Goal: Task Accomplishment & Management: Complete application form

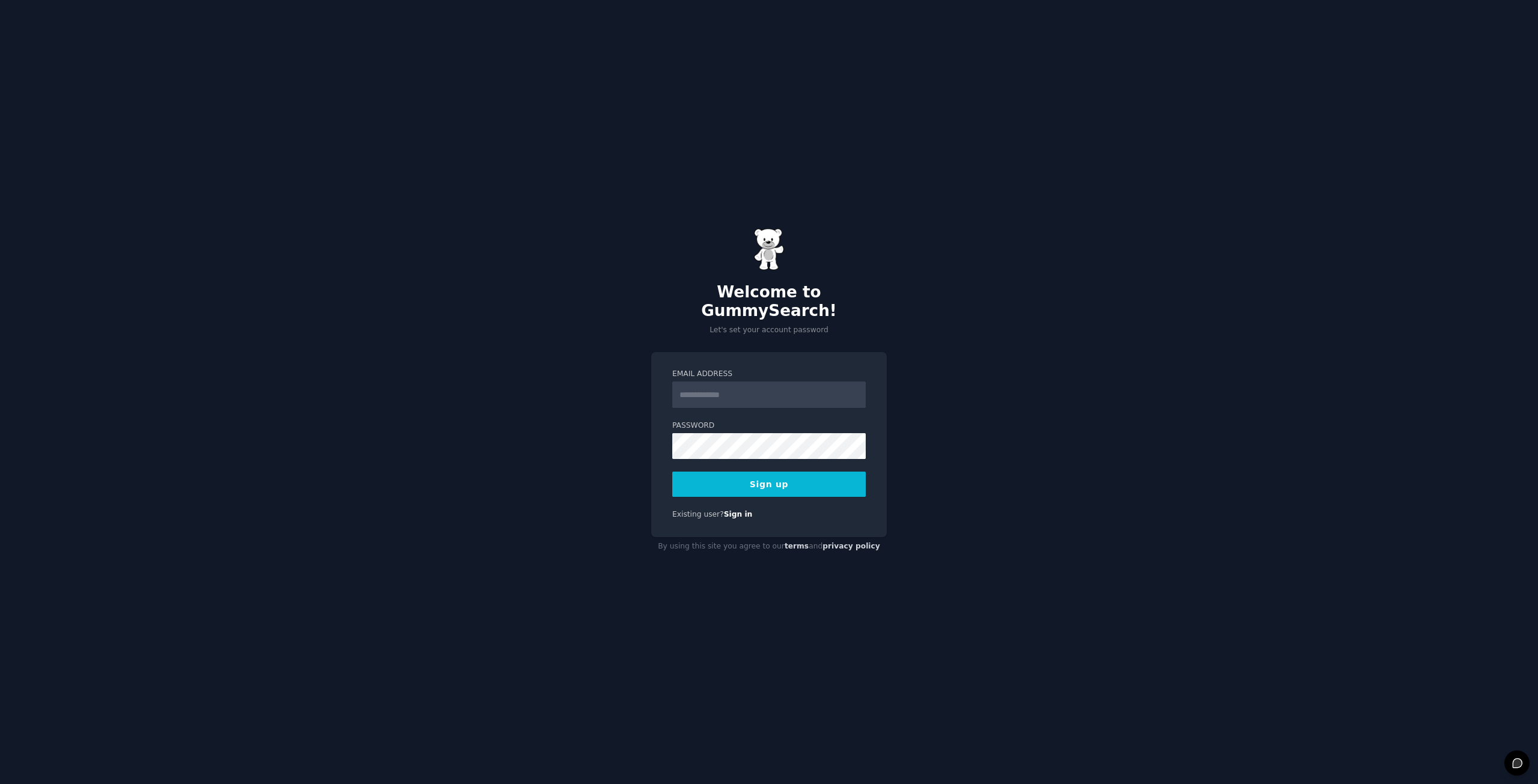
click at [742, 382] on input "Email Address" at bounding box center [769, 394] width 194 height 26
click at [941, 352] on div "Welcome to GummySearch! Let's set your account password Email Address Password …" at bounding box center [769, 392] width 1538 height 784
click at [741, 392] on input "Email Address" at bounding box center [769, 394] width 194 height 26
type input "**********"
click at [936, 414] on div "**********" at bounding box center [769, 392] width 1538 height 784
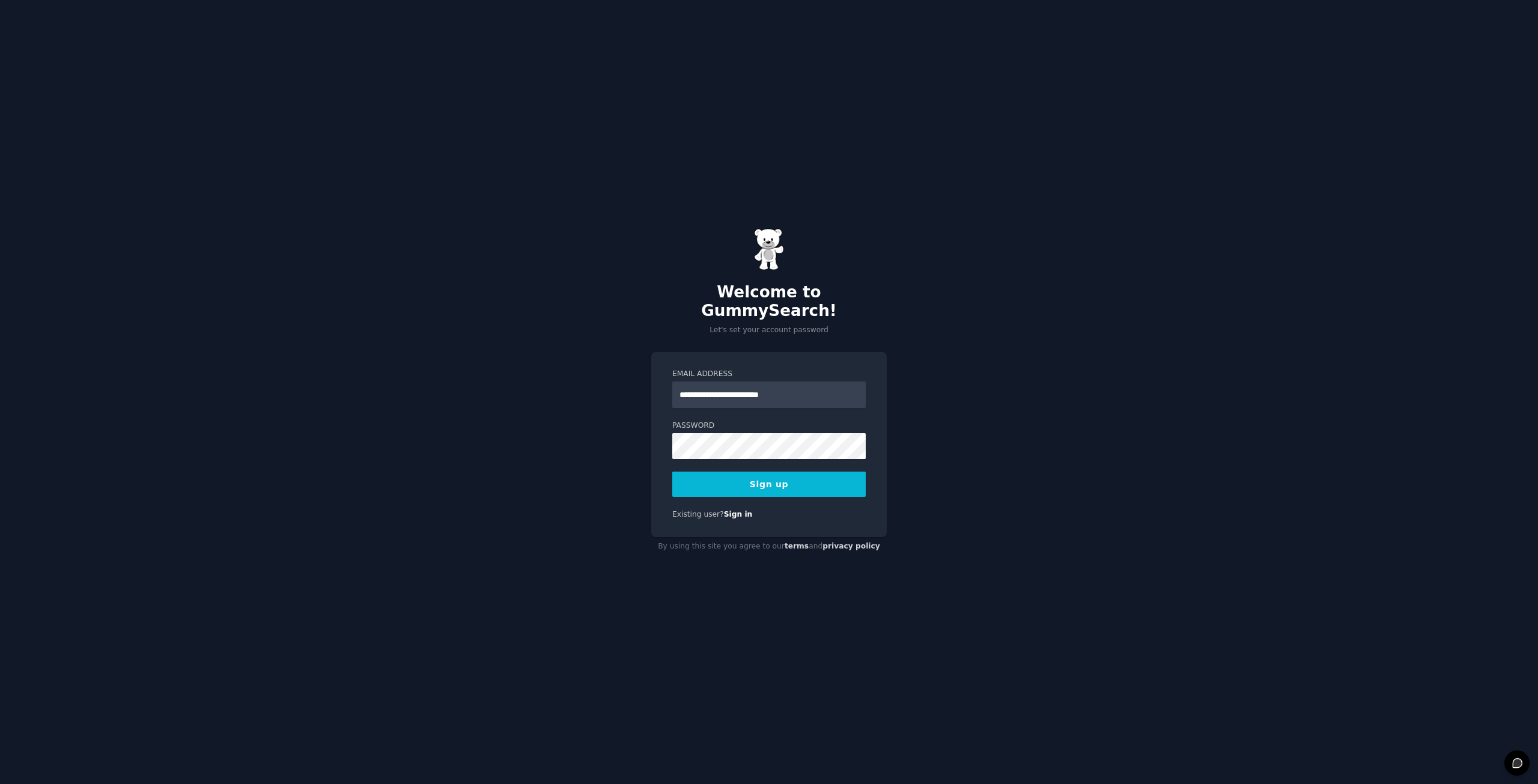
click at [764, 473] on button "Sign up" at bounding box center [769, 485] width 194 height 25
click at [572, 432] on div "**********" at bounding box center [769, 392] width 1538 height 784
click at [545, 371] on div "**********" at bounding box center [769, 392] width 1538 height 784
click at [754, 475] on button "Sign up" at bounding box center [769, 485] width 194 height 25
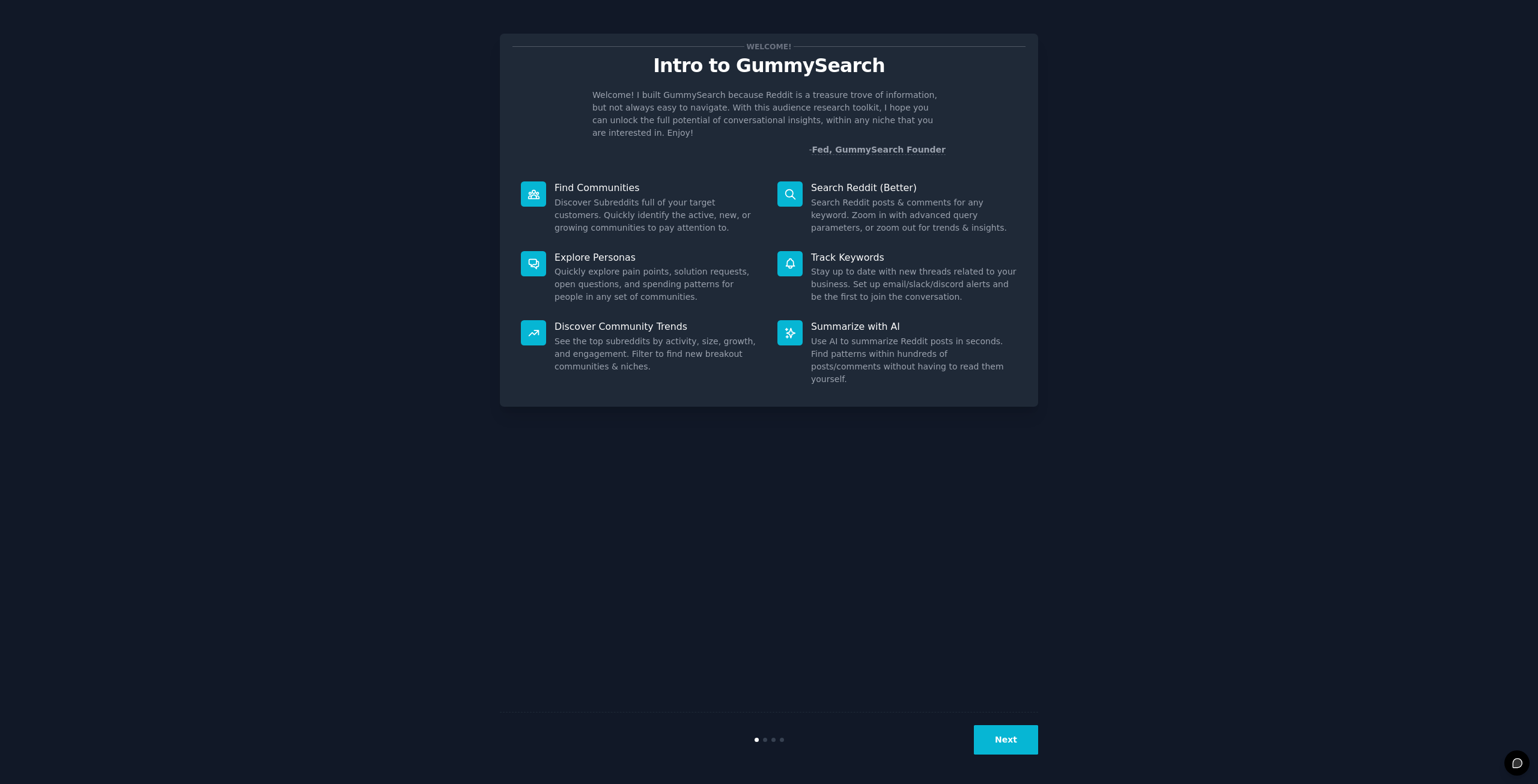
click at [1017, 744] on button "Next" at bounding box center [1006, 739] width 64 height 29
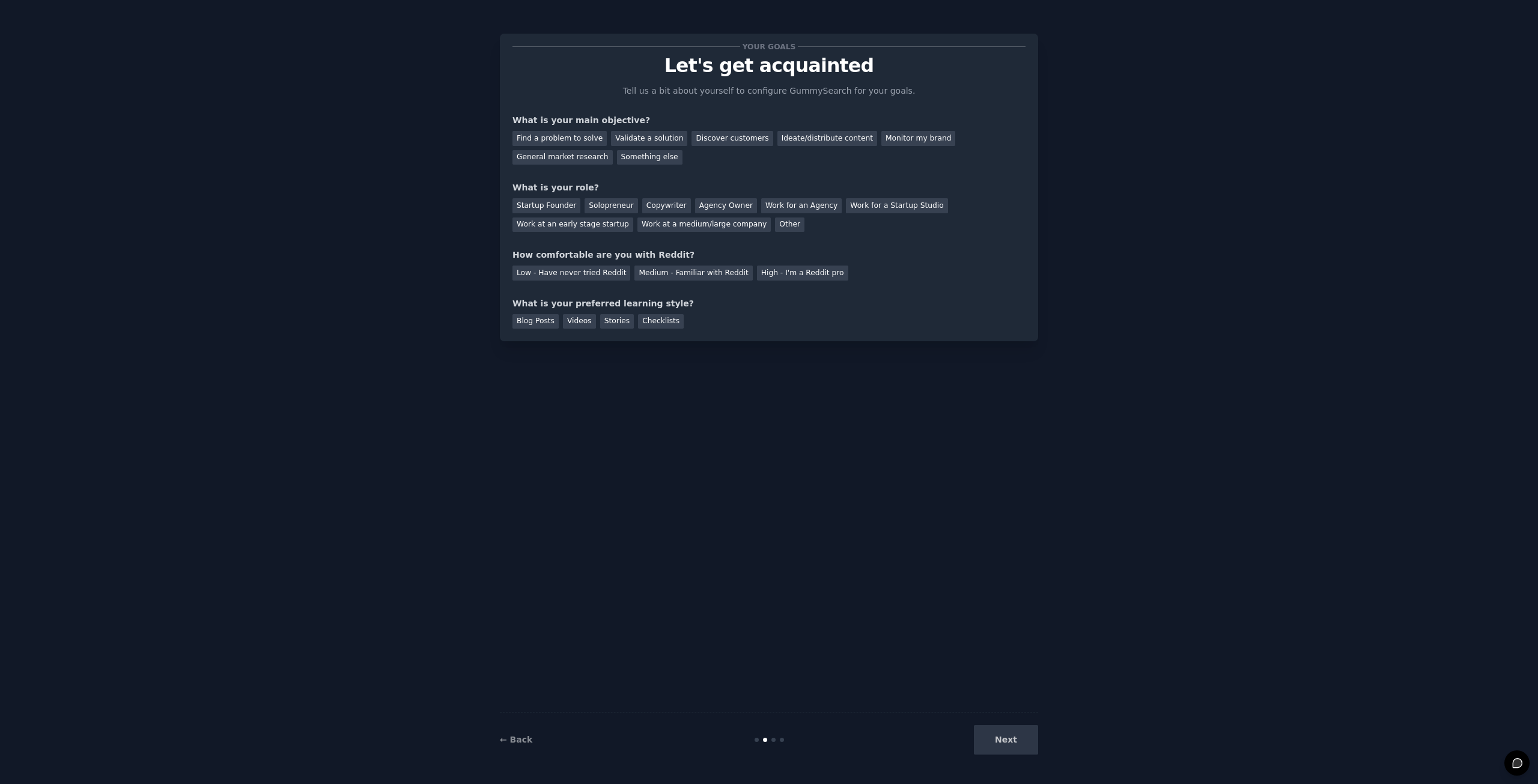
click at [1017, 744] on div "Next" at bounding box center [948, 739] width 179 height 29
click at [1001, 737] on div "Next" at bounding box center [948, 739] width 179 height 29
click at [1011, 451] on div "Your goals Let's get acquainted Tell us a bit about yourself to configure Gummy…" at bounding box center [769, 392] width 538 height 750
click at [998, 737] on div "Next" at bounding box center [948, 739] width 179 height 29
click at [999, 738] on div "Next" at bounding box center [948, 739] width 179 height 29
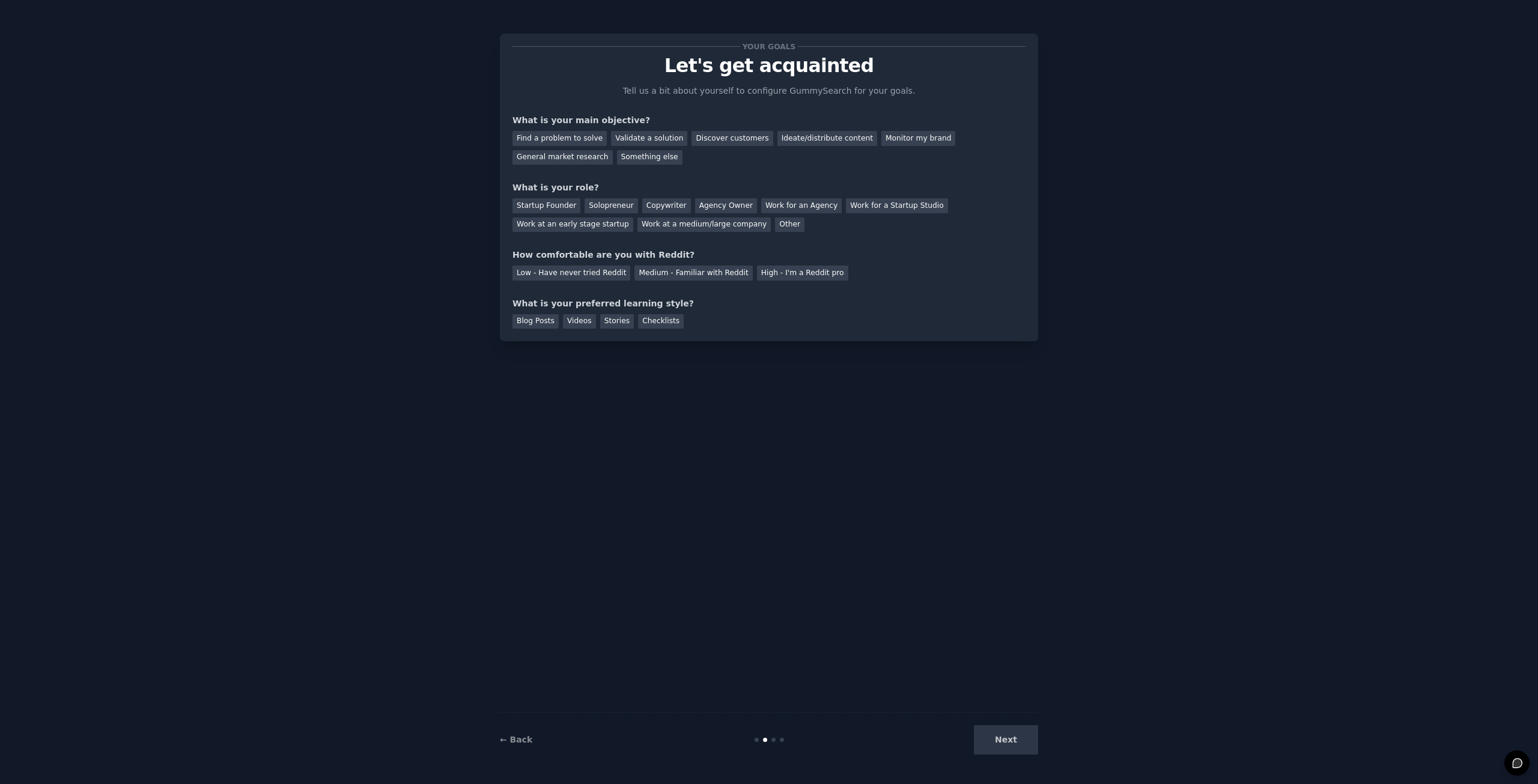
click at [1004, 746] on div "Next" at bounding box center [948, 739] width 179 height 29
click at [826, 417] on div "Your goals Let's get acquainted Tell us a bit about yourself to configure Gummy…" at bounding box center [769, 392] width 538 height 750
click at [991, 730] on div "Next" at bounding box center [948, 739] width 179 height 29
click at [872, 522] on div "Your goals Let's get acquainted Tell us a bit about yourself to configure Gummy…" at bounding box center [769, 392] width 538 height 750
click at [1029, 747] on div "Next" at bounding box center [948, 739] width 179 height 29
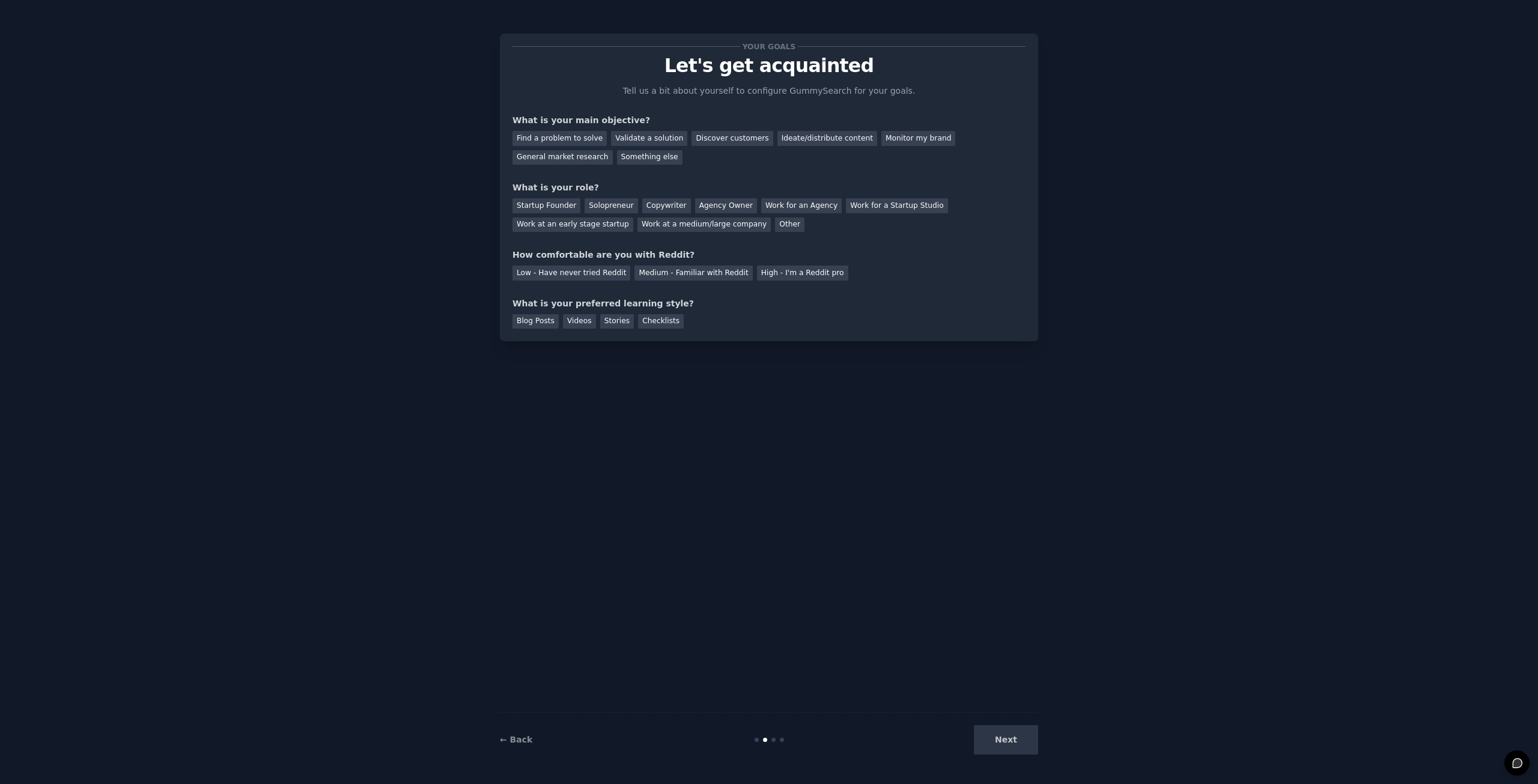
click at [1022, 742] on div "Next" at bounding box center [948, 739] width 179 height 29
drag, startPoint x: 911, startPoint y: 410, endPoint x: 941, endPoint y: 659, distance: 250.8
click at [911, 412] on div "Your goals Let's get acquainted Tell us a bit about yourself to configure Gummy…" at bounding box center [769, 392] width 538 height 750
click at [996, 737] on div "Next" at bounding box center [948, 739] width 179 height 29
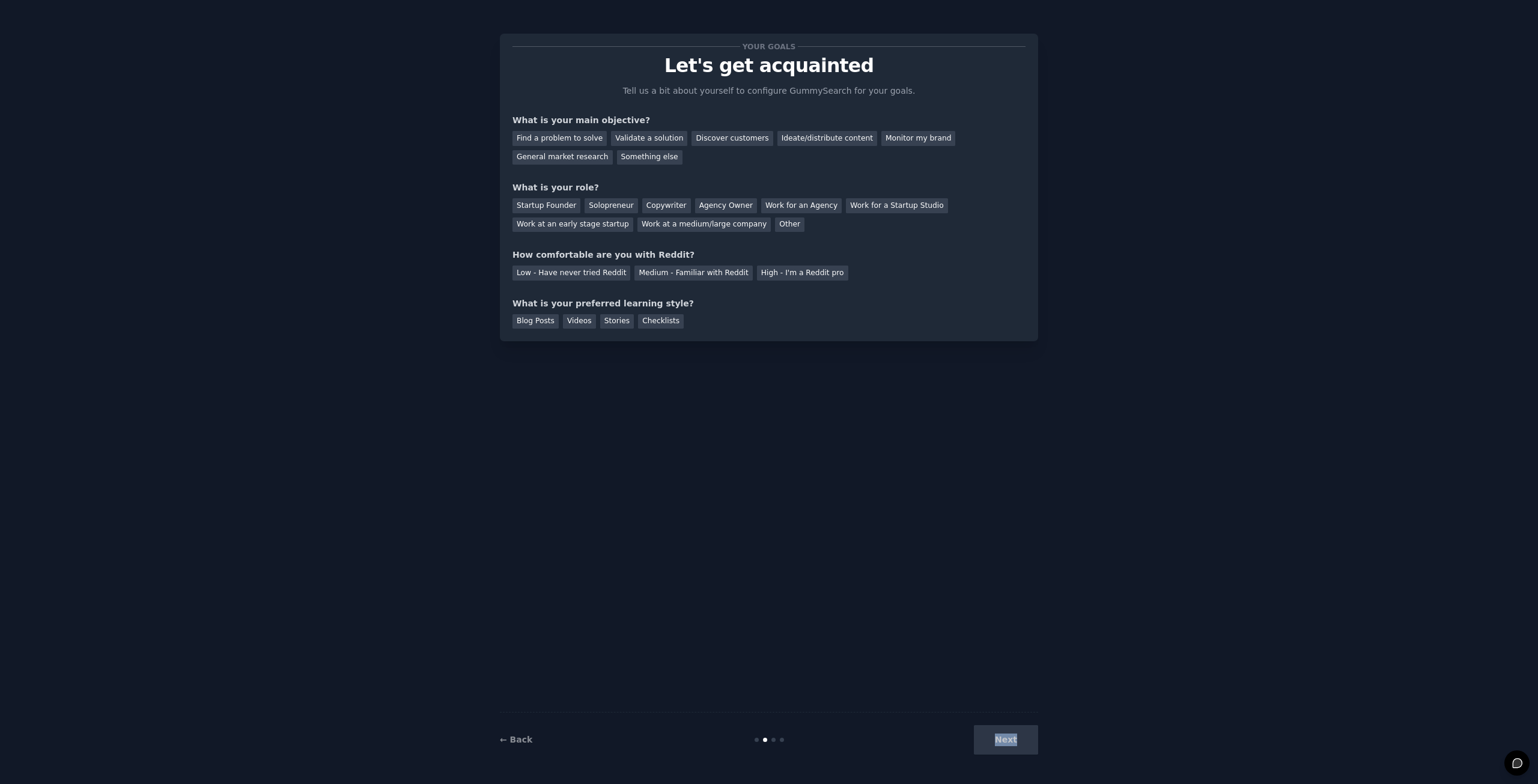
click at [996, 737] on div "Next" at bounding box center [948, 739] width 179 height 29
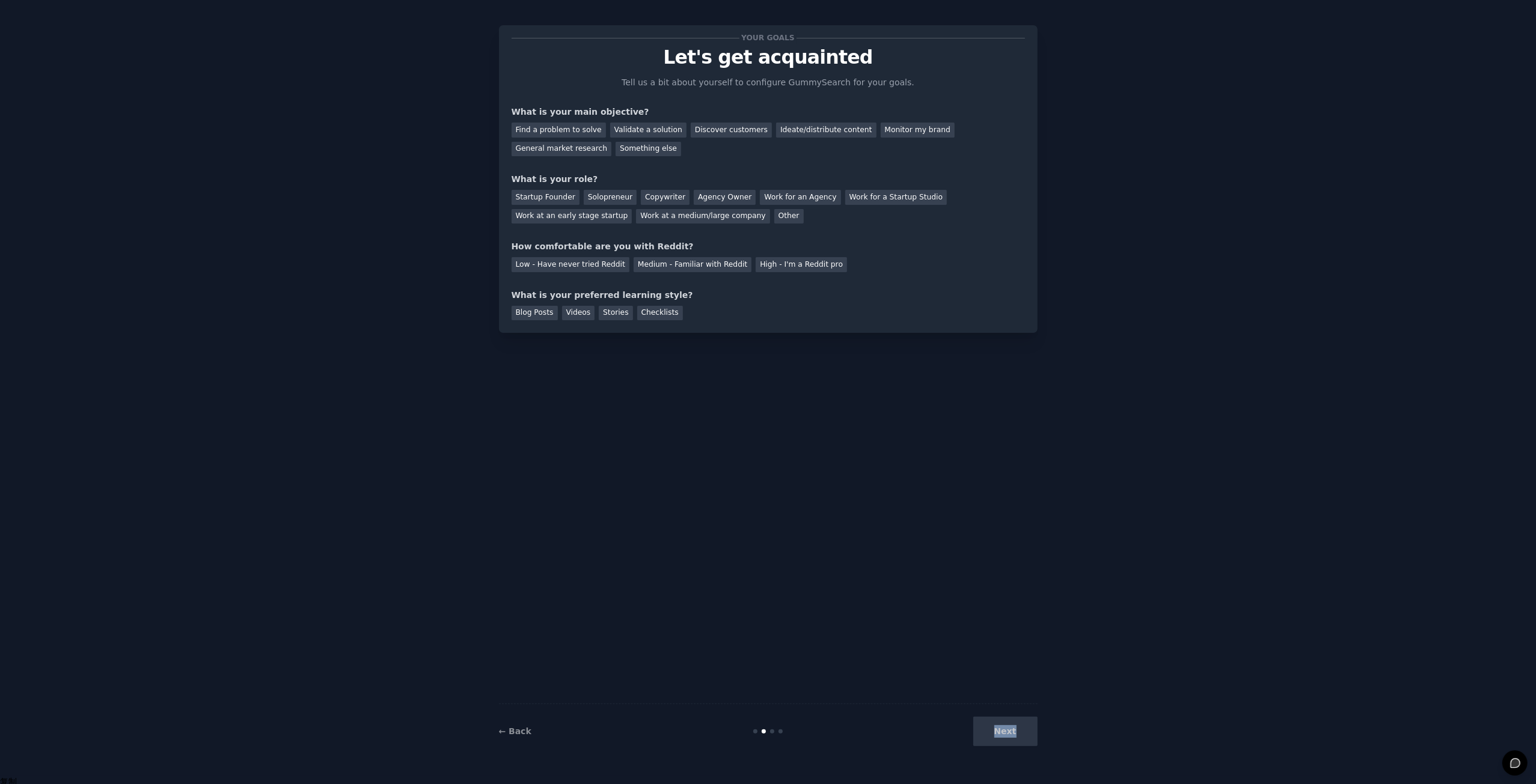
scroll to position [13, 0]
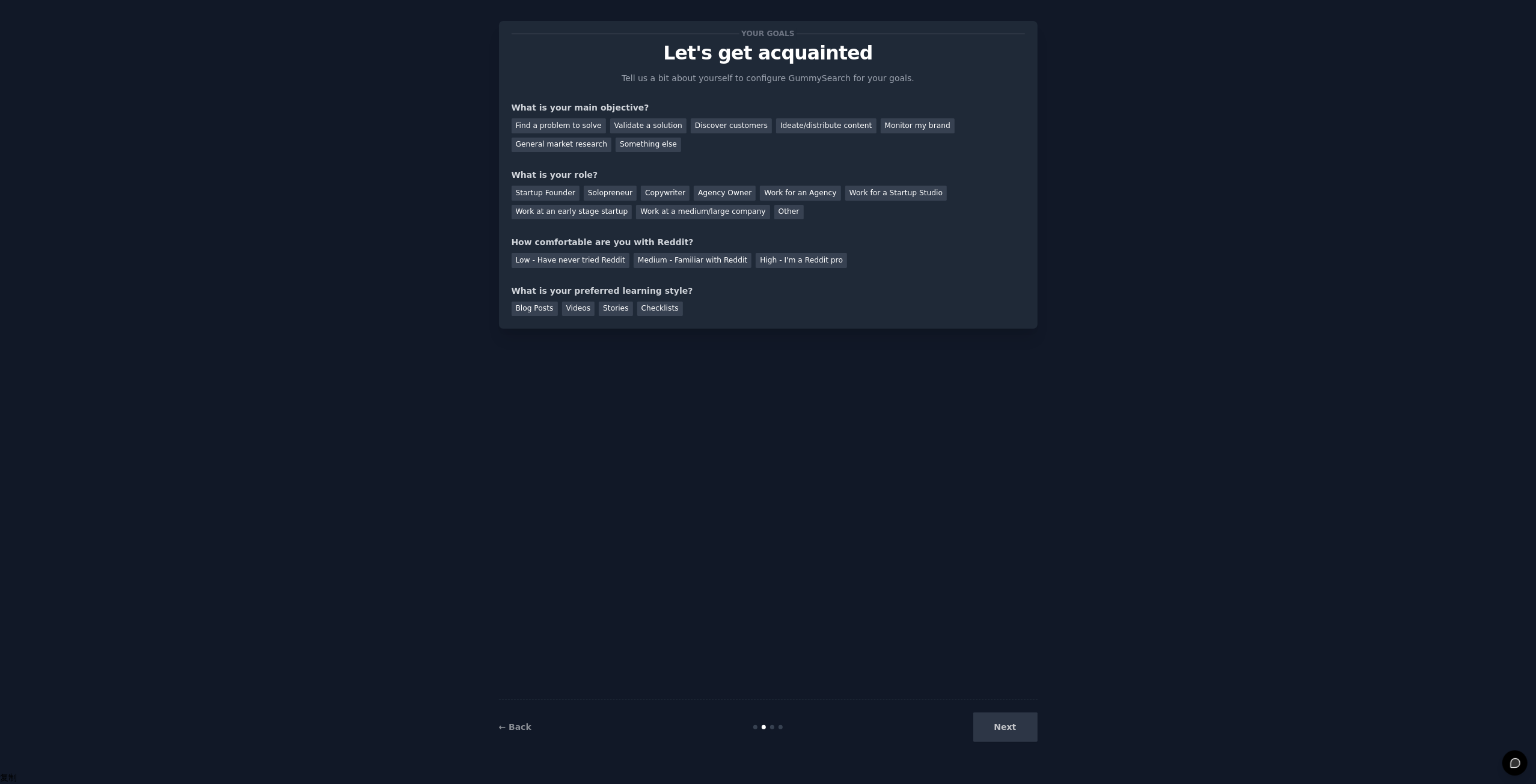
click at [771, 729] on div at bounding box center [772, 727] width 4 height 4
drag, startPoint x: 954, startPoint y: 323, endPoint x: 400, endPoint y: 317, distance: 554.0
click at [401, 317] on div "Your goals Let's get acquainted Tell us a bit about yourself to configure Gummy…" at bounding box center [767, 379] width 1502 height 750
drag, startPoint x: 638, startPoint y: 448, endPoint x: 625, endPoint y: 423, distance: 28.2
click at [639, 448] on div "Your goals Let's get acquainted Tell us a bit about yourself to configure Gummy…" at bounding box center [767, 379] width 538 height 750
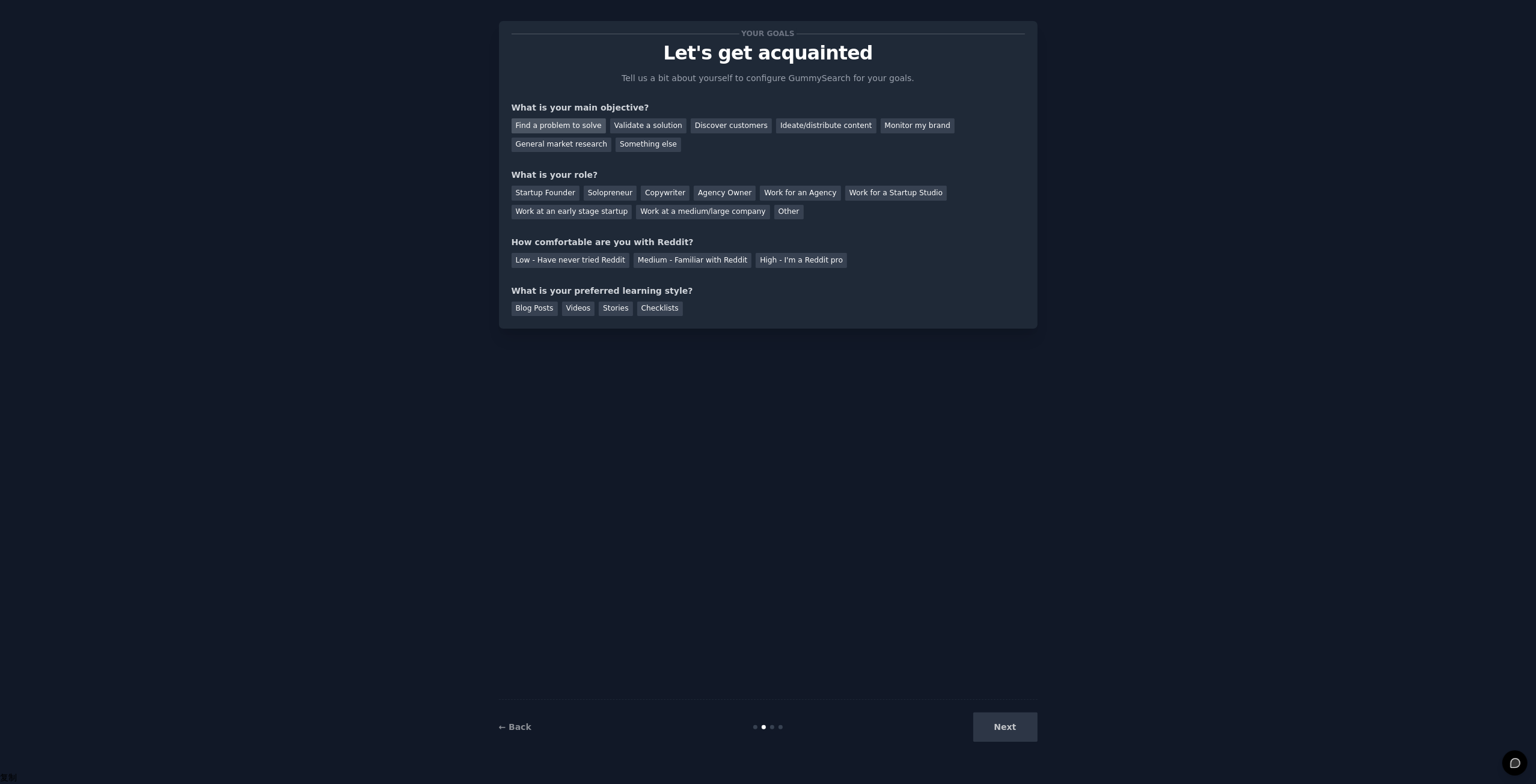
click at [567, 122] on div "Find a problem to solve" at bounding box center [559, 125] width 94 height 15
click at [651, 119] on div "Validate a solution" at bounding box center [648, 125] width 77 height 15
click at [559, 126] on div "Find a problem to solve" at bounding box center [559, 125] width 94 height 15
click at [557, 143] on div "General market research" at bounding box center [562, 144] width 101 height 15
click at [540, 194] on div "Startup Founder" at bounding box center [546, 193] width 68 height 15
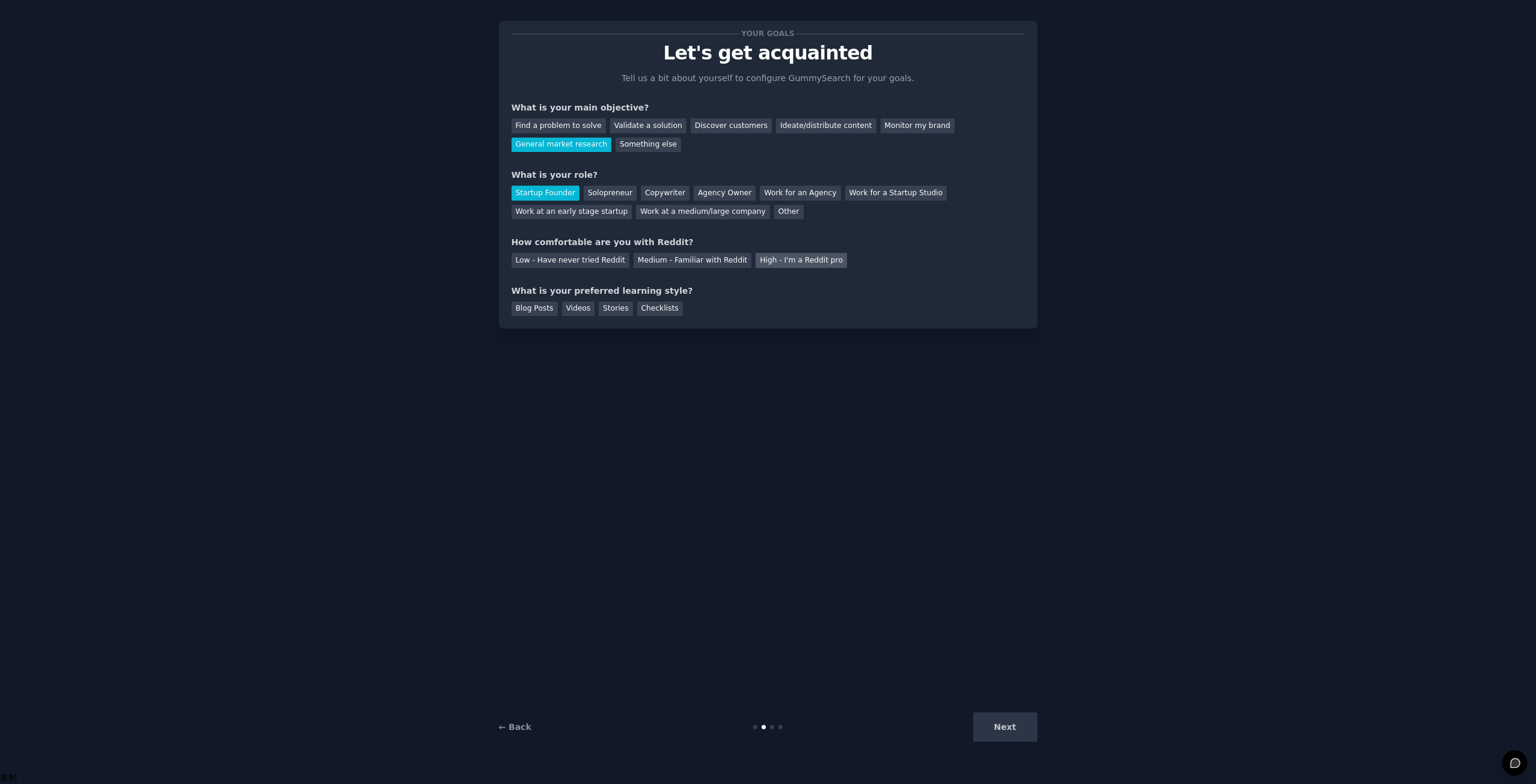
click at [779, 261] on div "High - I'm a Reddit pro" at bounding box center [801, 260] width 91 height 15
click at [654, 308] on div "Checklists" at bounding box center [659, 308] width 46 height 15
click at [1002, 729] on button "Next" at bounding box center [1006, 727] width 64 height 29
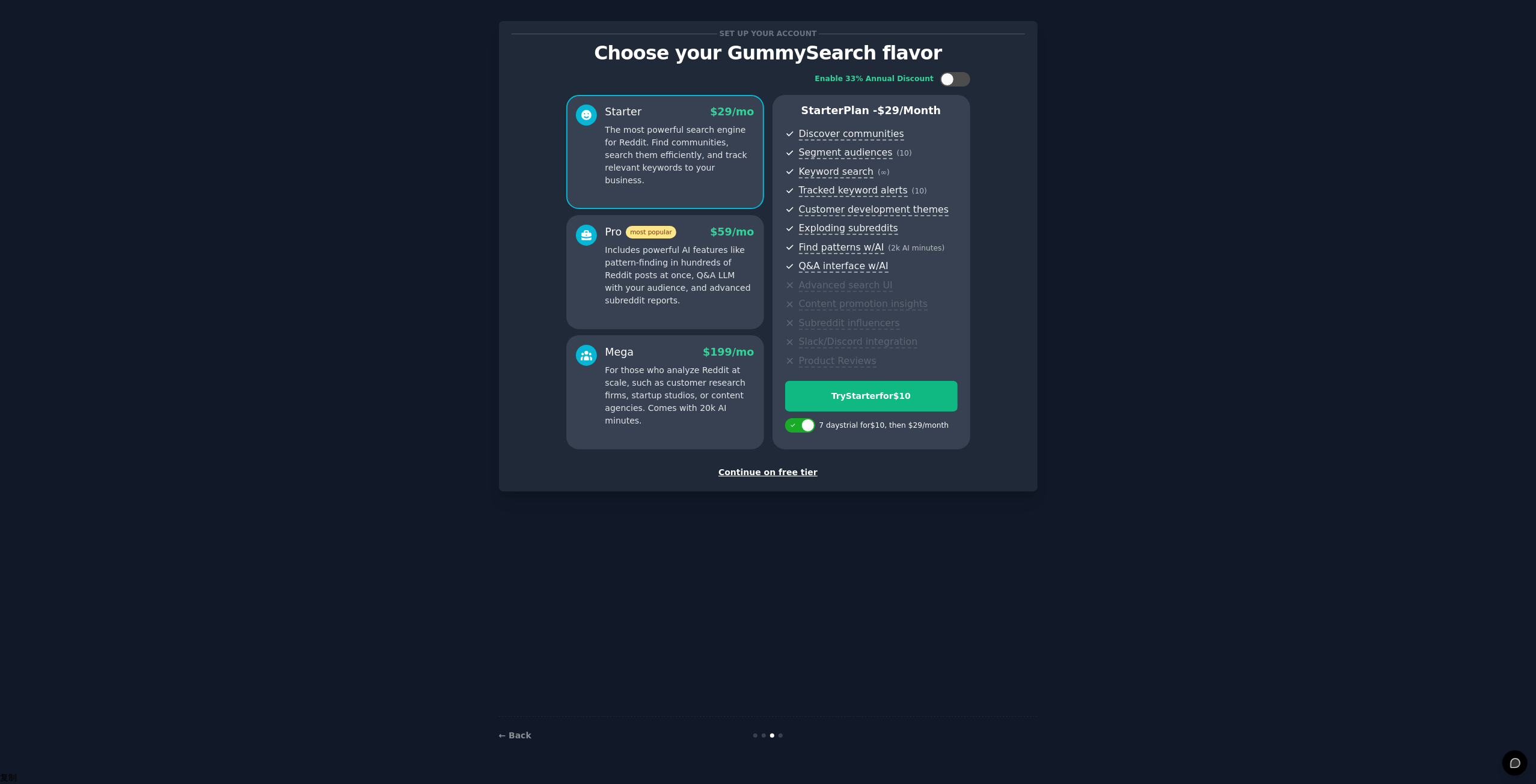
click at [764, 473] on div "Continue on free tier" at bounding box center [768, 472] width 513 height 13
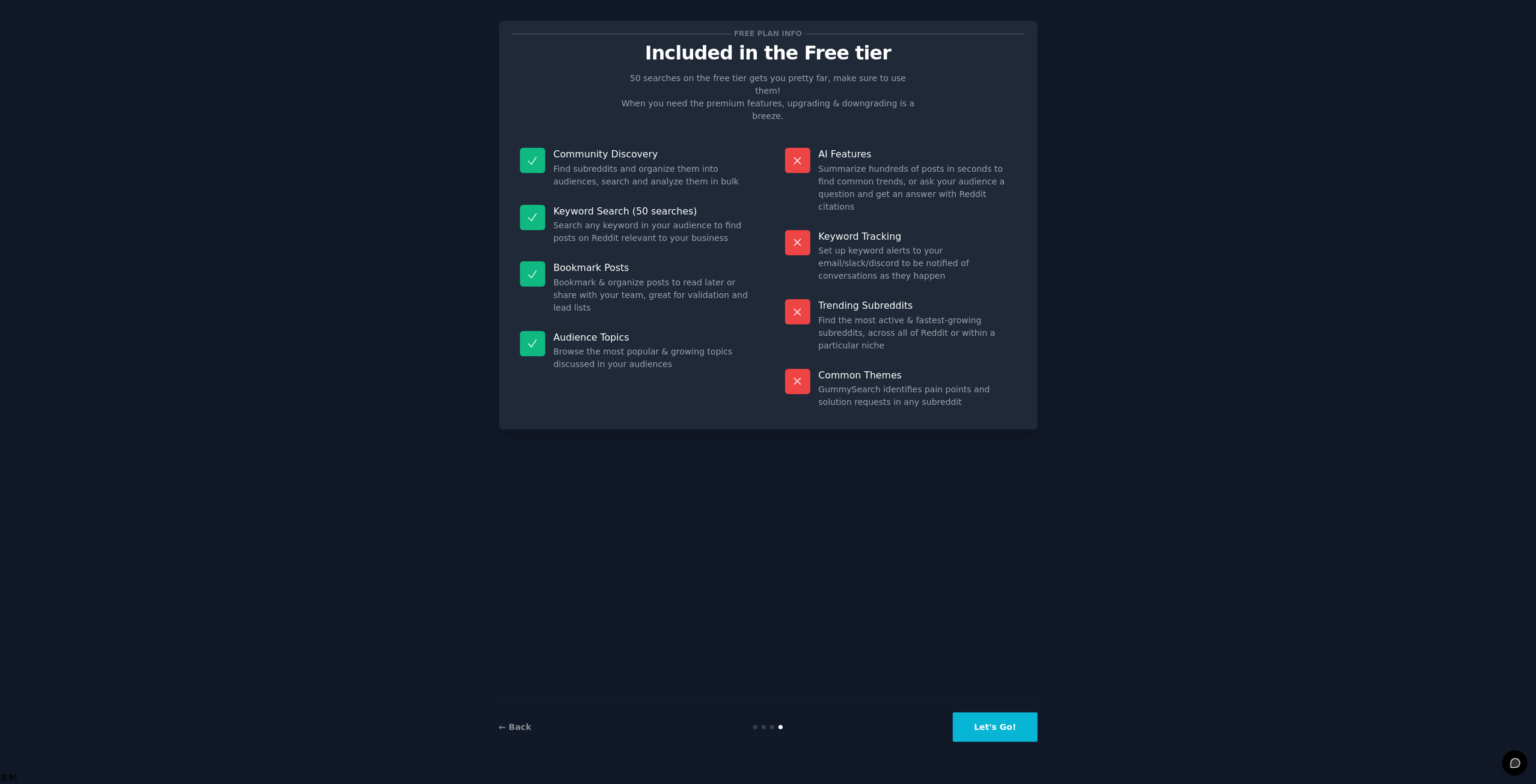
click at [992, 727] on button "Let's Go!" at bounding box center [995, 727] width 84 height 29
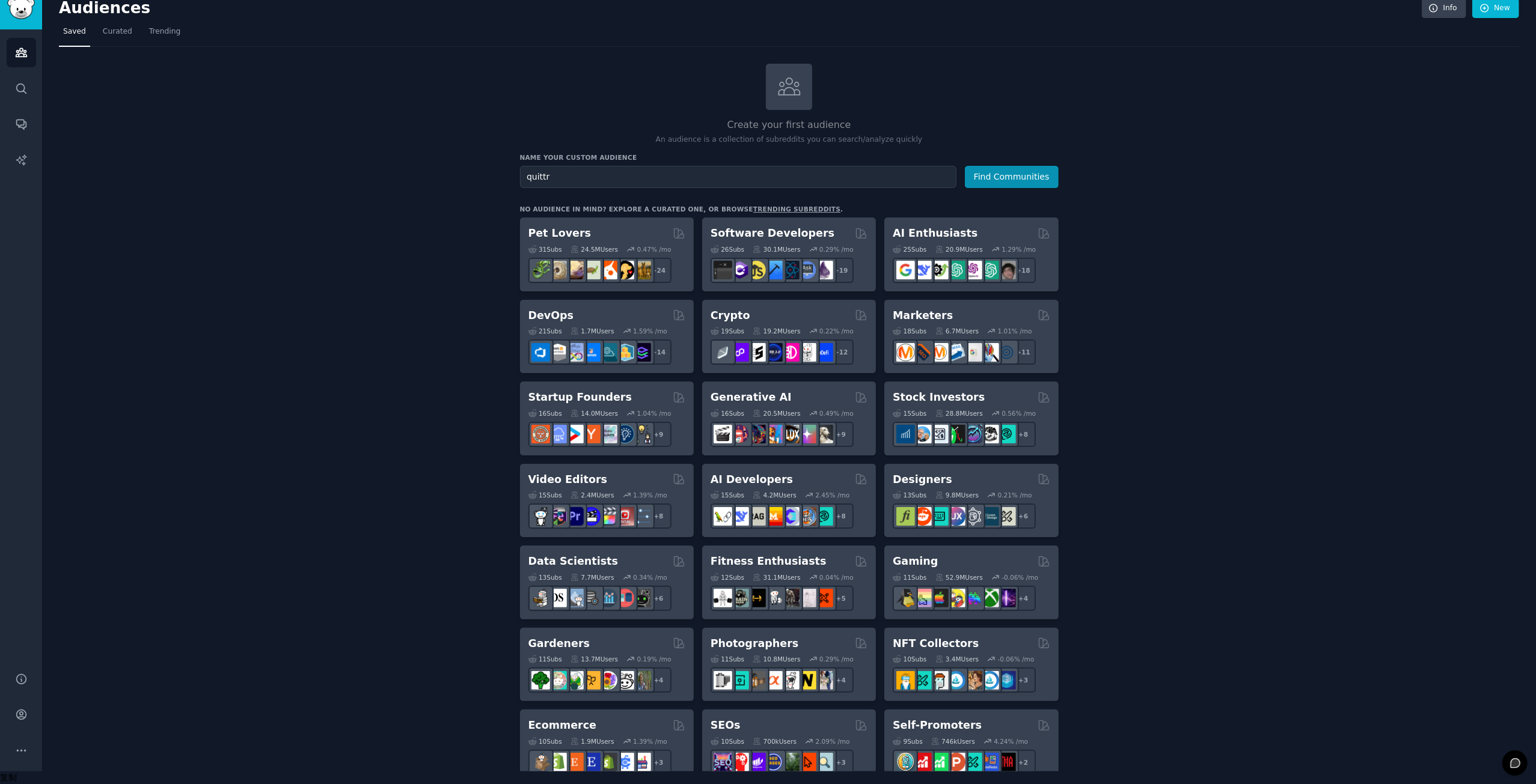
type input "quittr"
click at [965, 166] on button "Find Communities" at bounding box center [1011, 176] width 94 height 22
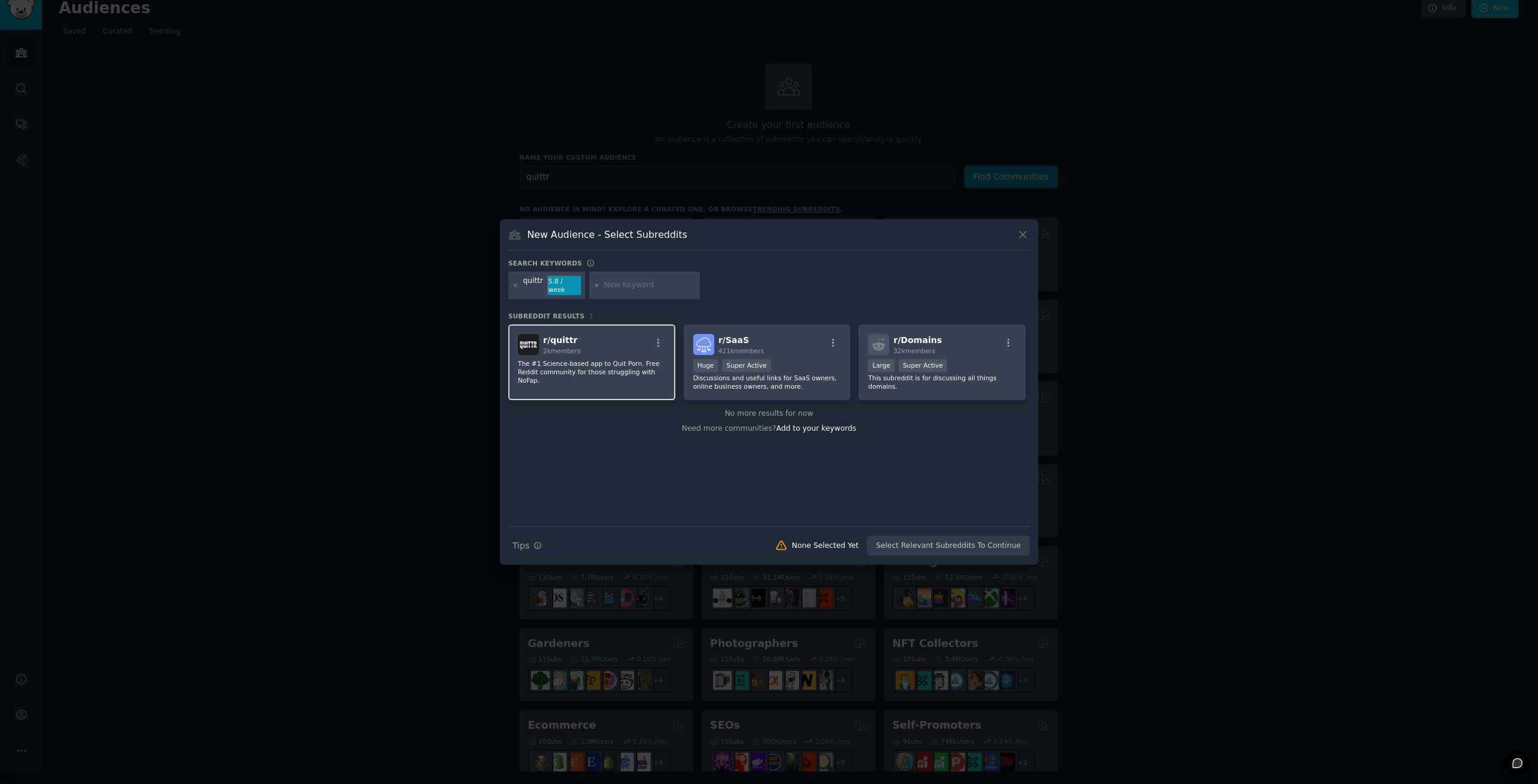
click at [565, 337] on span "r/ quittr" at bounding box center [559, 340] width 34 height 10
click at [568, 335] on span "r/ quittr" at bounding box center [559, 340] width 34 height 10
click at [563, 338] on span "r/ quittr" at bounding box center [559, 340] width 34 height 10
click at [833, 334] on div "r/ SaaS 421k members" at bounding box center [767, 345] width 147 height 21
click at [1021, 237] on icon at bounding box center [1022, 235] width 7 height 7
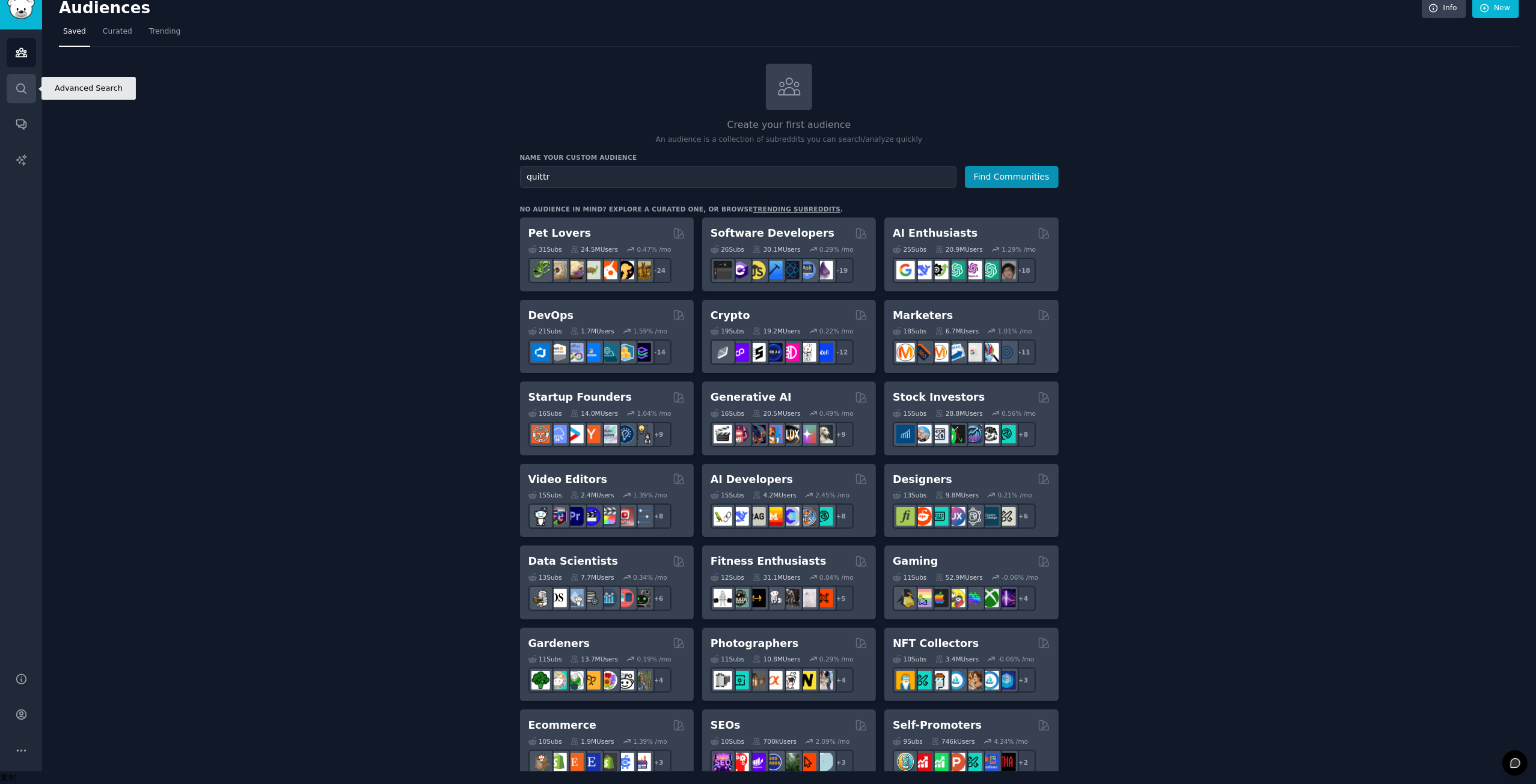
click at [23, 90] on icon "Sidebar" at bounding box center [21, 88] width 10 height 10
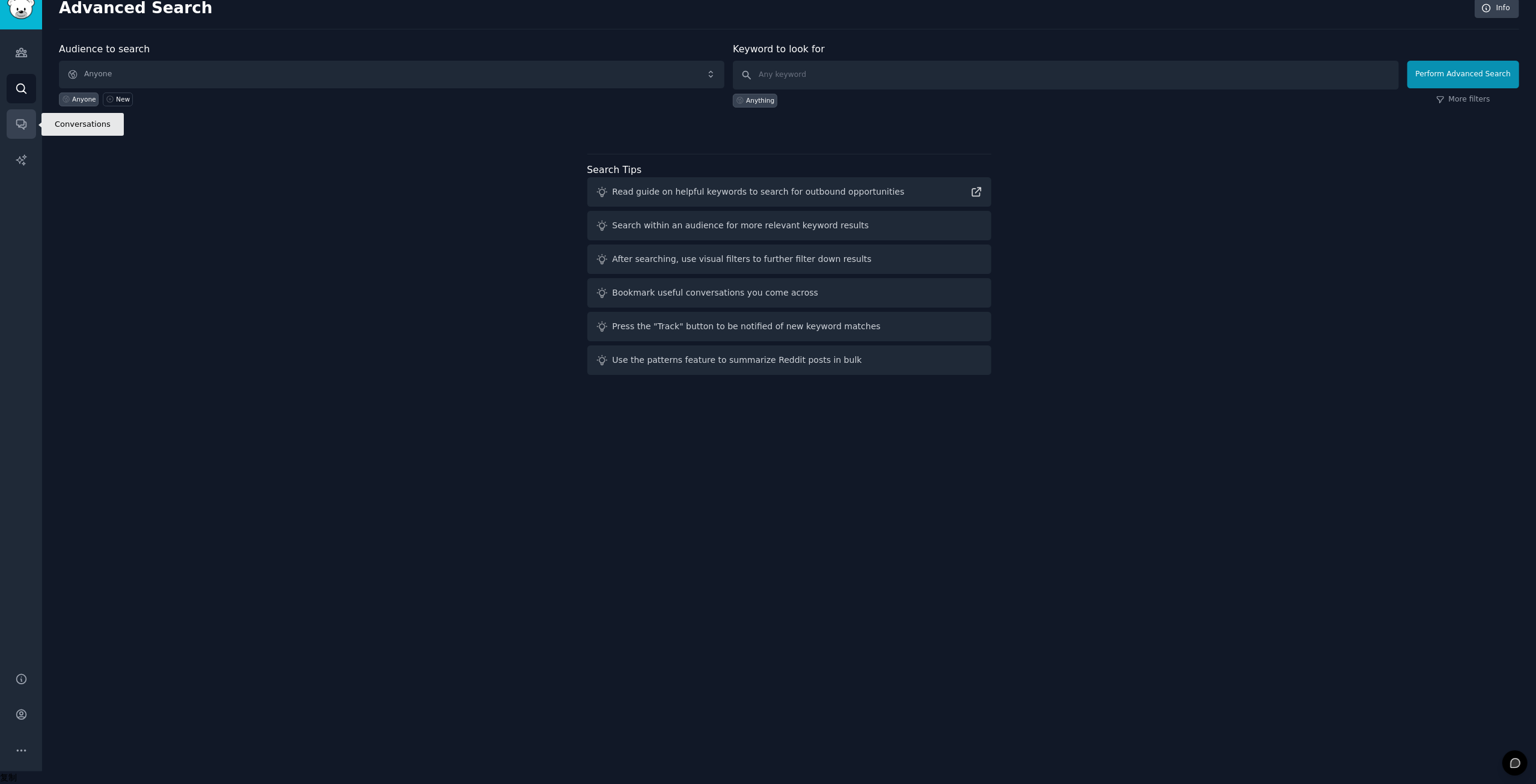
click at [16, 131] on link "Conversations" at bounding box center [21, 124] width 29 height 29
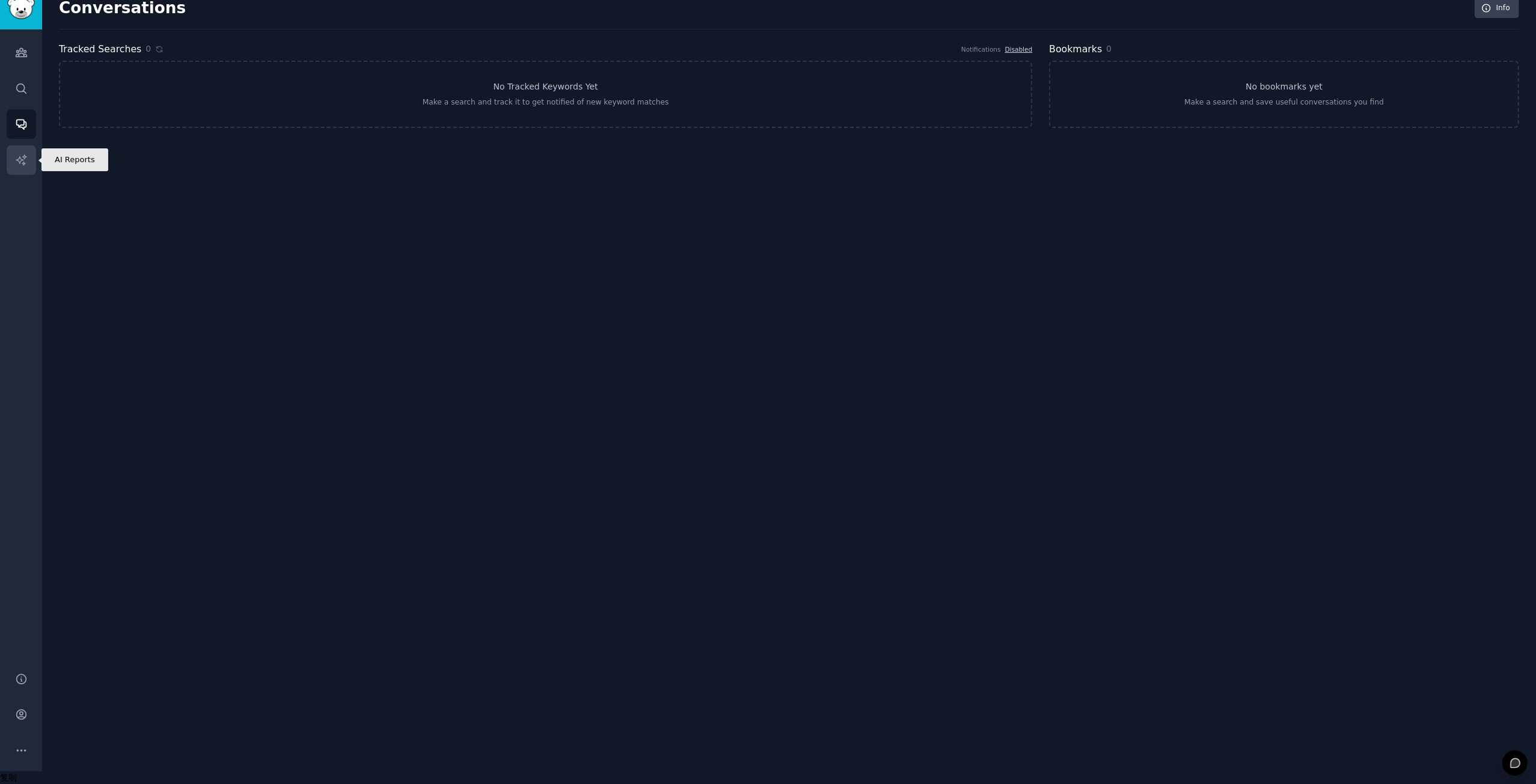
click at [14, 163] on link "AI Reports" at bounding box center [21, 160] width 29 height 29
click at [19, 59] on link "Audiences" at bounding box center [21, 52] width 29 height 29
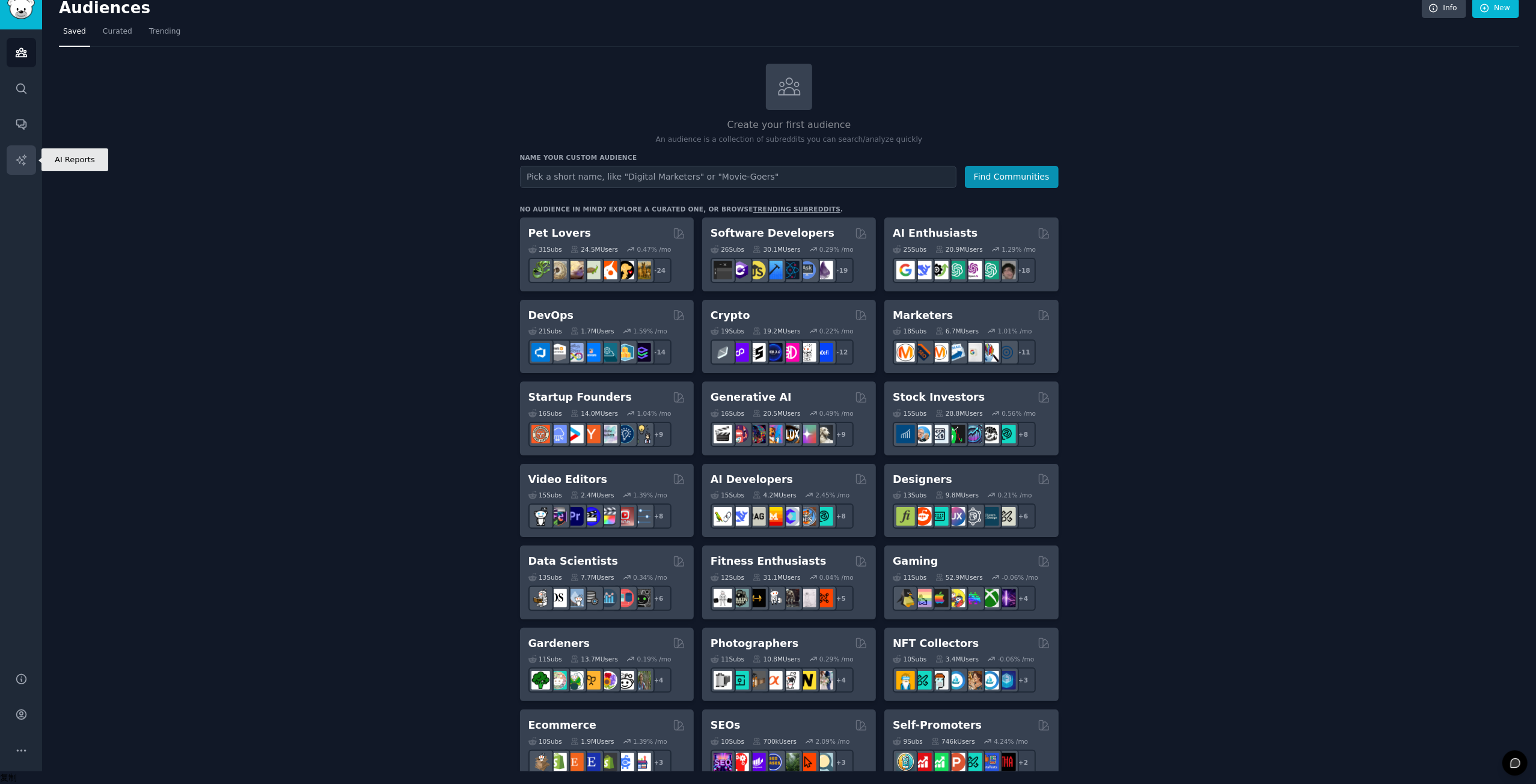
click at [15, 156] on icon "Sidebar" at bounding box center [20, 160] width 13 height 13
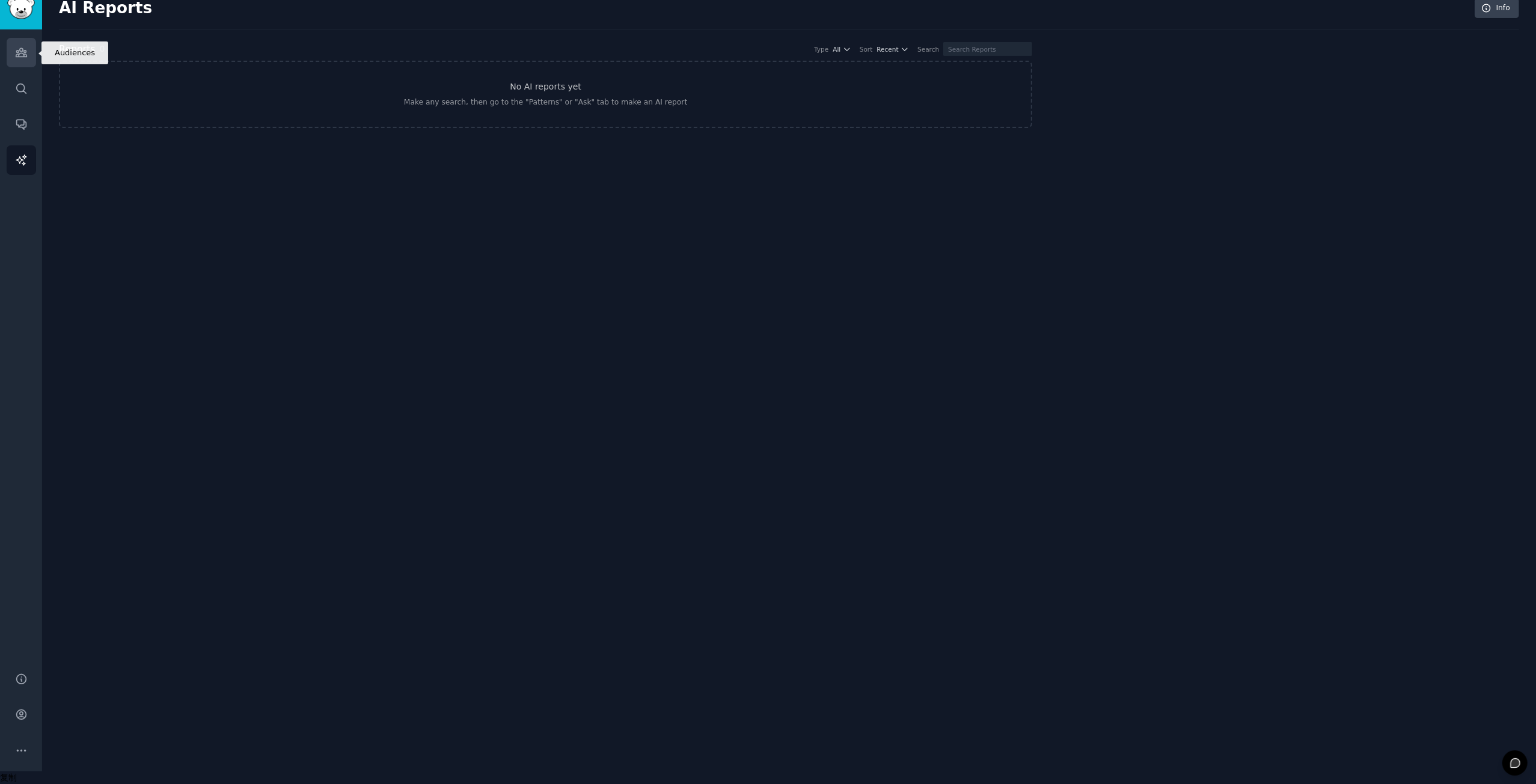
click at [19, 52] on icon "Sidebar" at bounding box center [20, 52] width 13 height 13
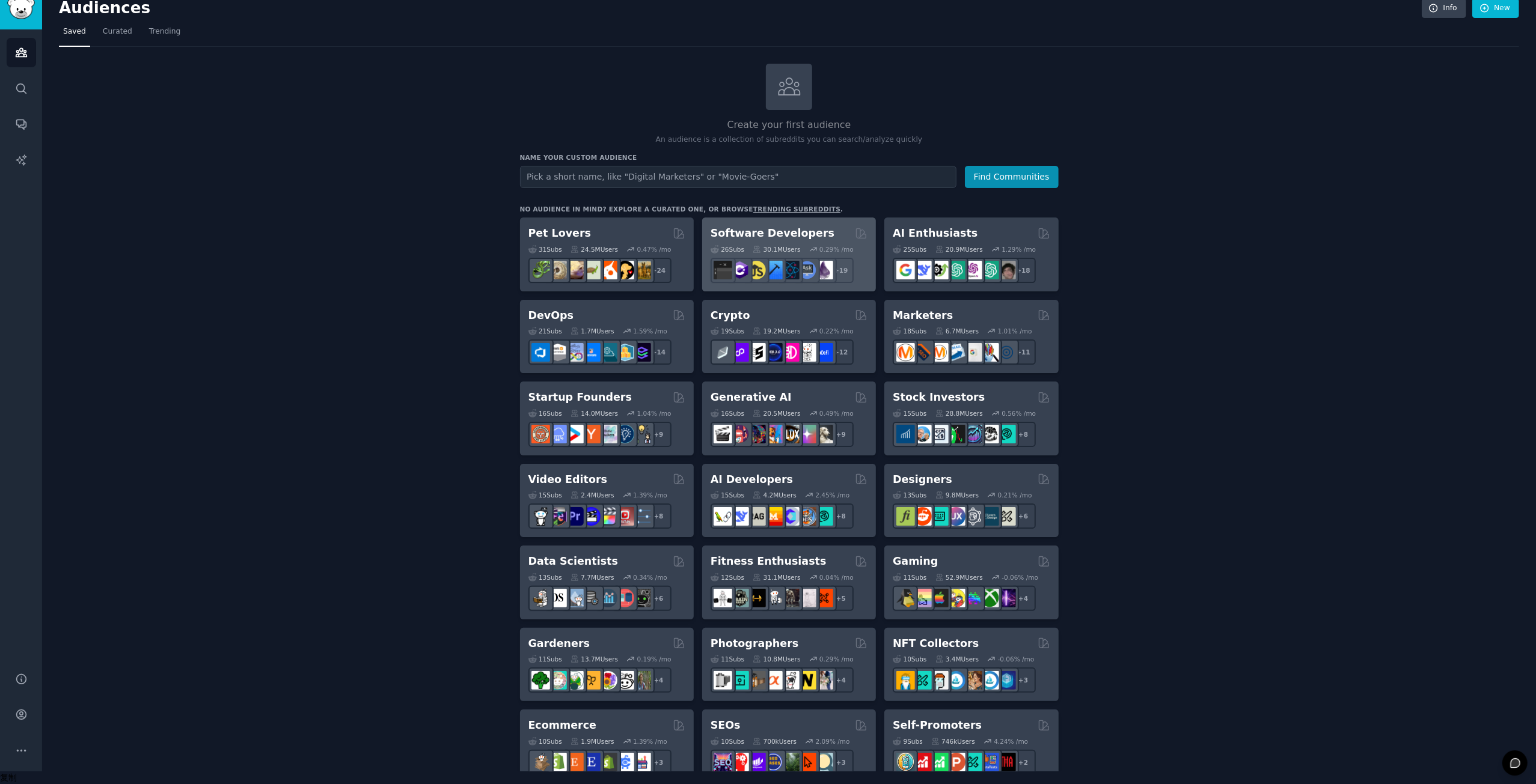
click at [764, 232] on h2 "Software Developers" at bounding box center [773, 233] width 124 height 15
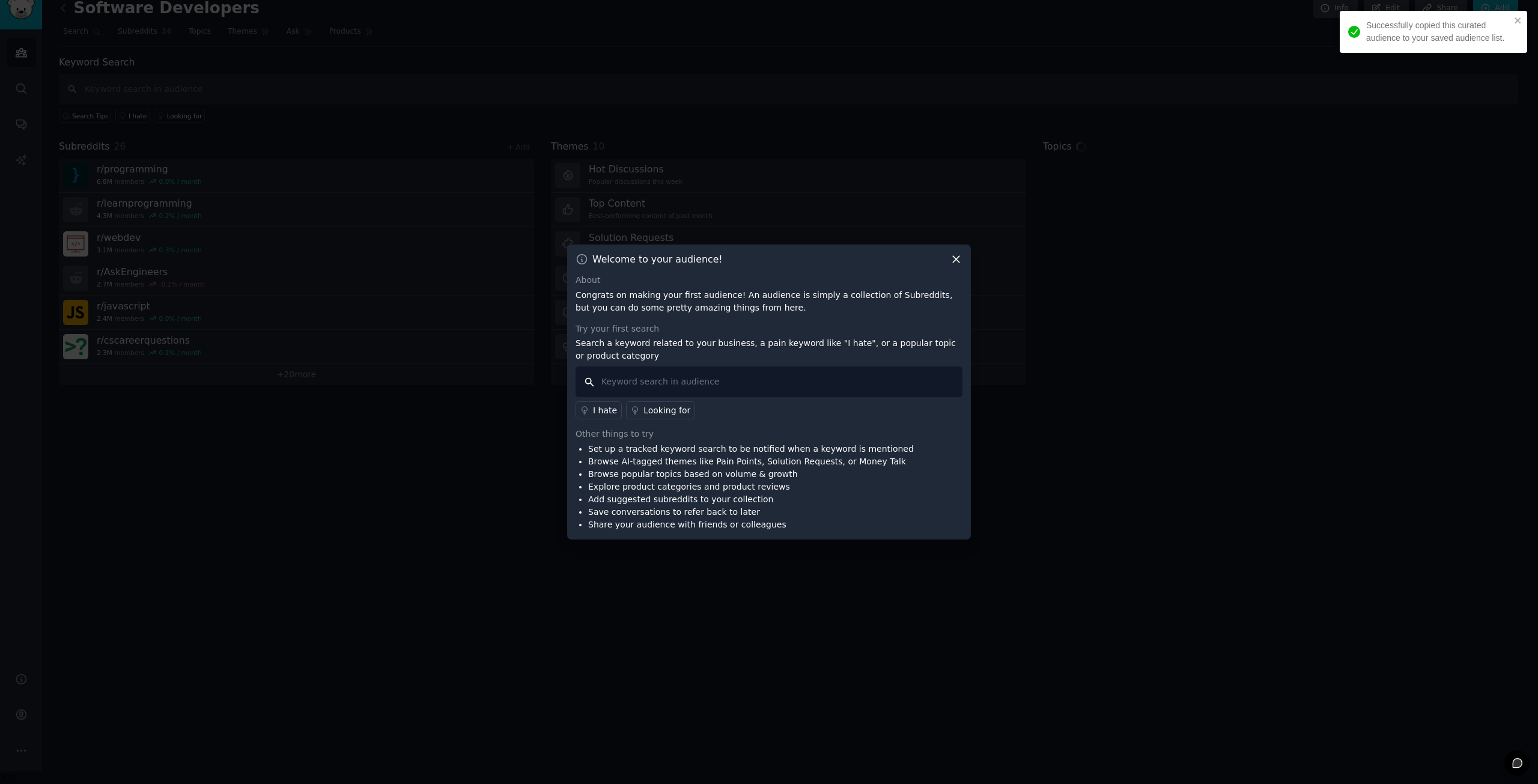
click at [776, 383] on input "text" at bounding box center [769, 382] width 387 height 31
click at [670, 407] on div "Looking for" at bounding box center [667, 410] width 47 height 13
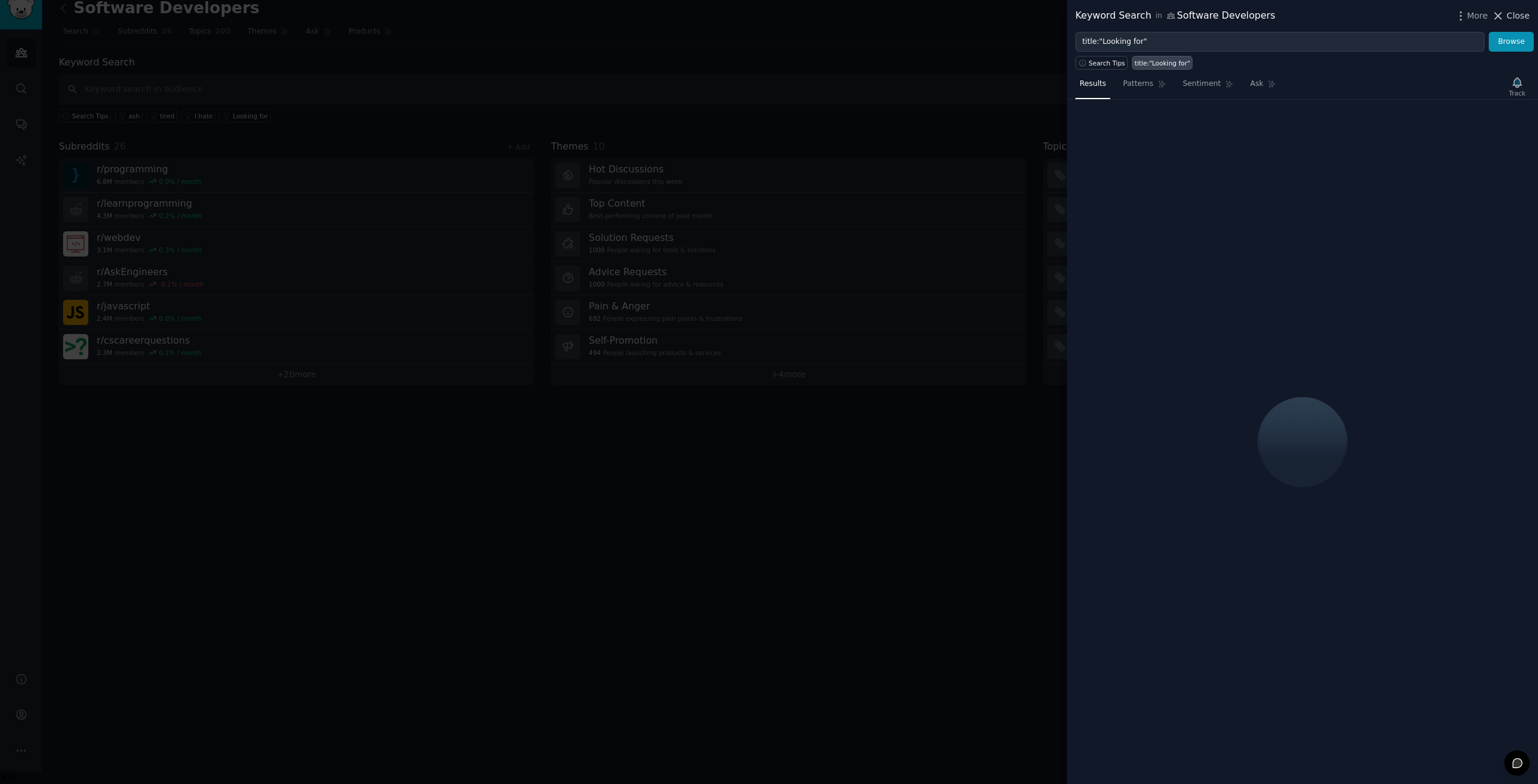
click at [1510, 14] on span "Close" at bounding box center [1519, 16] width 23 height 13
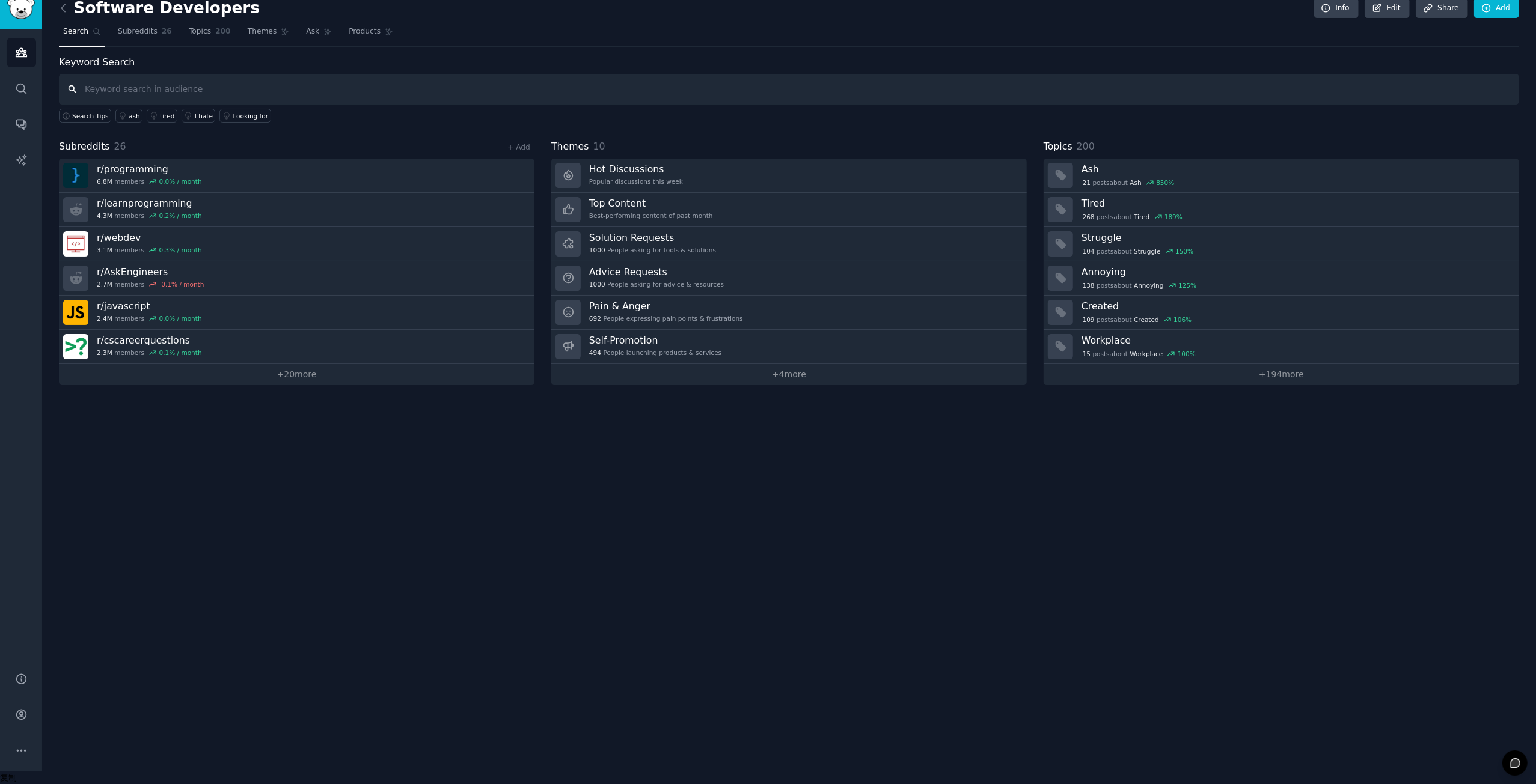
click at [154, 95] on input "text" at bounding box center [789, 89] width 1460 height 31
click at [16, 53] on icon "Sidebar" at bounding box center [20, 52] width 13 height 13
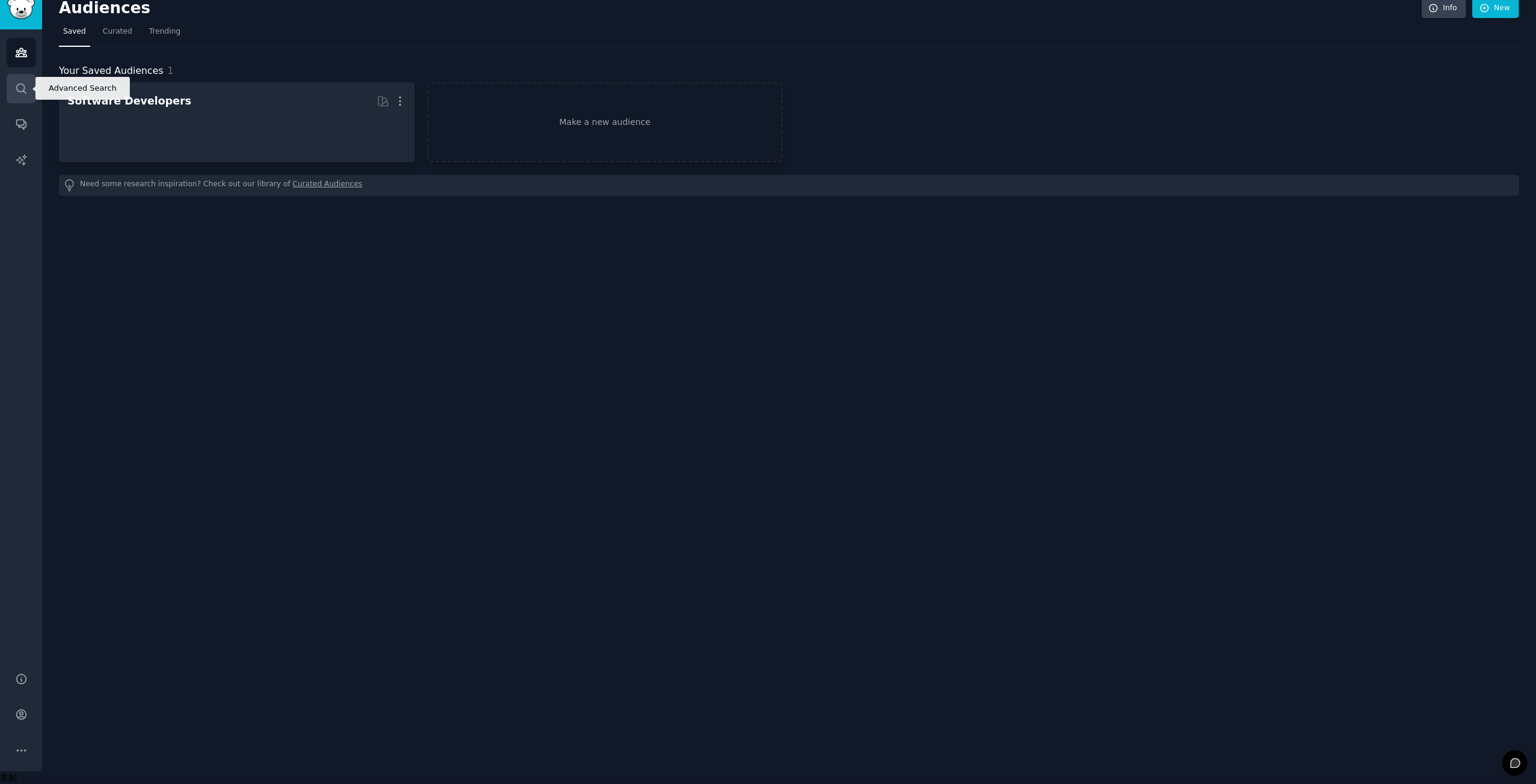
click at [21, 95] on link "Search" at bounding box center [21, 88] width 29 height 29
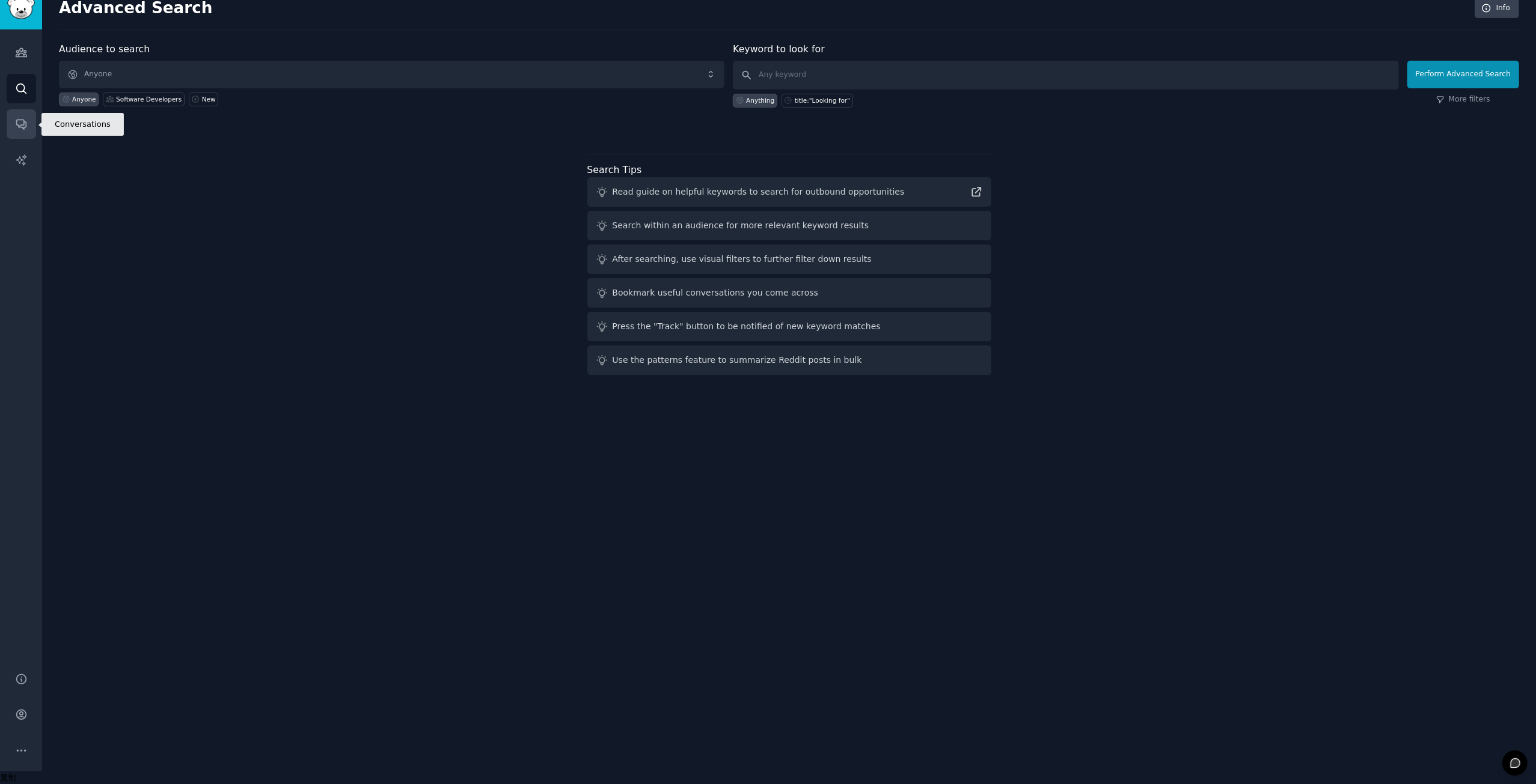
click at [24, 125] on icon "Sidebar" at bounding box center [20, 123] width 13 height 13
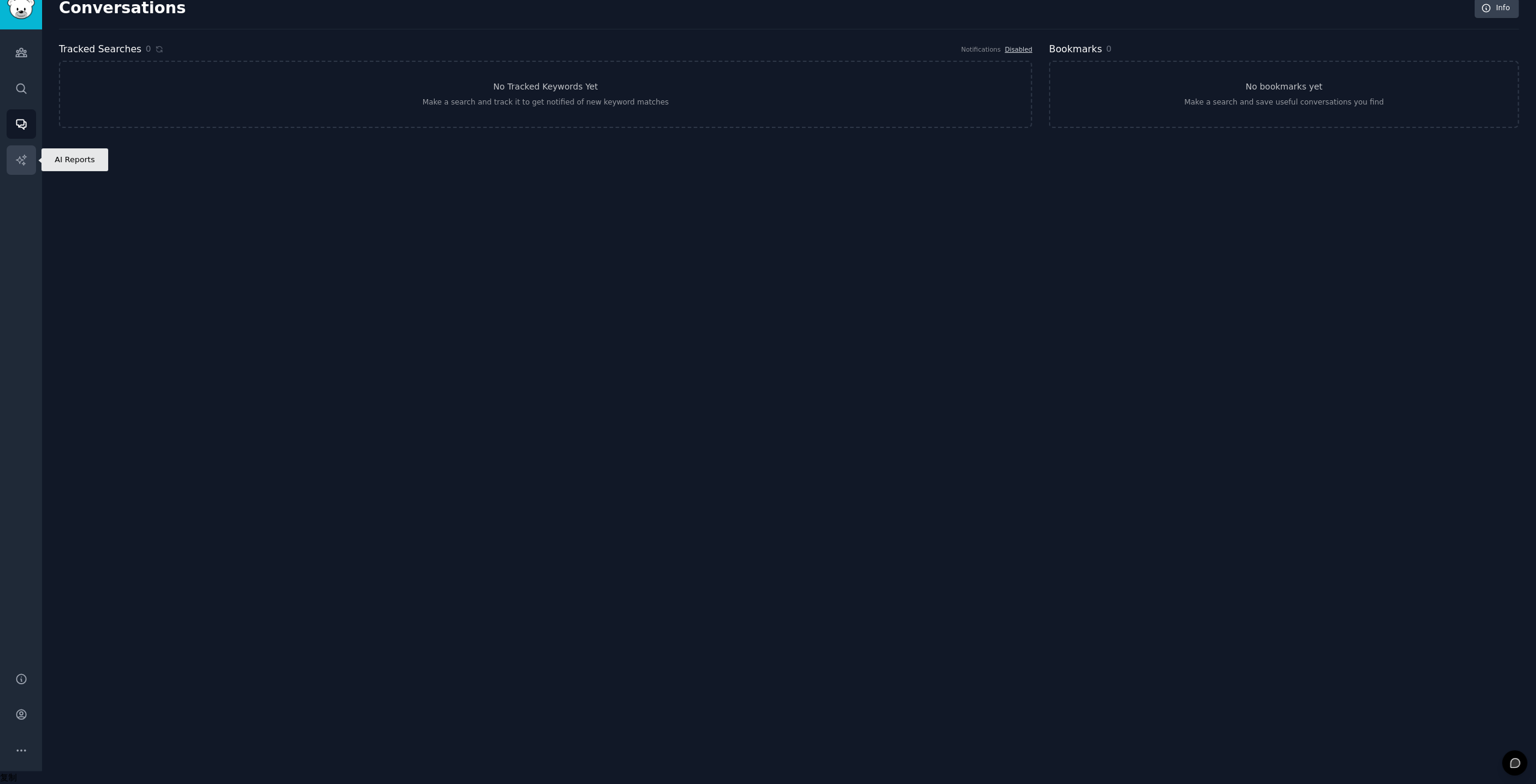
click at [21, 157] on icon "Sidebar" at bounding box center [20, 160] width 13 height 13
click at [19, 60] on link "Audiences" at bounding box center [21, 52] width 29 height 29
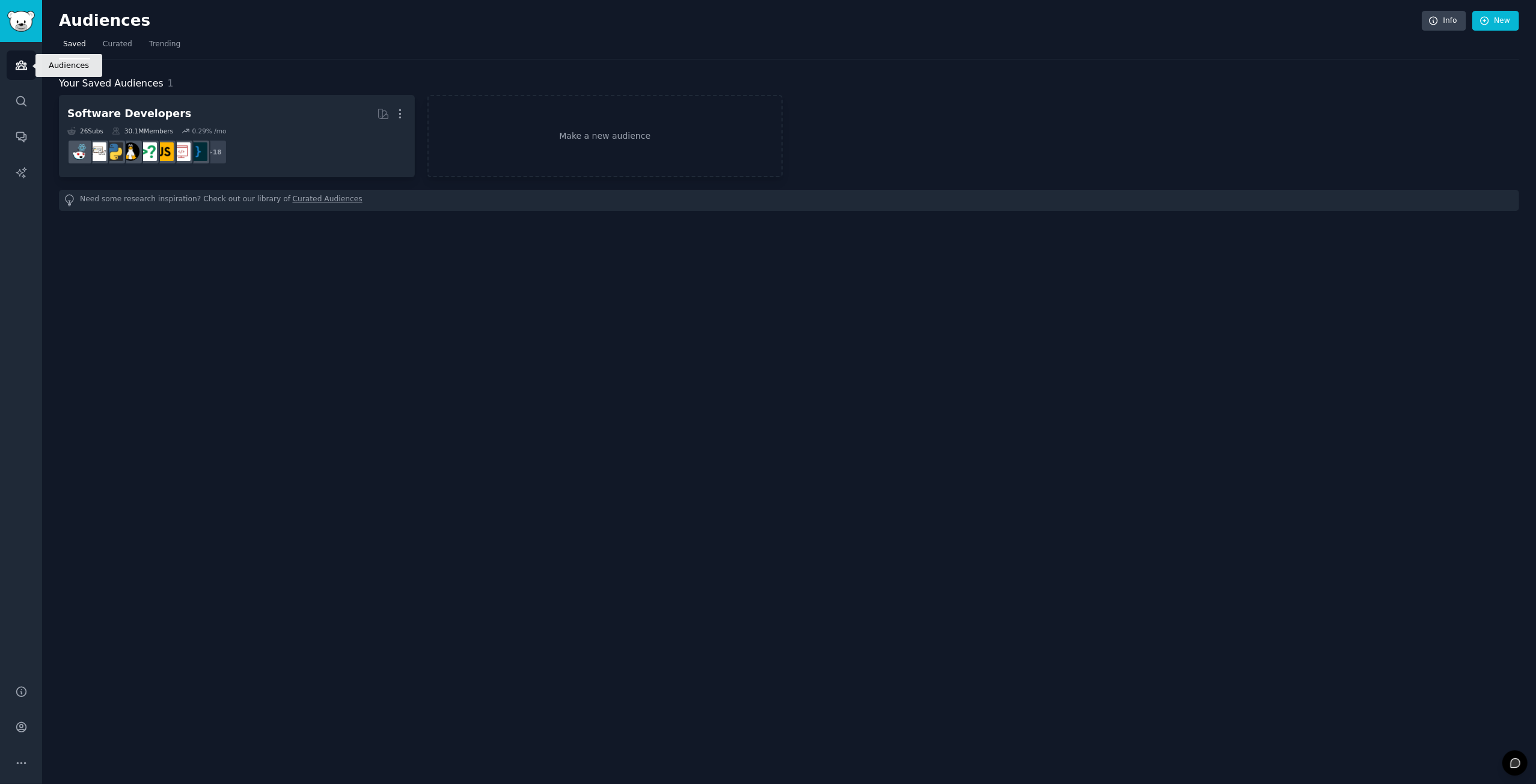
click at [26, 59] on icon "Sidebar" at bounding box center [20, 65] width 13 height 13
click at [119, 38] on link "Curated" at bounding box center [117, 47] width 38 height 24
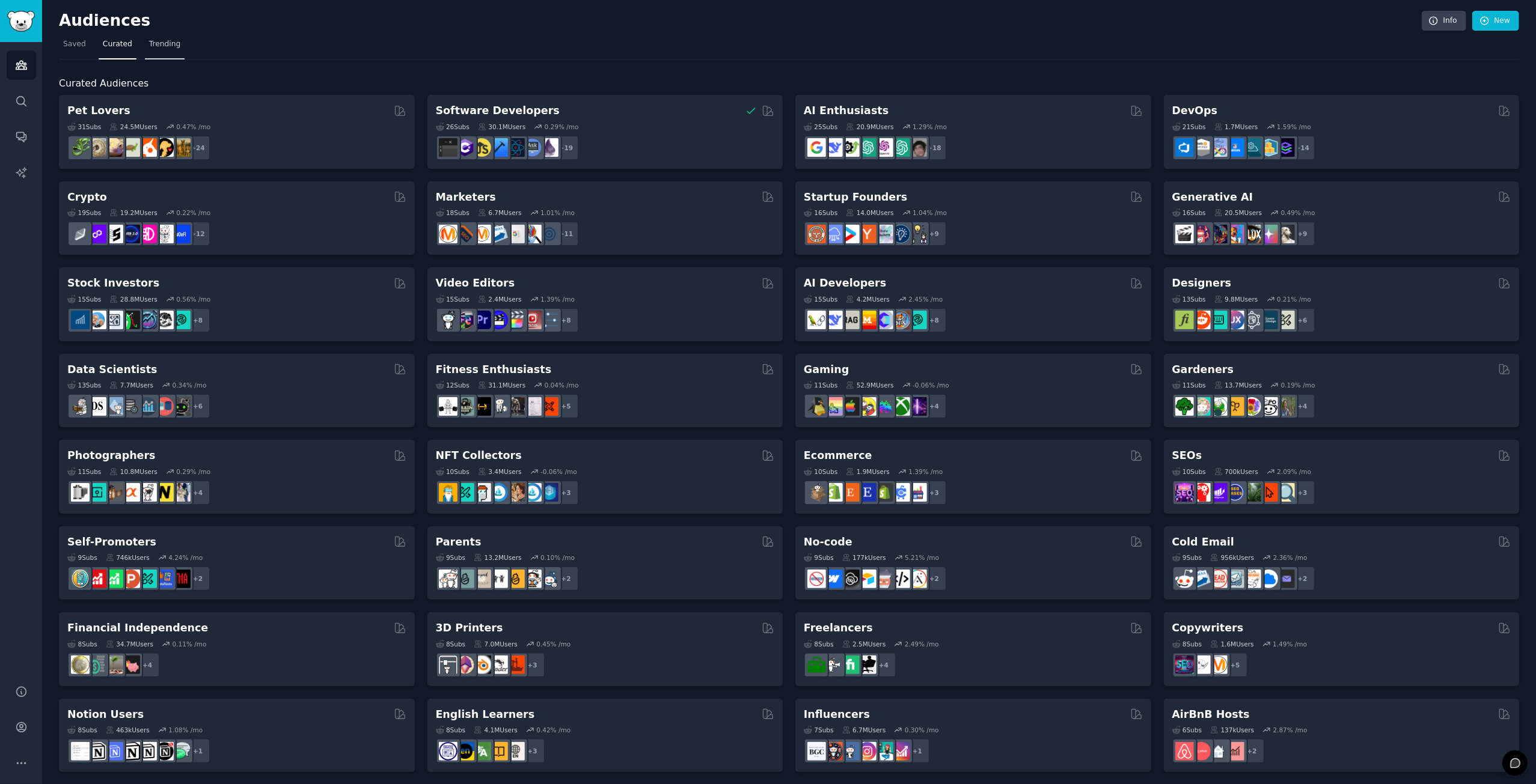
click at [160, 44] on span "Trending" at bounding box center [165, 44] width 31 height 11
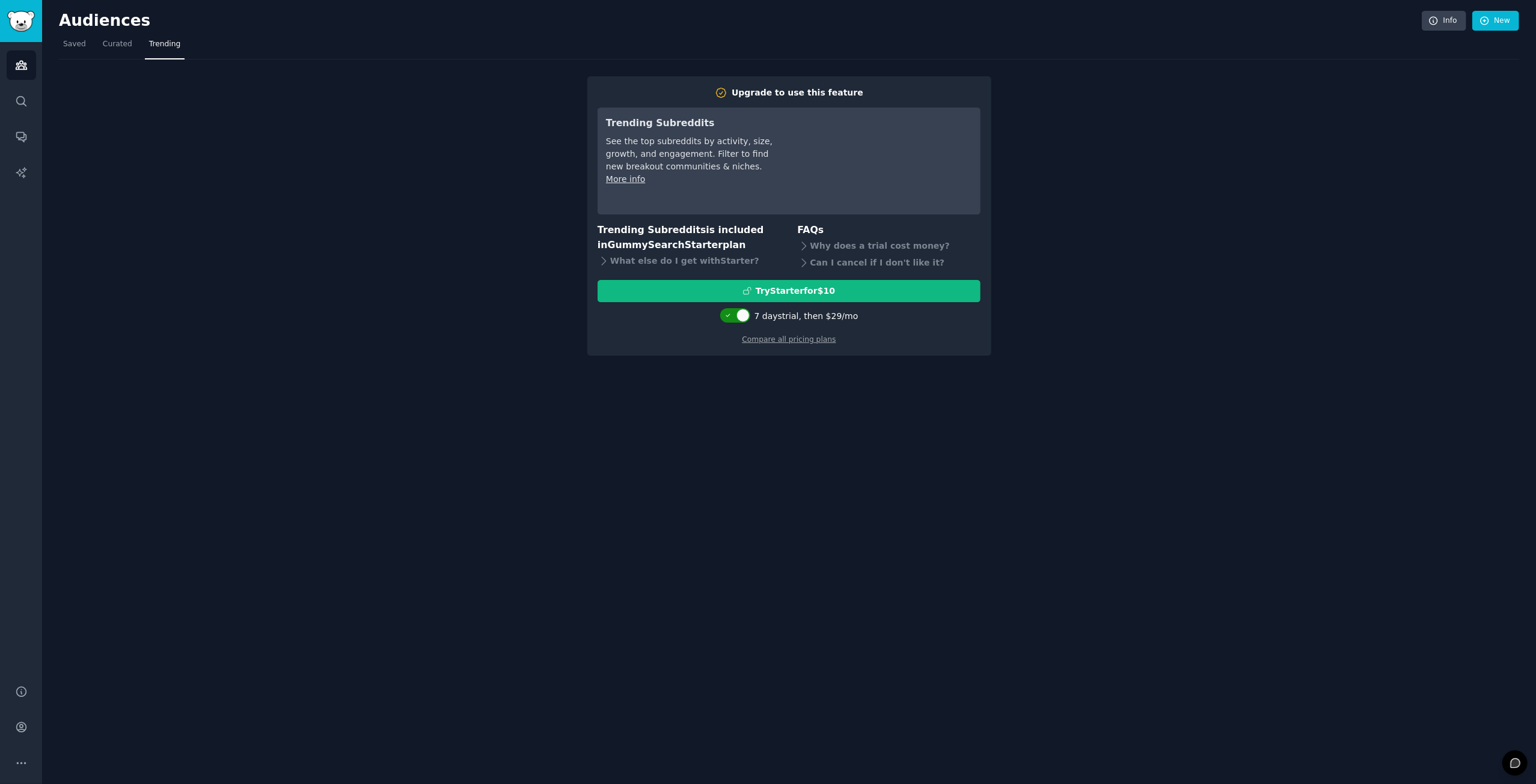
click at [743, 315] on div at bounding box center [743, 316] width 14 height 14
checkbox input "false"
click at [16, 63] on icon "Sidebar" at bounding box center [20, 65] width 13 height 13
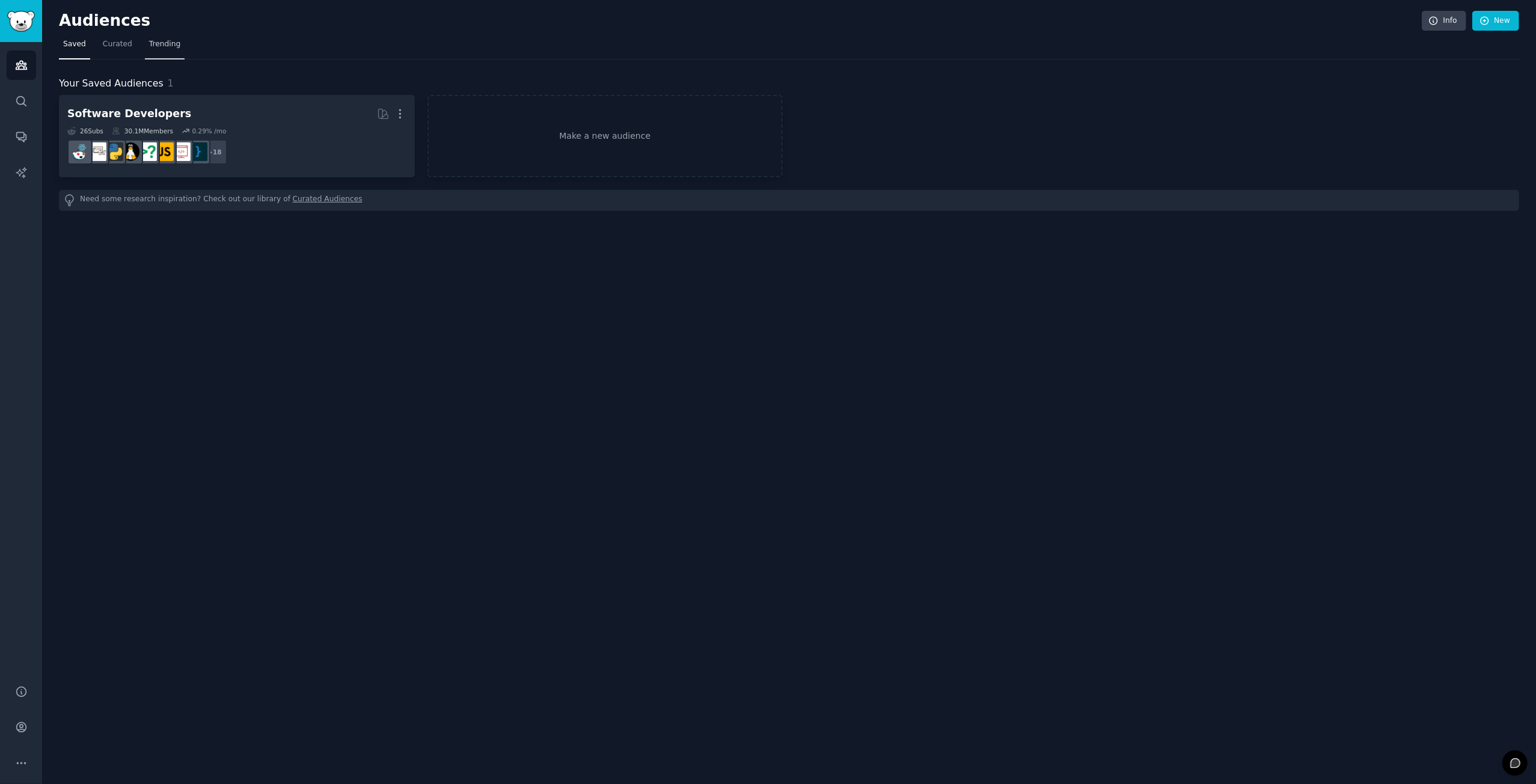
click at [170, 41] on span "Trending" at bounding box center [165, 44] width 31 height 11
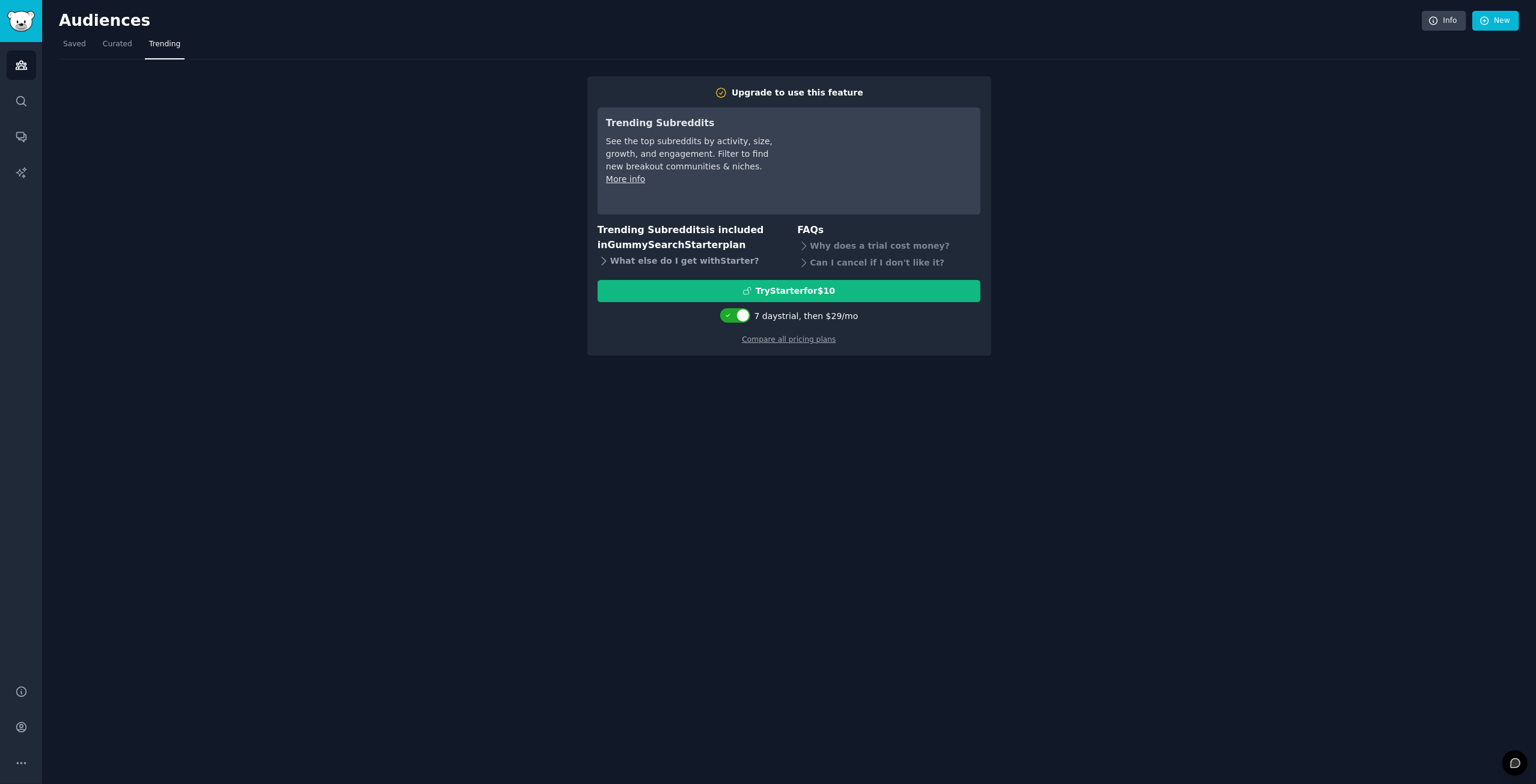
click at [641, 264] on div "What else do I get with Starter ?" at bounding box center [688, 260] width 183 height 16
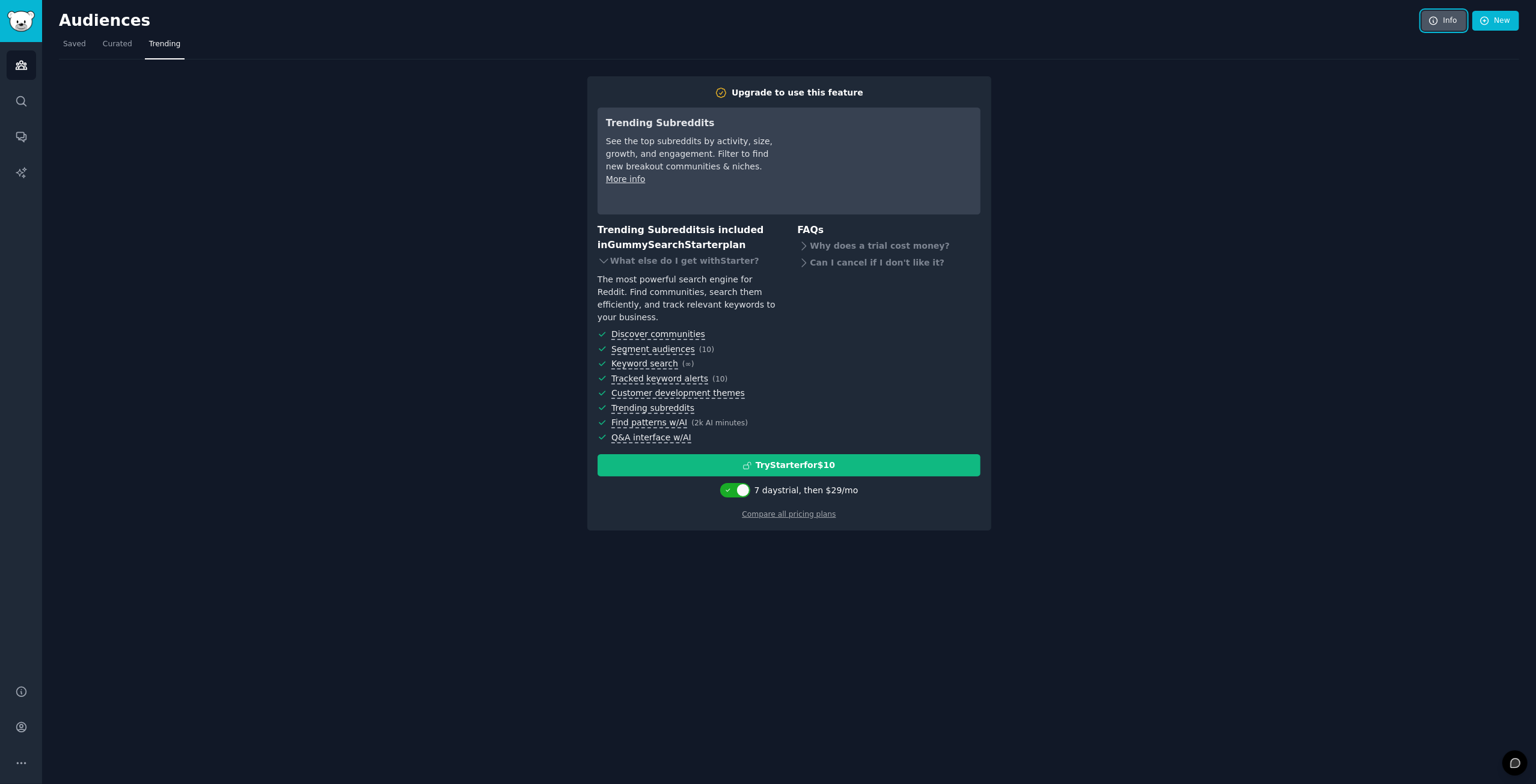
click at [1445, 21] on link "Info" at bounding box center [1444, 20] width 45 height 20
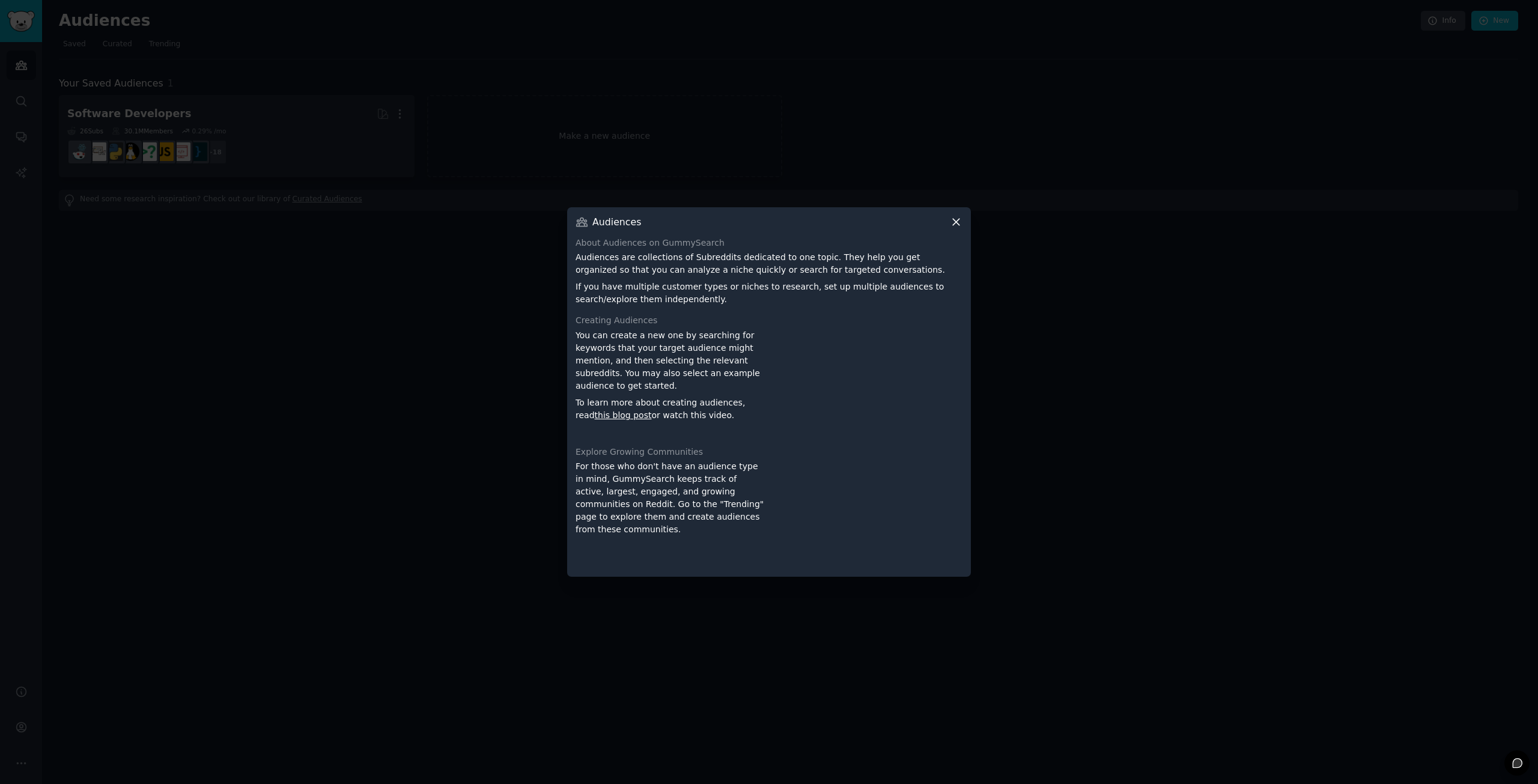
click at [957, 228] on icon at bounding box center [956, 222] width 13 height 13
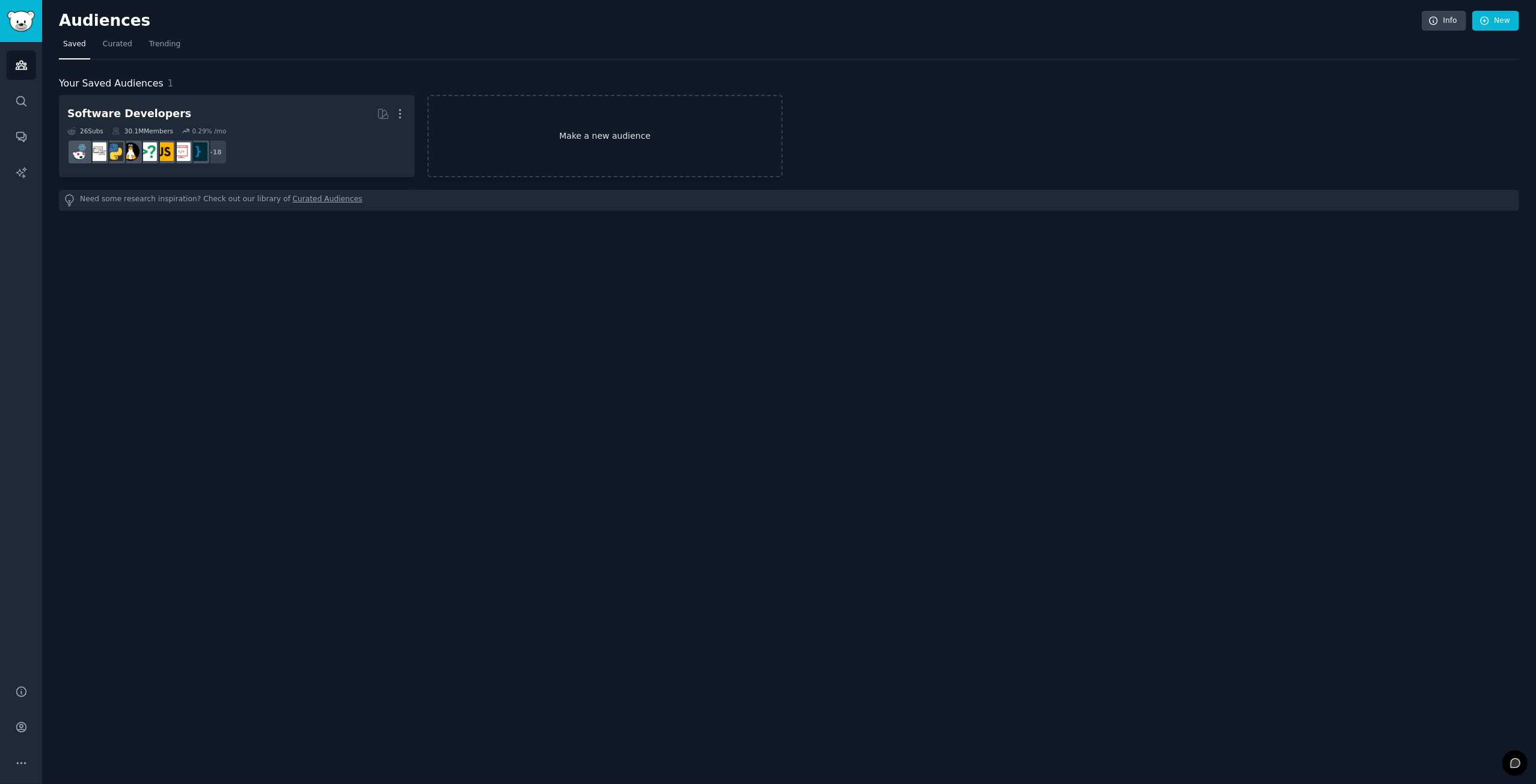
click at [540, 128] on link "Make a new audience" at bounding box center [605, 136] width 356 height 82
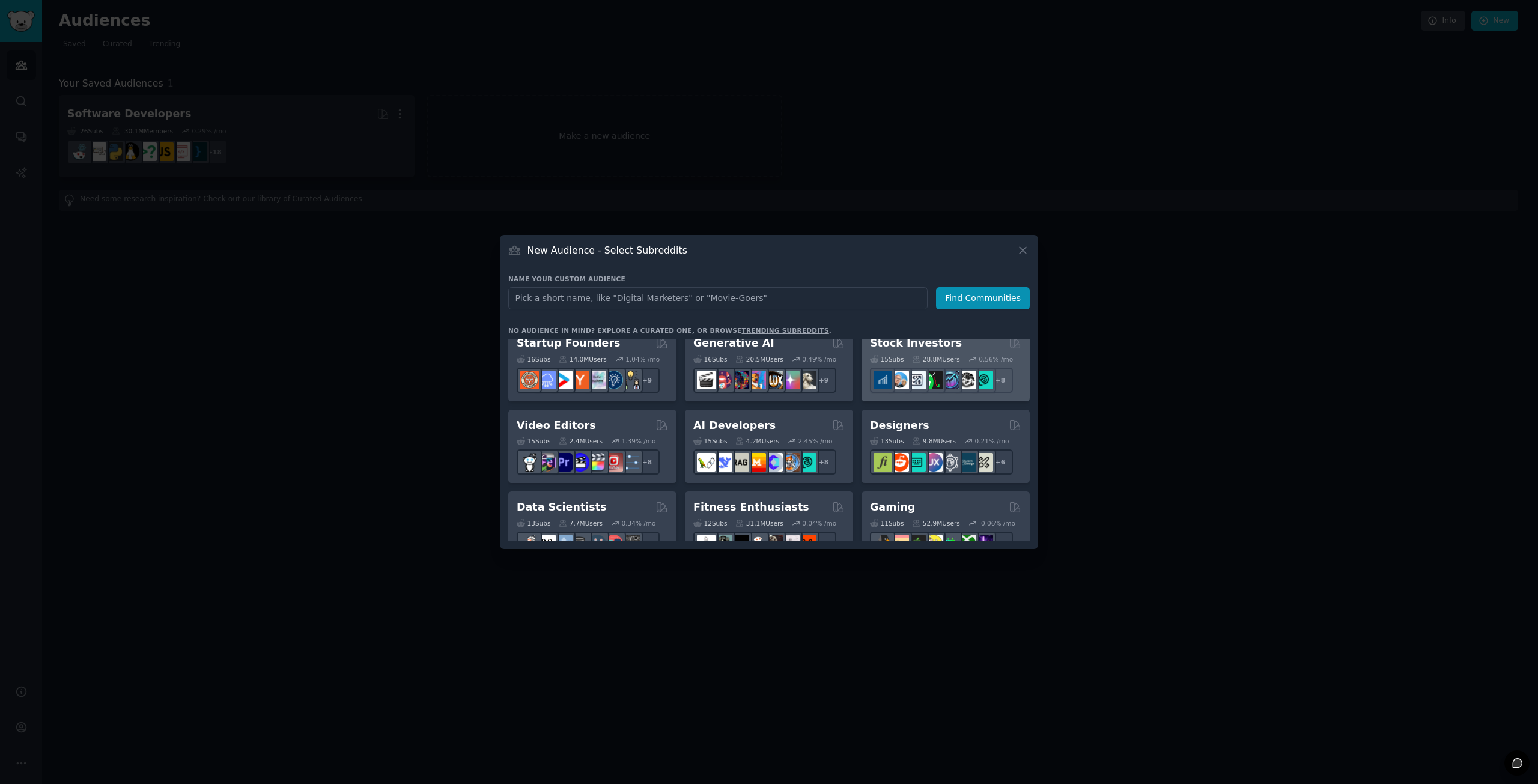
scroll to position [180, 0]
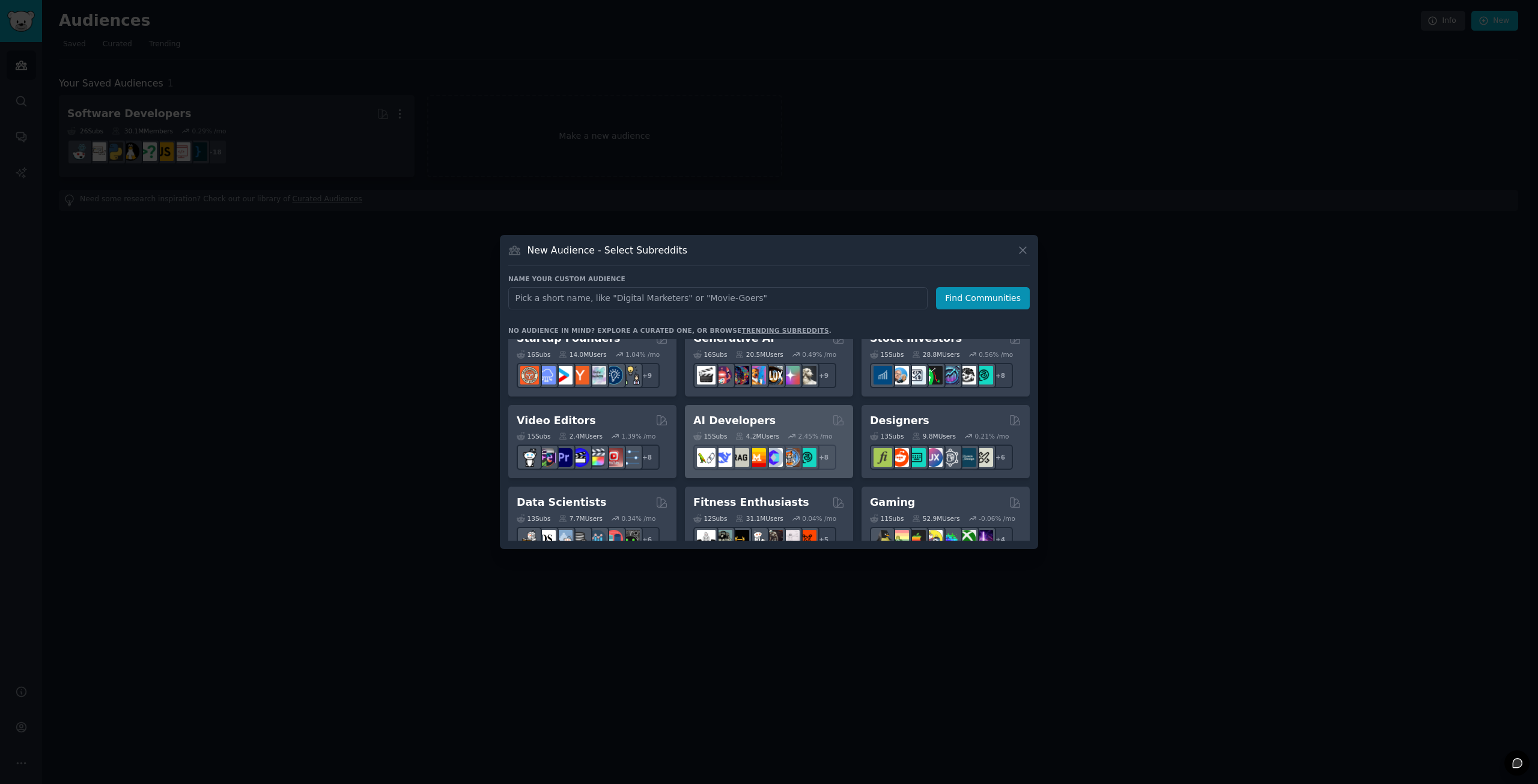
click at [778, 415] on div "AI Developers" at bounding box center [769, 420] width 151 height 15
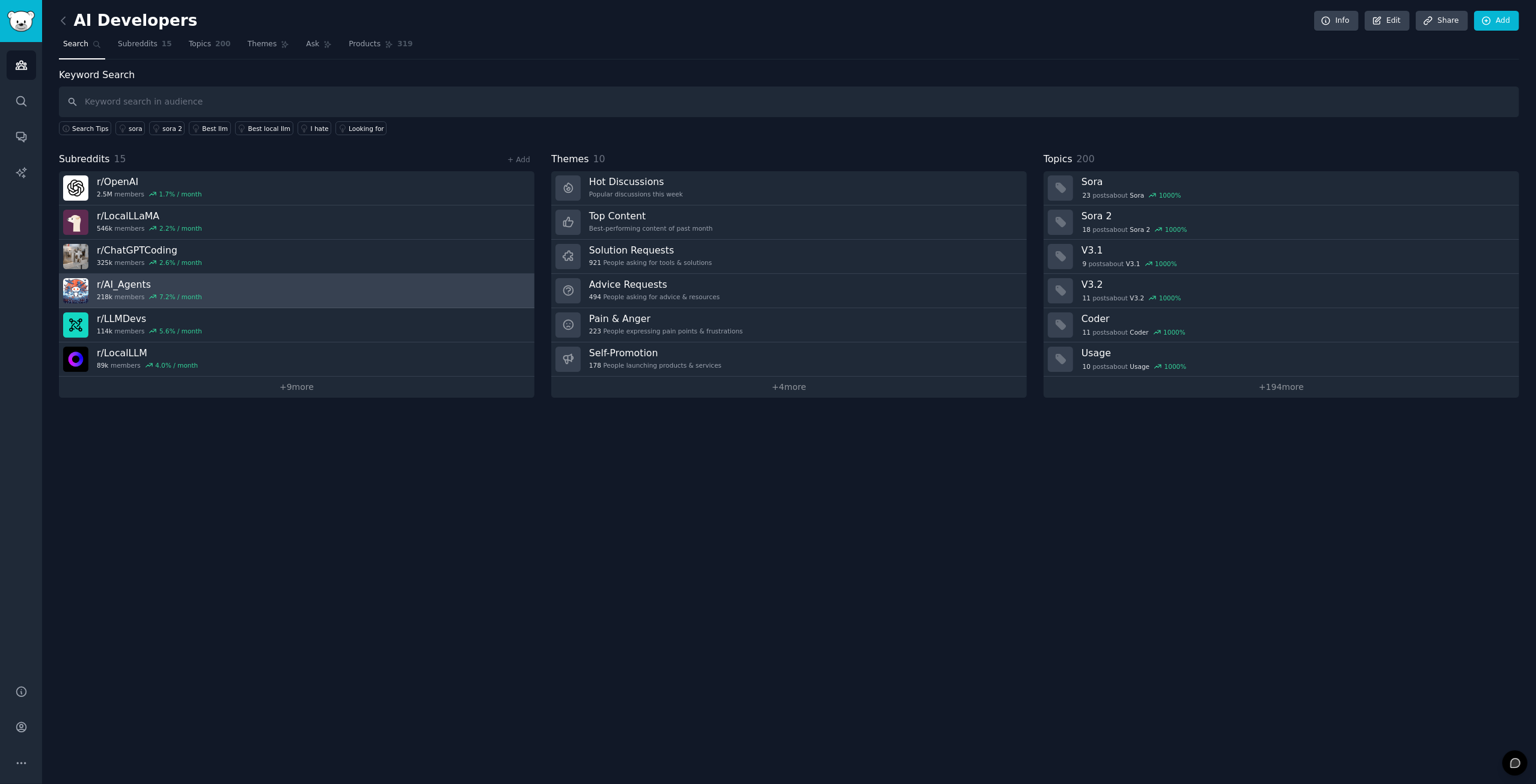
click at [304, 292] on link "r/ AI_Agents 218k members 7.2 % / month" at bounding box center [297, 291] width 475 height 34
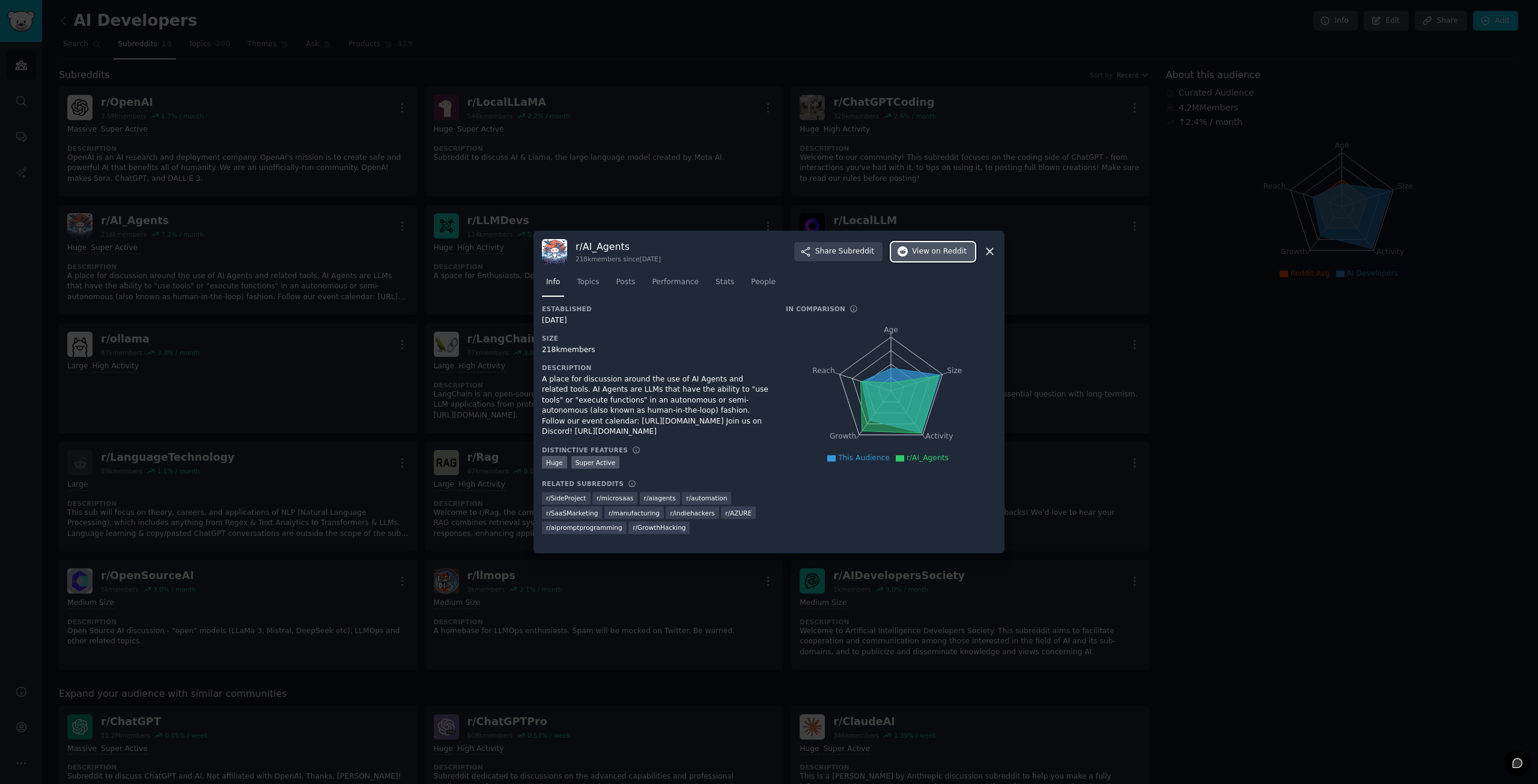
click at [931, 252] on span "on Reddit" at bounding box center [949, 251] width 35 height 11
click at [991, 249] on icon at bounding box center [989, 252] width 7 height 7
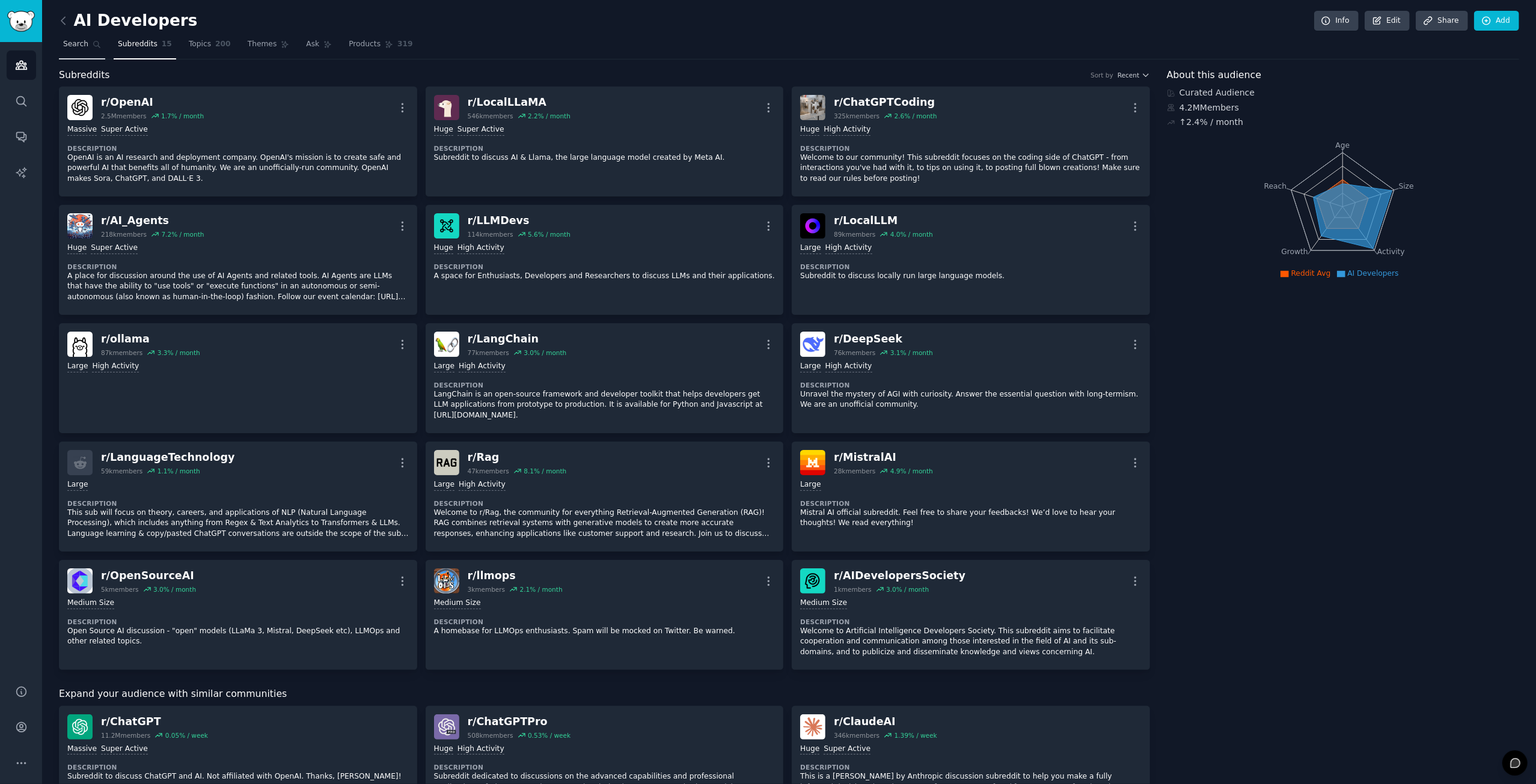
click at [70, 45] on span "Search" at bounding box center [76, 44] width 25 height 11
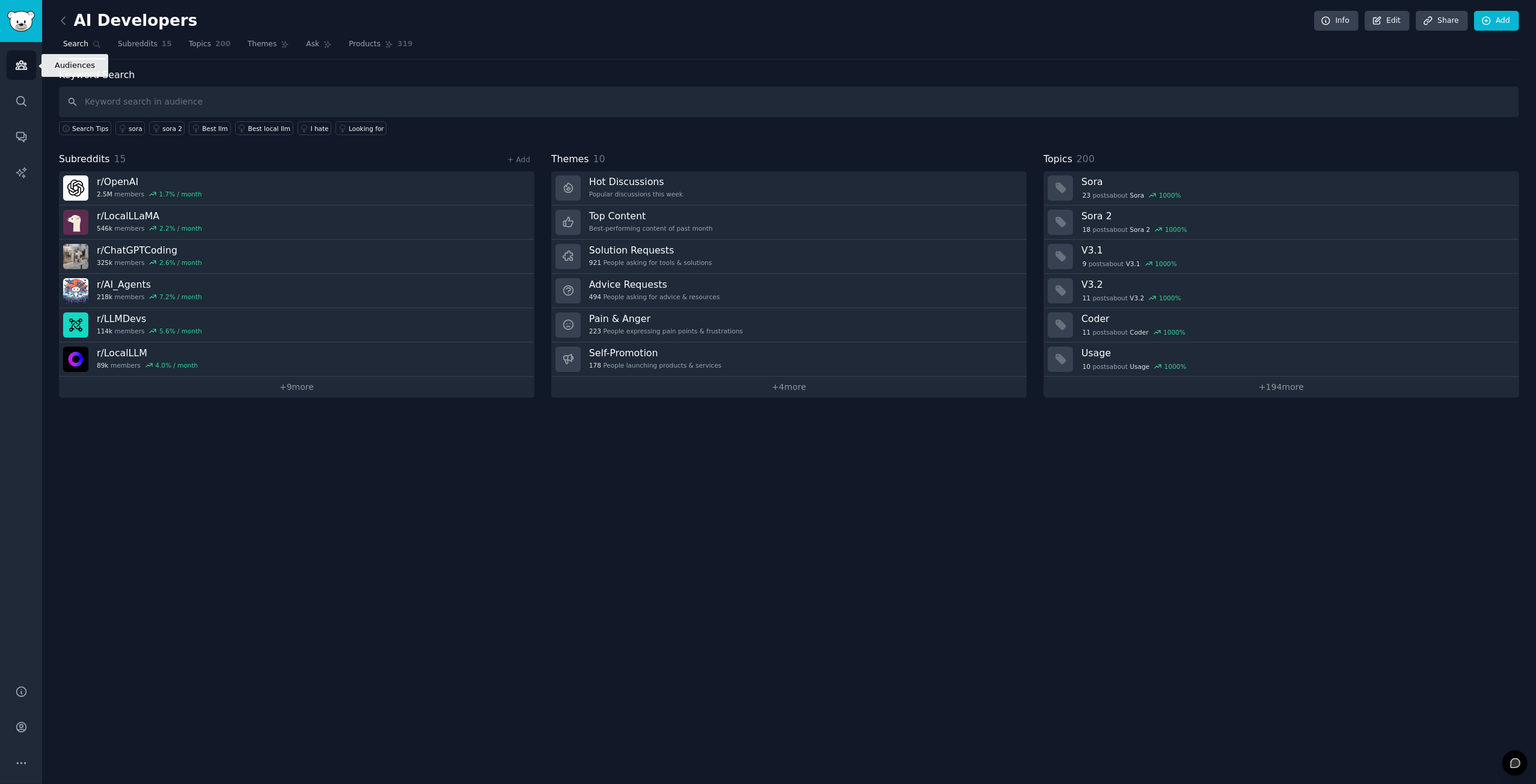
click at [9, 66] on link "Audiences" at bounding box center [21, 65] width 29 height 29
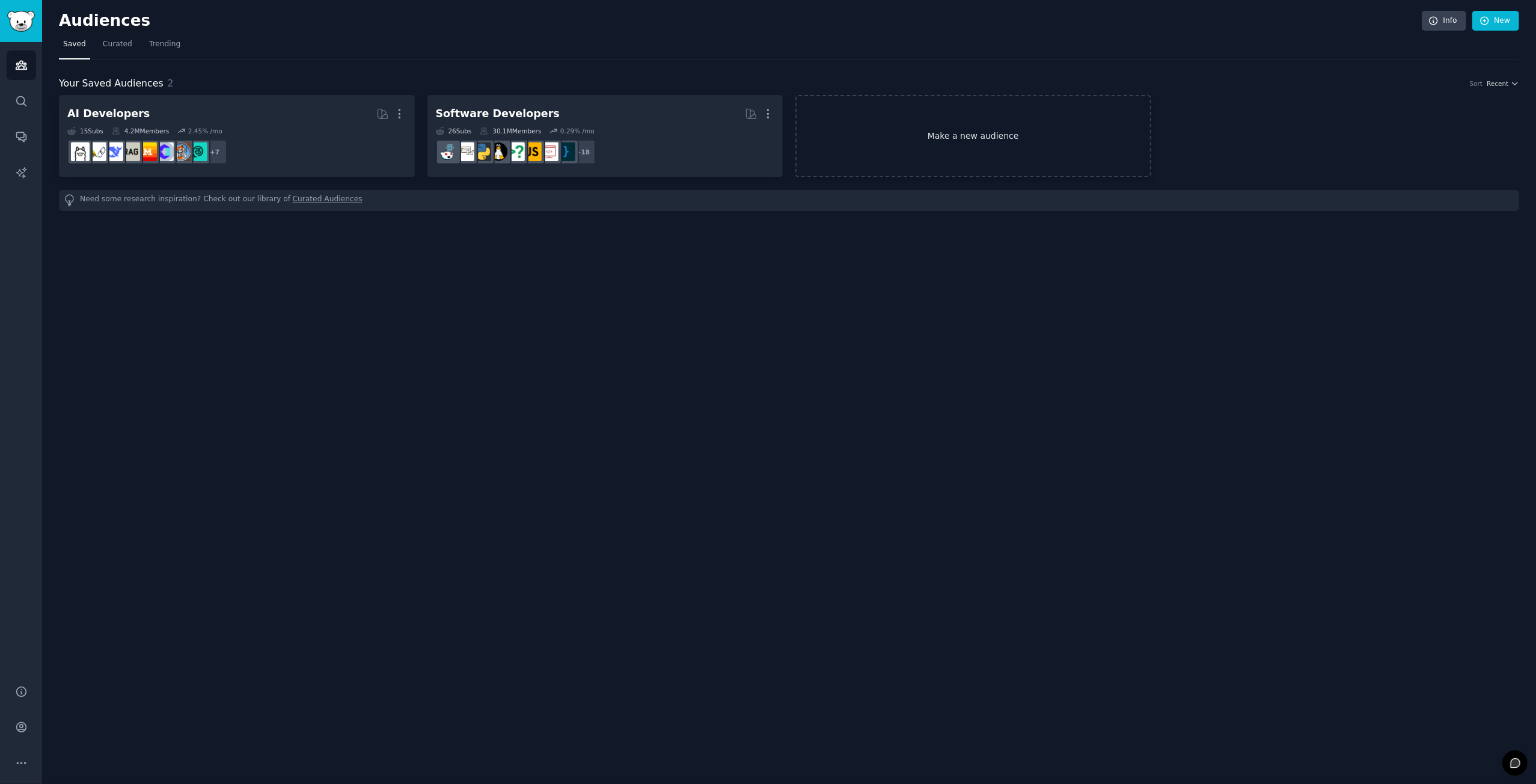
click at [944, 139] on link "Make a new audience" at bounding box center [973, 136] width 356 height 82
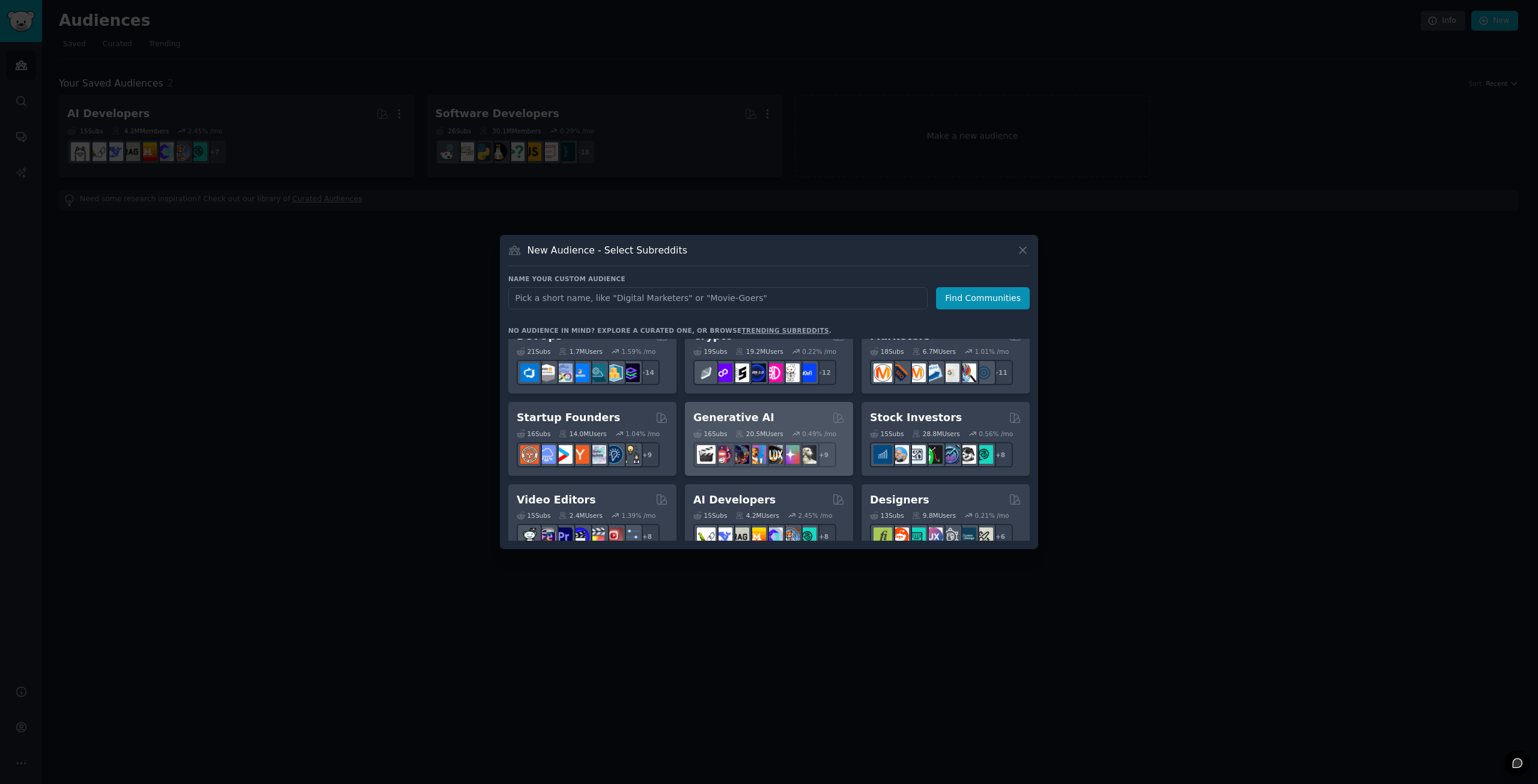
scroll to position [120, 0]
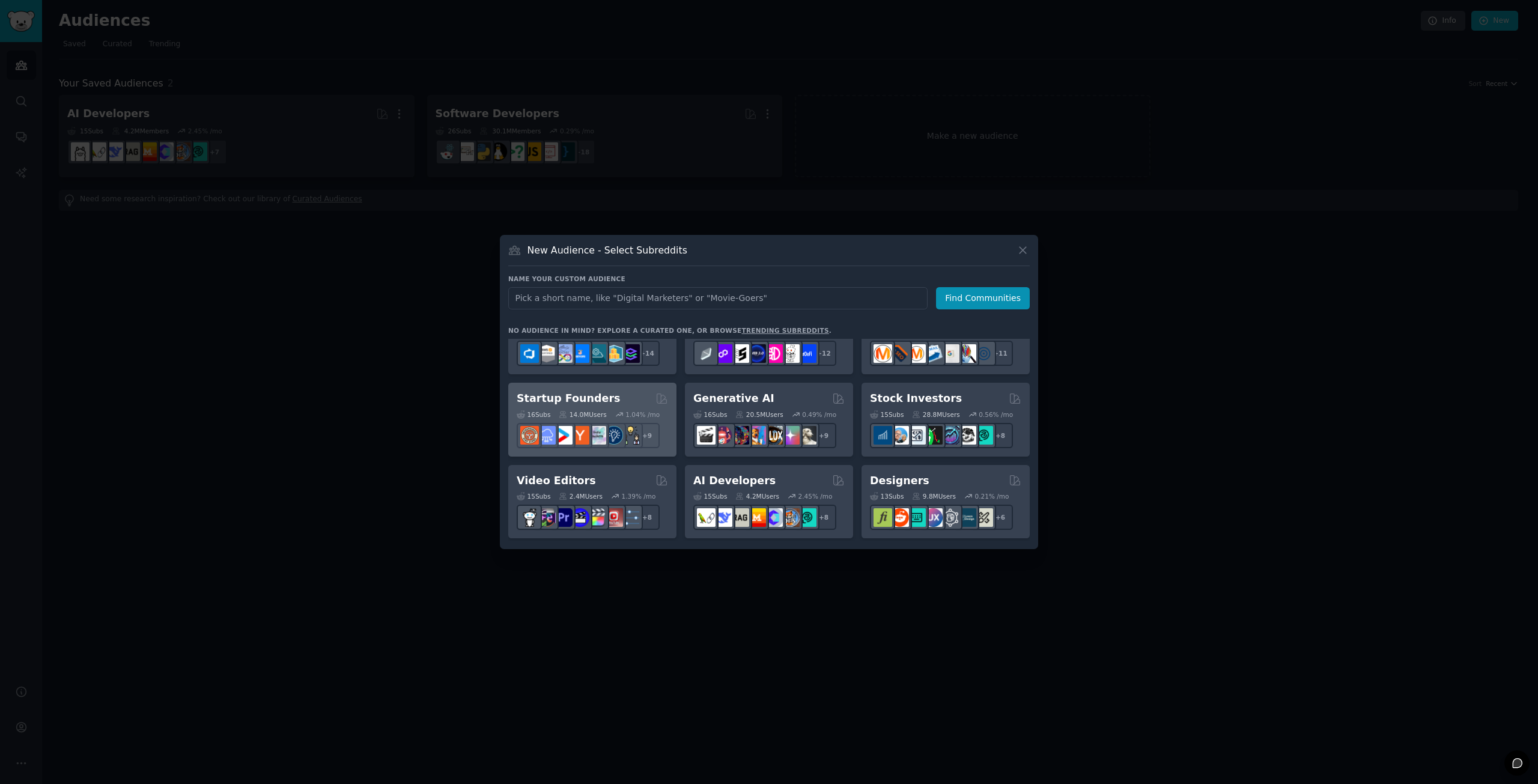
click at [587, 397] on h2 "Startup Founders" at bounding box center [568, 398] width 104 height 15
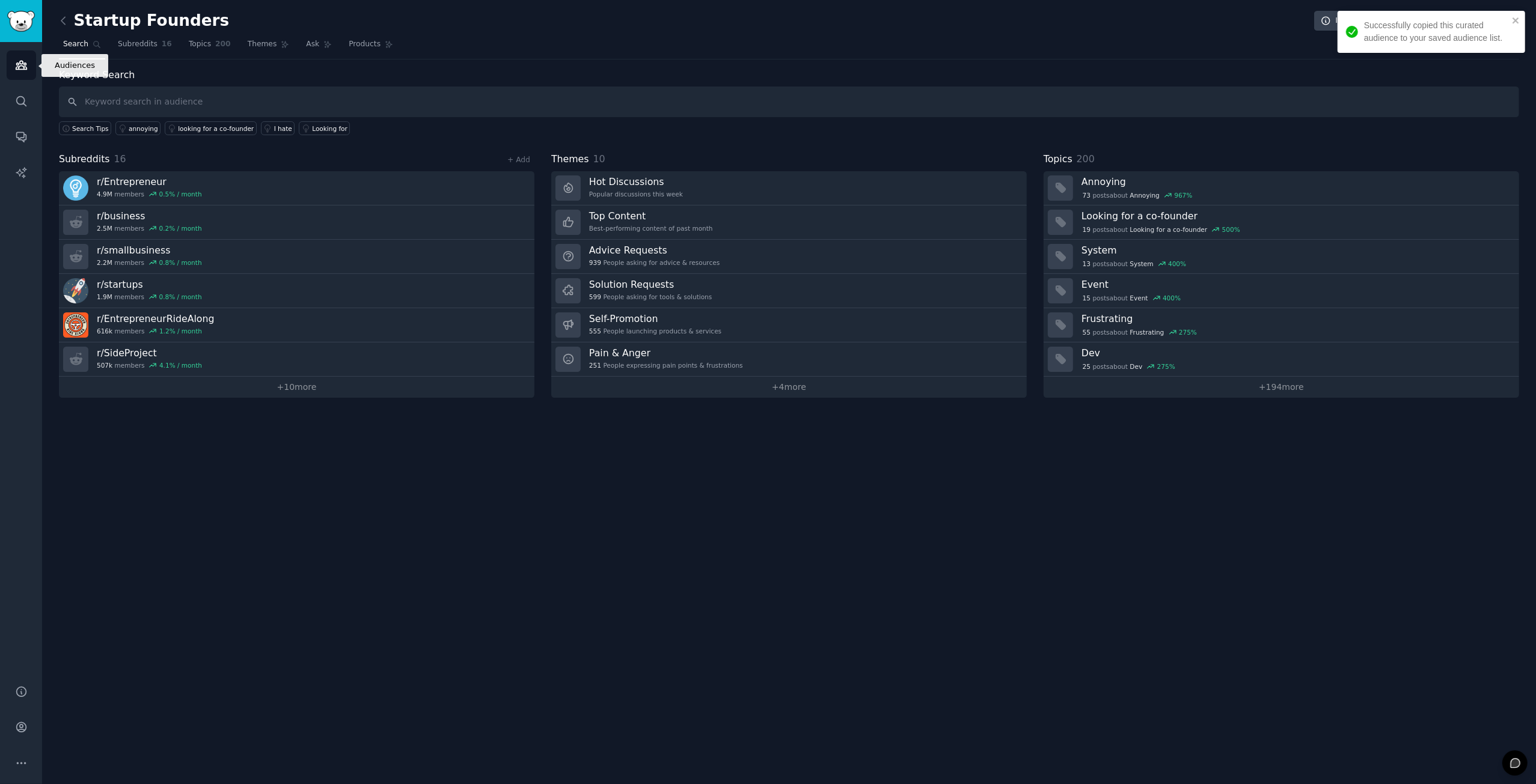
click at [26, 62] on icon "Sidebar" at bounding box center [20, 65] width 13 height 13
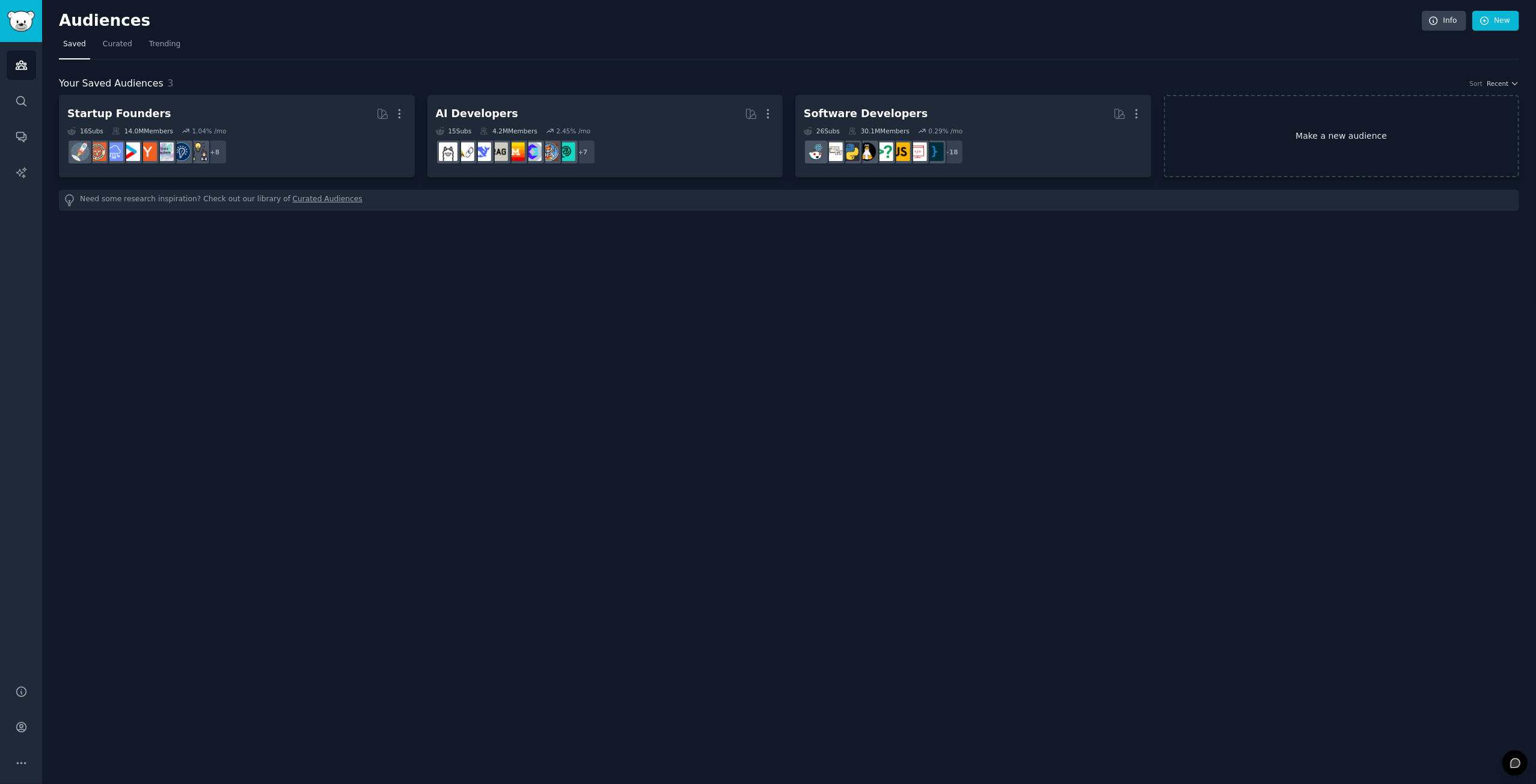
click at [1255, 124] on link "Make a new audience" at bounding box center [1341, 136] width 356 height 82
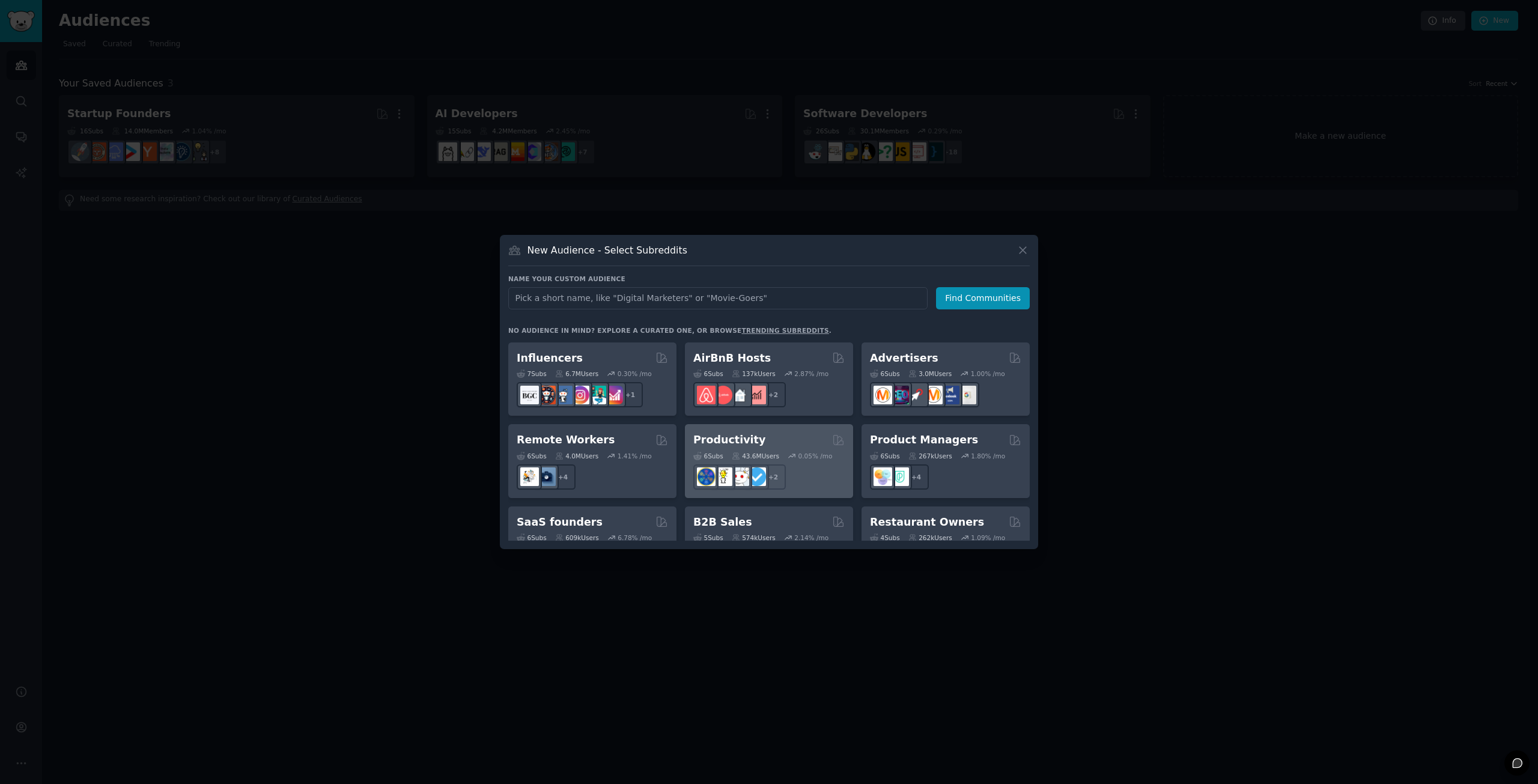
scroll to position [841, 0]
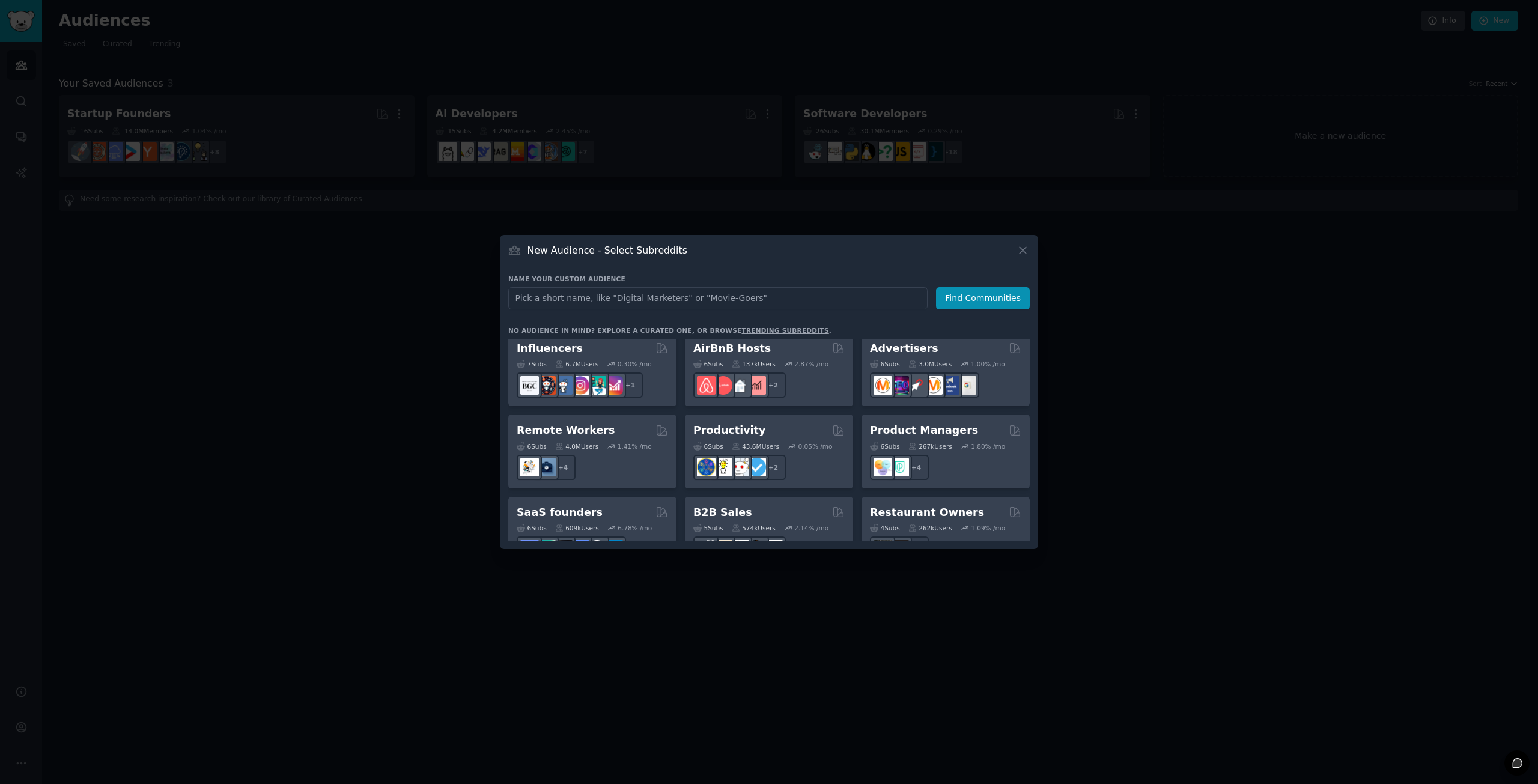
click at [628, 298] on input "text" at bounding box center [717, 298] width 420 height 22
type input "AI笔记"
click button "Find Communities" at bounding box center [983, 298] width 94 height 22
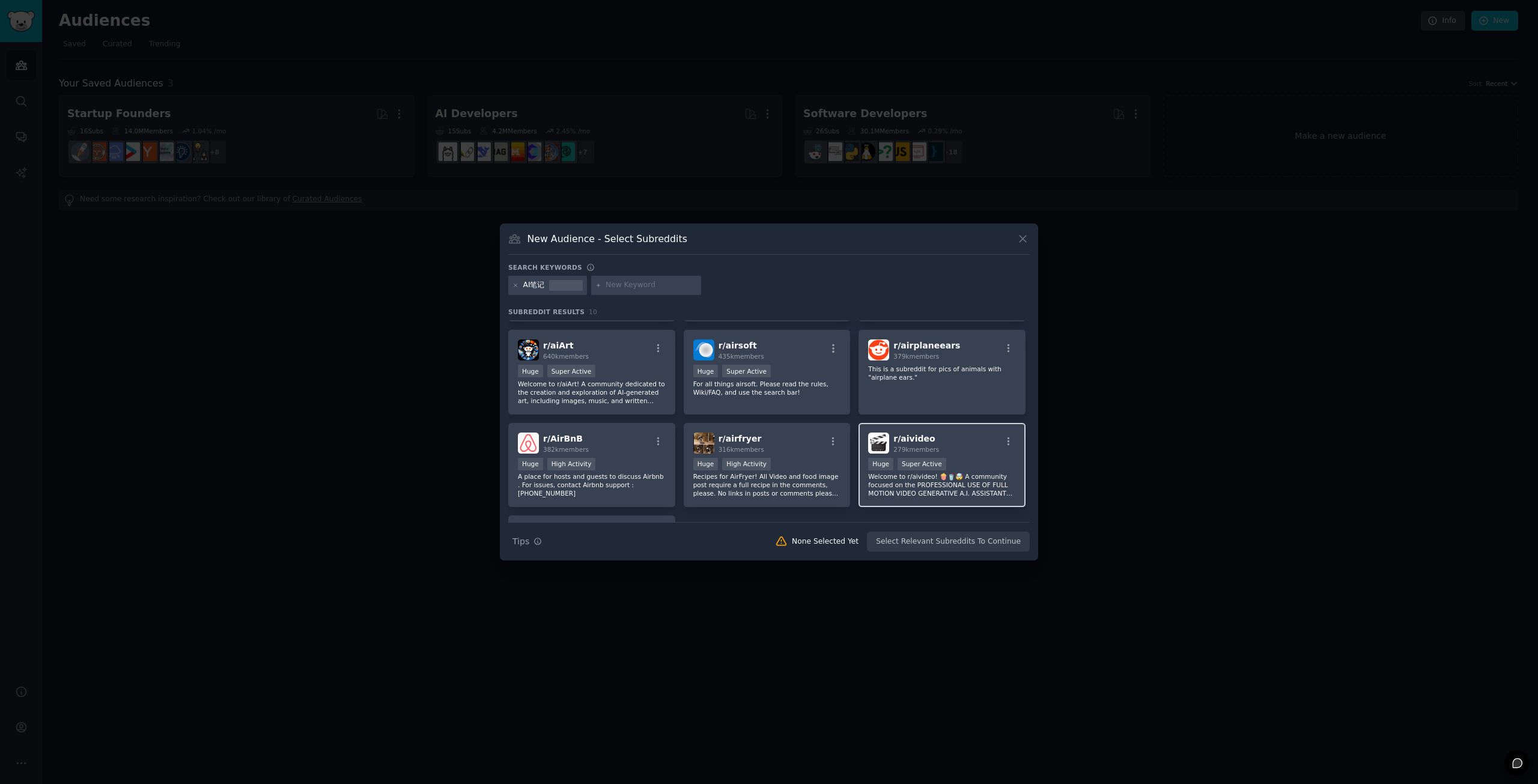
scroll to position [195, 0]
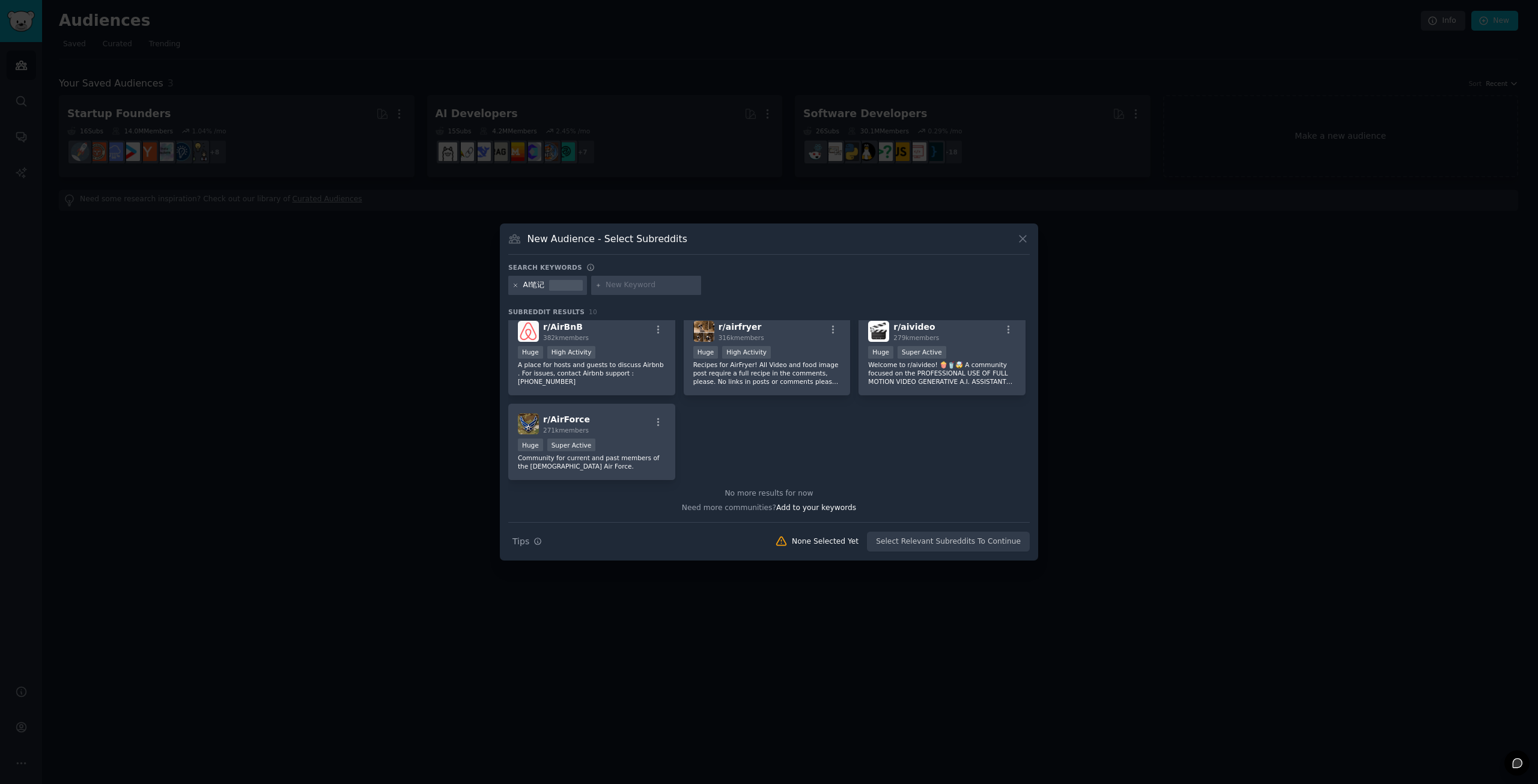
click at [513, 285] on icon at bounding box center [516, 285] width 7 height 7
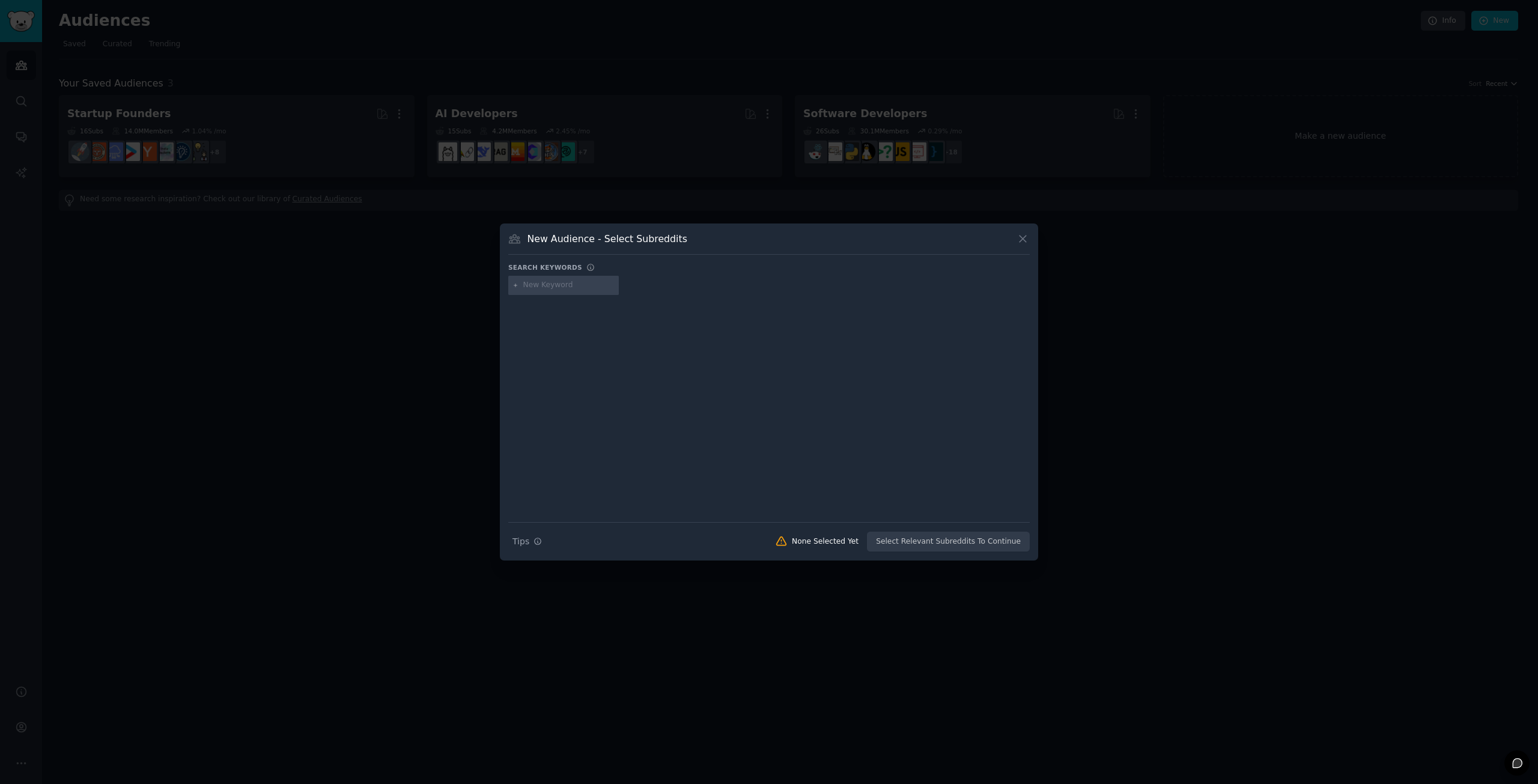
click at [615, 245] on h3 "New Audience - Select Subreddits" at bounding box center [607, 238] width 160 height 13
click at [1027, 236] on icon at bounding box center [1022, 238] width 13 height 13
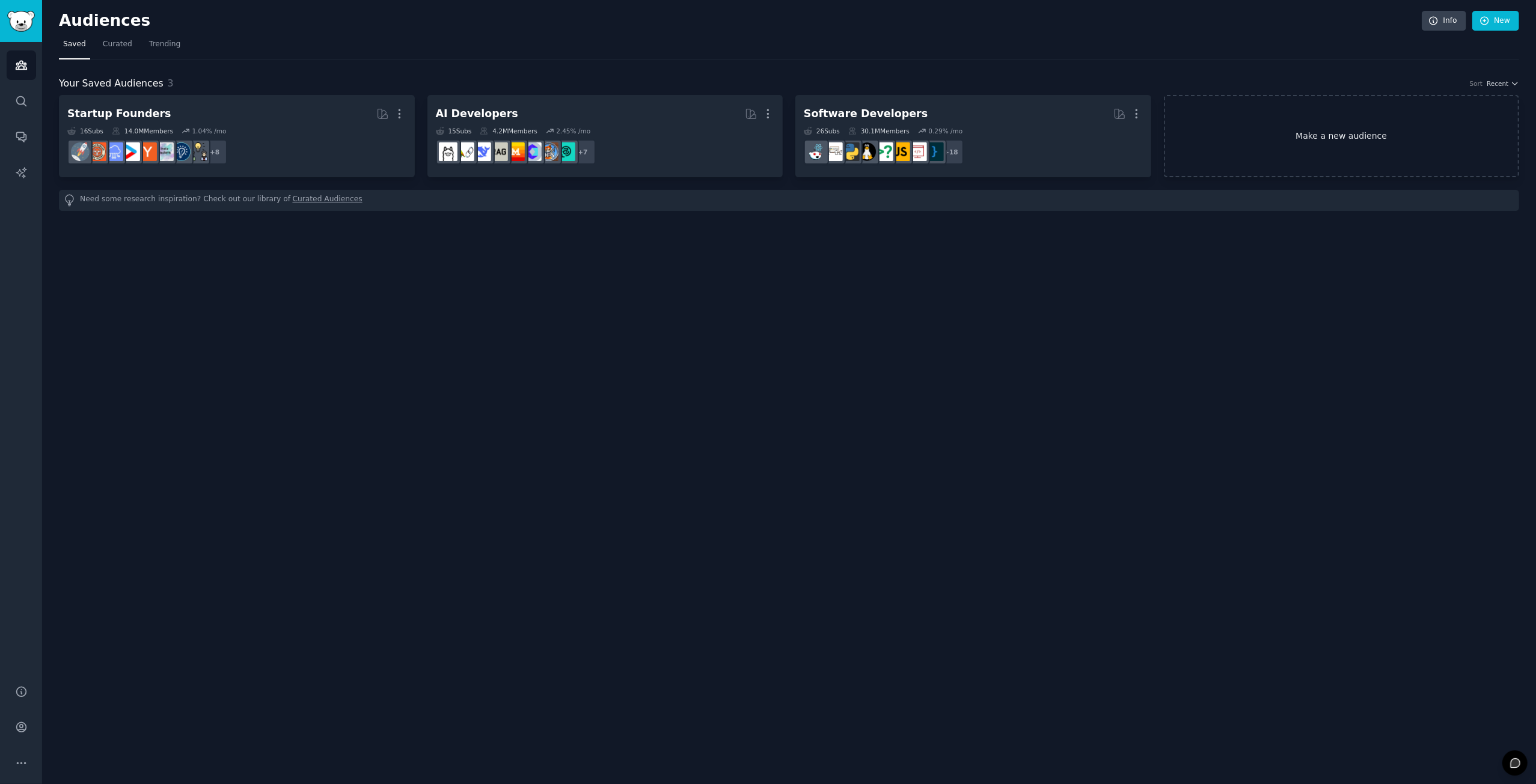
click at [1320, 139] on link "Make a new audience" at bounding box center [1341, 136] width 356 height 82
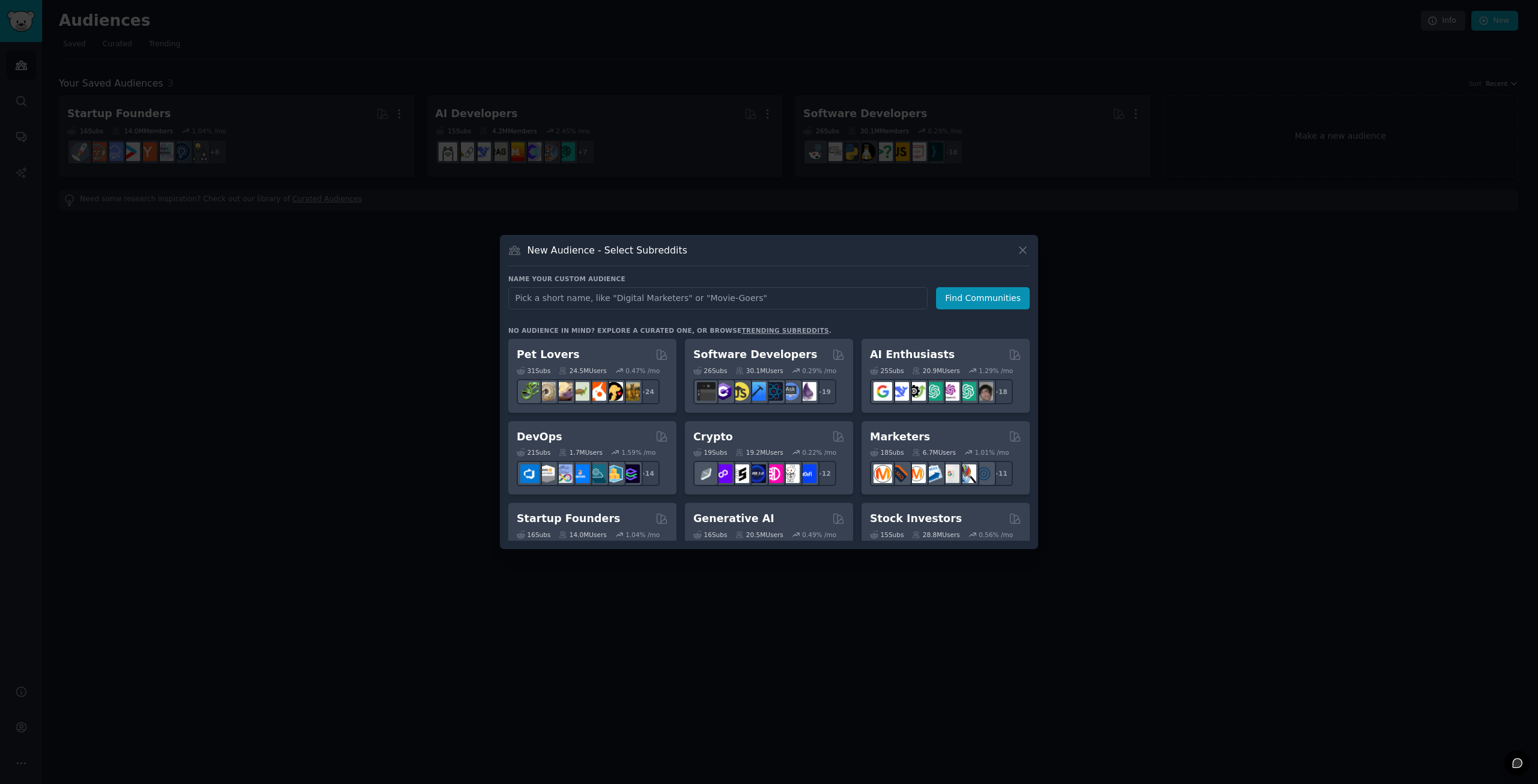
click at [718, 303] on input "text" at bounding box center [717, 298] width 420 height 22
type input "AI私有化"
click button "Find Communities" at bounding box center [983, 298] width 94 height 22
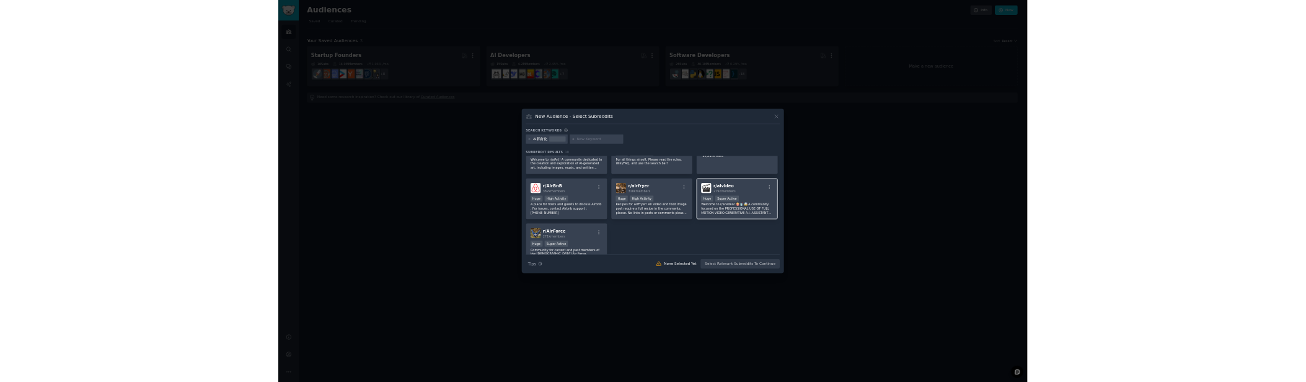
scroll to position [201, 0]
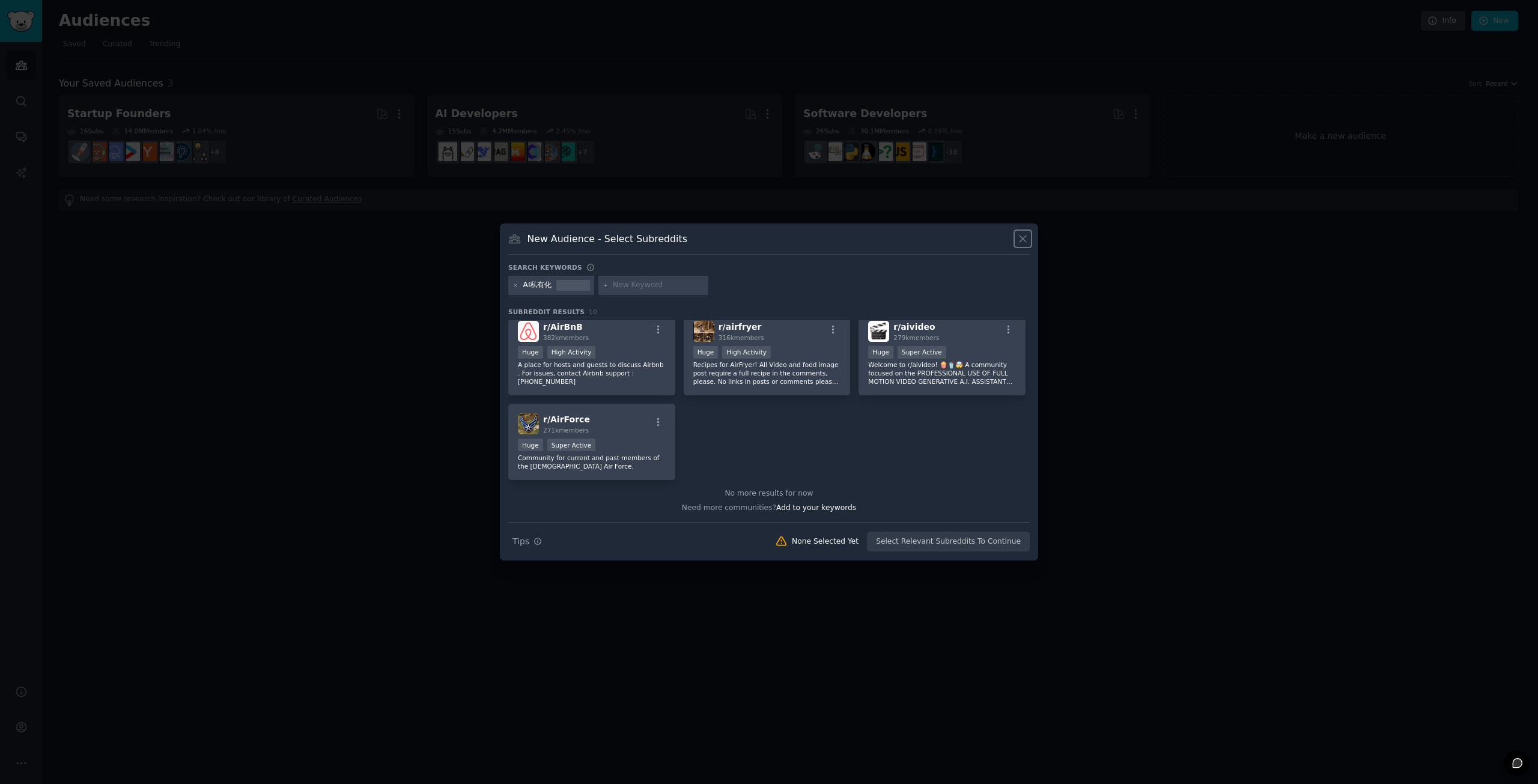
click at [1021, 236] on icon at bounding box center [1022, 238] width 13 height 13
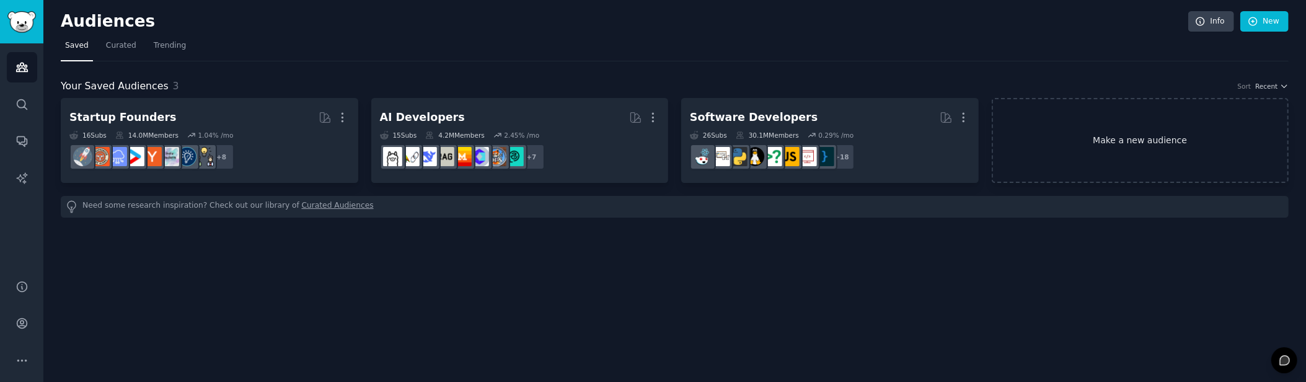
click at [1109, 144] on link "Make a new audience" at bounding box center [1141, 140] width 298 height 85
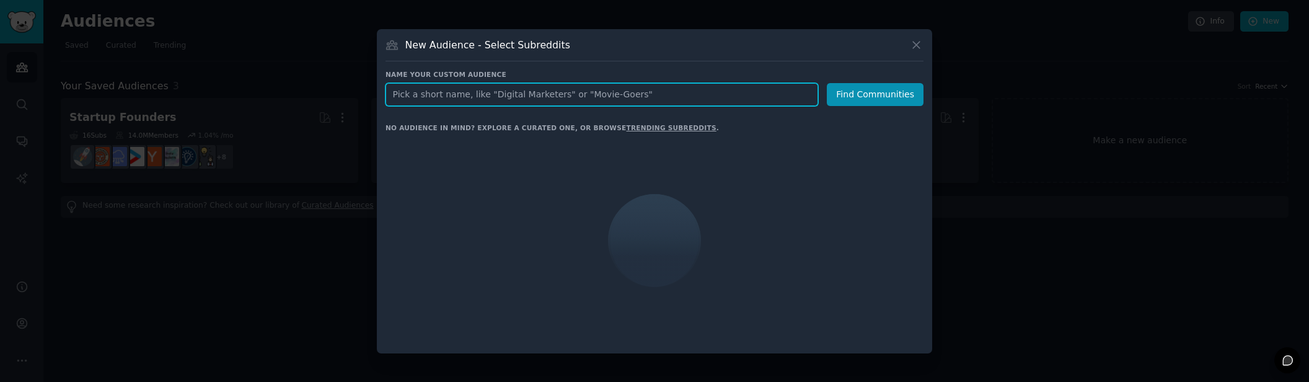
click at [590, 105] on div "Name your custom audience Audience Name Find Communities No audience in mind? E…" at bounding box center [655, 207] width 538 height 275
paste input "Subreddit"
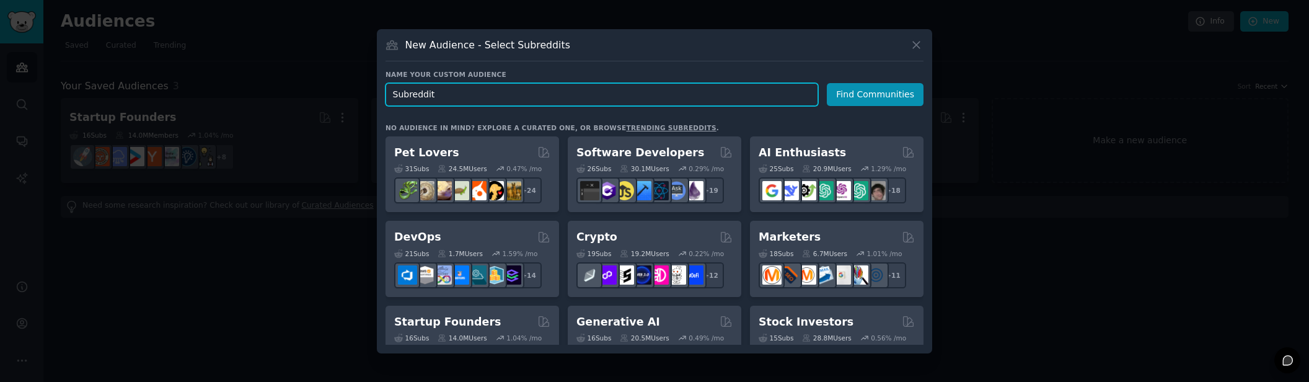
type input "Subreddit"
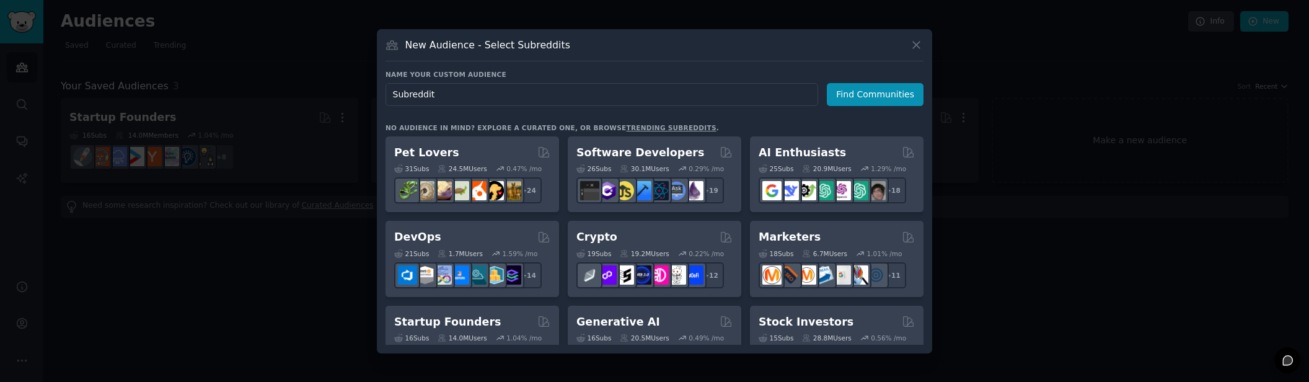
click at [975, 60] on div at bounding box center [654, 191] width 1309 height 382
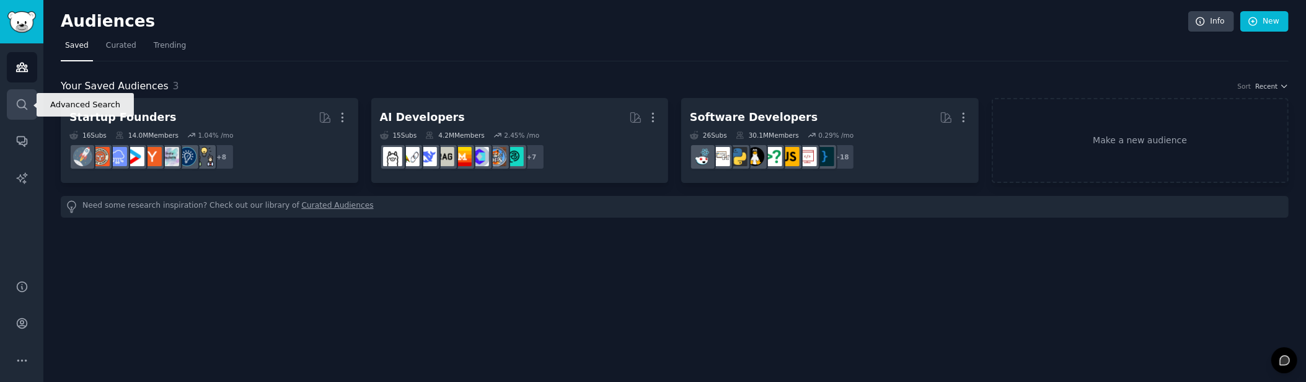
click at [23, 104] on icon "Sidebar" at bounding box center [21, 104] width 13 height 13
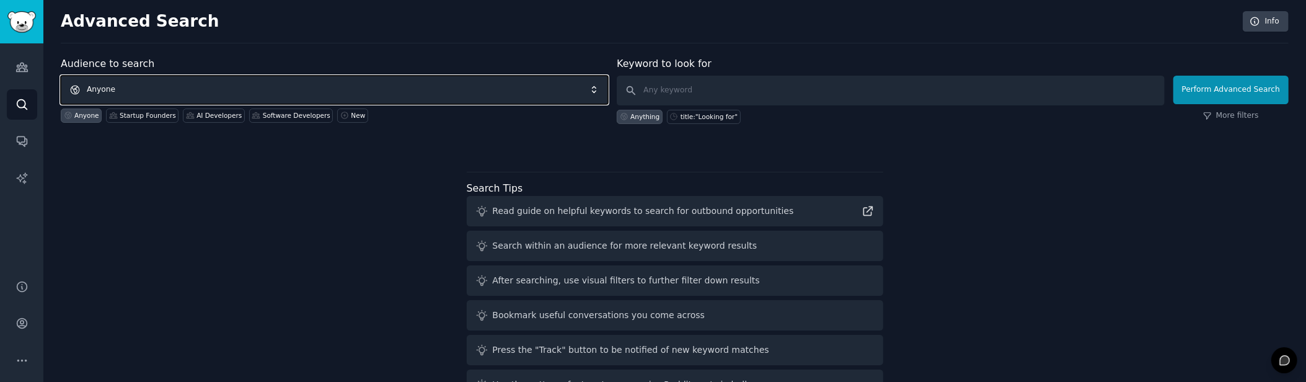
click at [447, 80] on span "Anyone" at bounding box center [334, 90] width 547 height 29
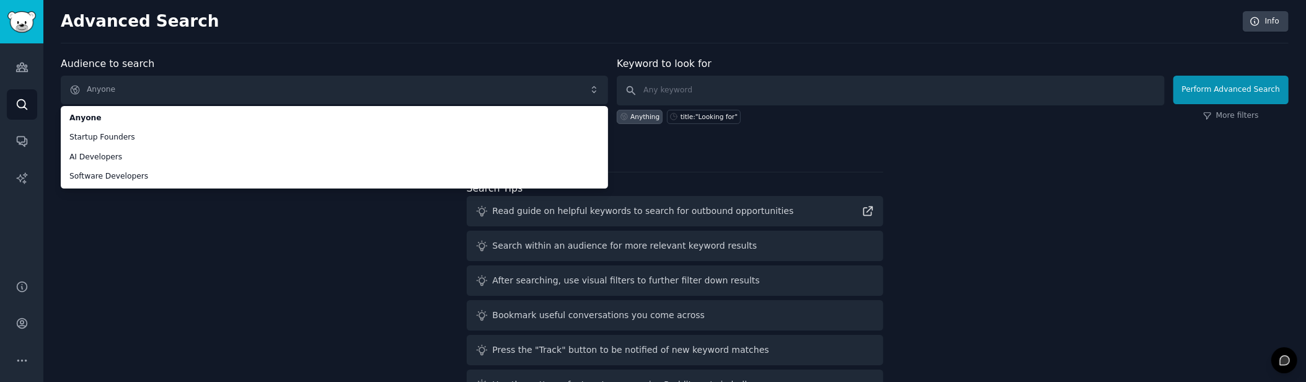
click at [222, 240] on div "Audience to search Anyone Anyone Startup Founders AI Developers Software Develo…" at bounding box center [675, 230] width 1228 height 348
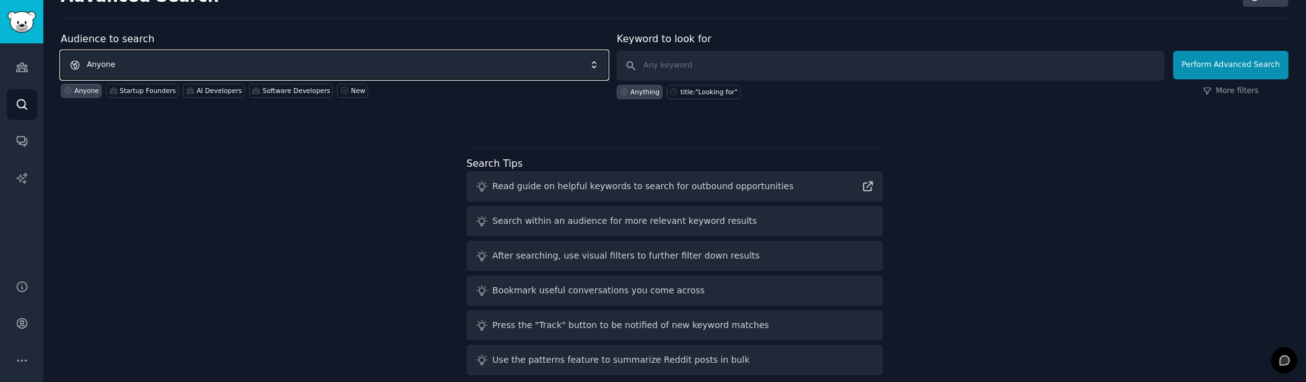
scroll to position [38, 0]
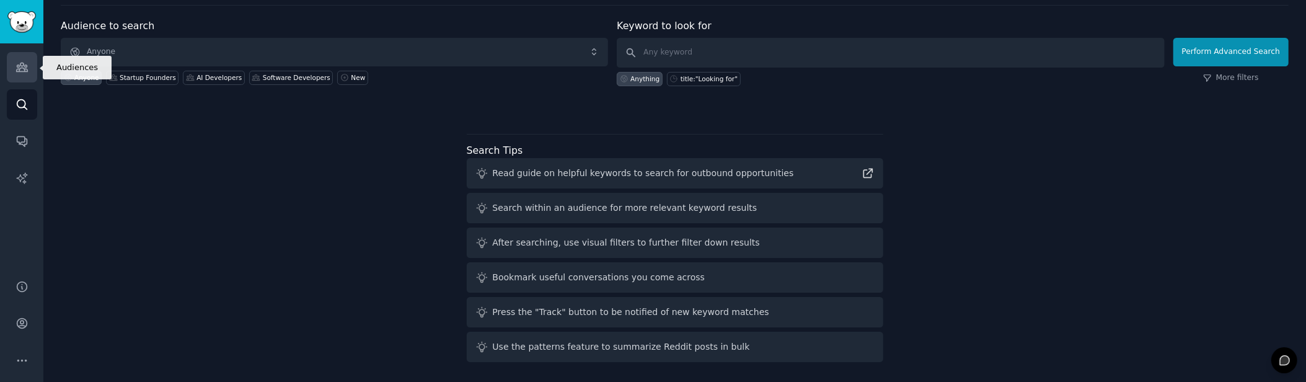
click at [32, 75] on link "Audiences" at bounding box center [22, 67] width 30 height 30
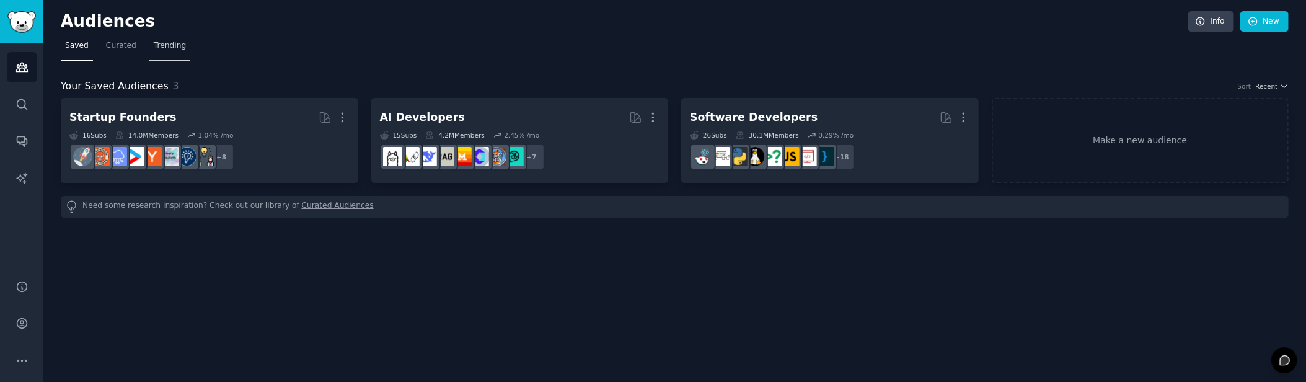
click at [169, 40] on span "Trending" at bounding box center [170, 45] width 32 height 11
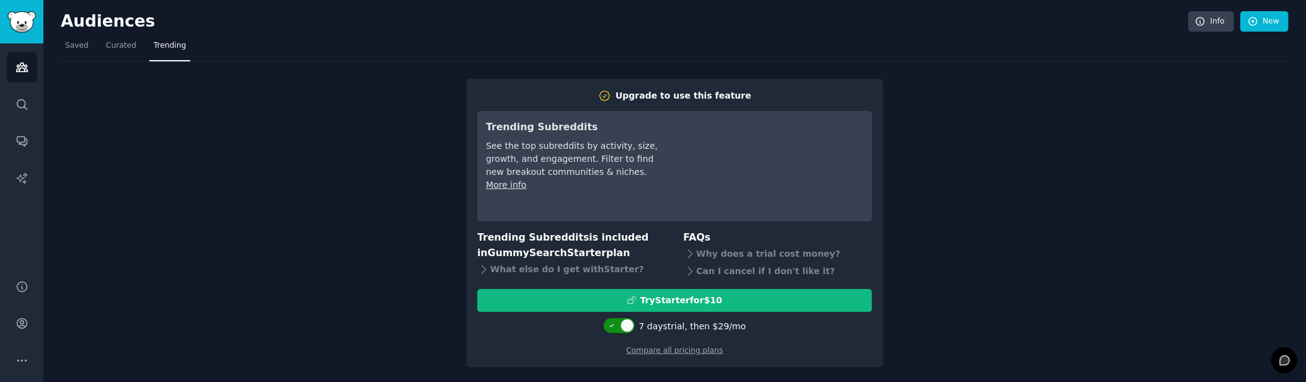
click at [621, 325] on div at bounding box center [627, 326] width 14 height 14
click at [627, 324] on div at bounding box center [620, 325] width 31 height 15
checkbox input "true"
